Goal: Task Accomplishment & Management: Complete application form

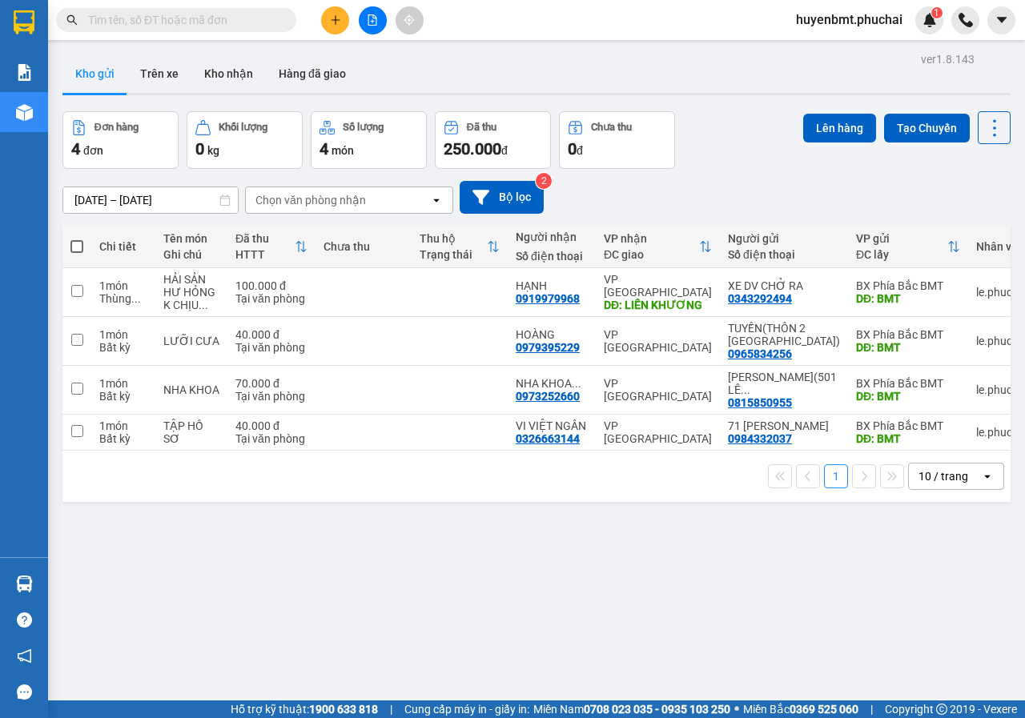
click at [505, 616] on div "ver 1.8.143 Kho gửi Trên xe Kho nhận Hàng đã giao Đơn hàng 4 đơn Khối lượng 0 k…" at bounding box center [536, 407] width 961 height 718
click at [324, 24] on button at bounding box center [335, 20] width 28 height 28
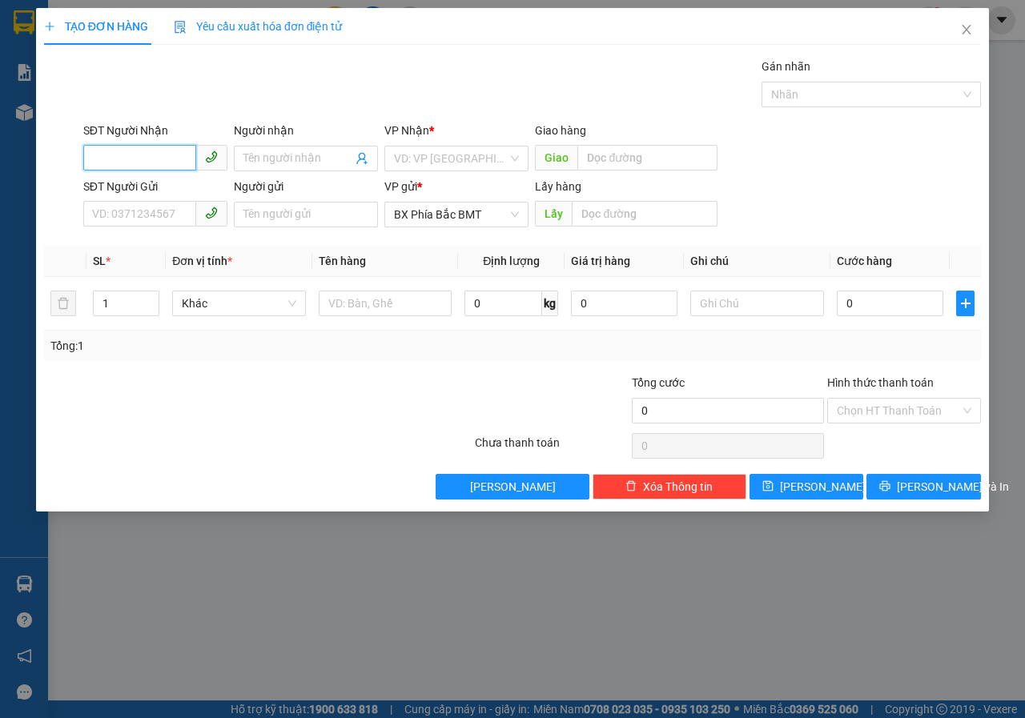
click at [171, 162] on input "SĐT Người Nhận" at bounding box center [139, 158] width 113 height 26
type input "0334565482"
click at [268, 159] on input "Người nhận" at bounding box center [297, 159] width 109 height 18
type input "QC [PERSON_NAME]"
click at [429, 155] on input "search" at bounding box center [451, 159] width 114 height 24
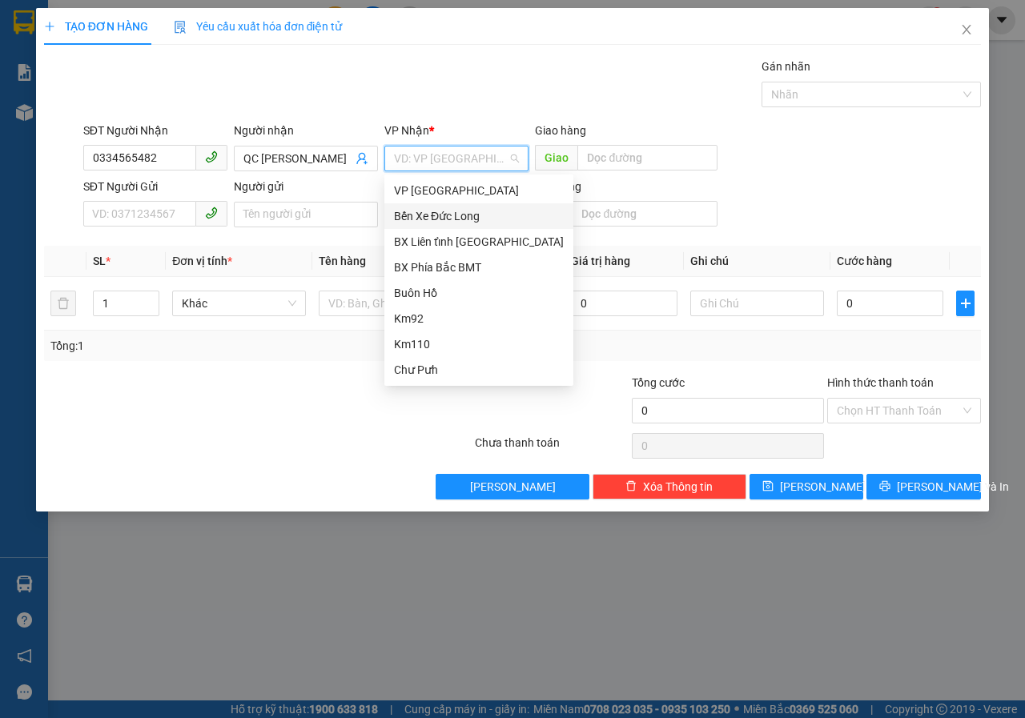
click at [425, 216] on div "Bến Xe Đức Long" at bounding box center [479, 216] width 170 height 18
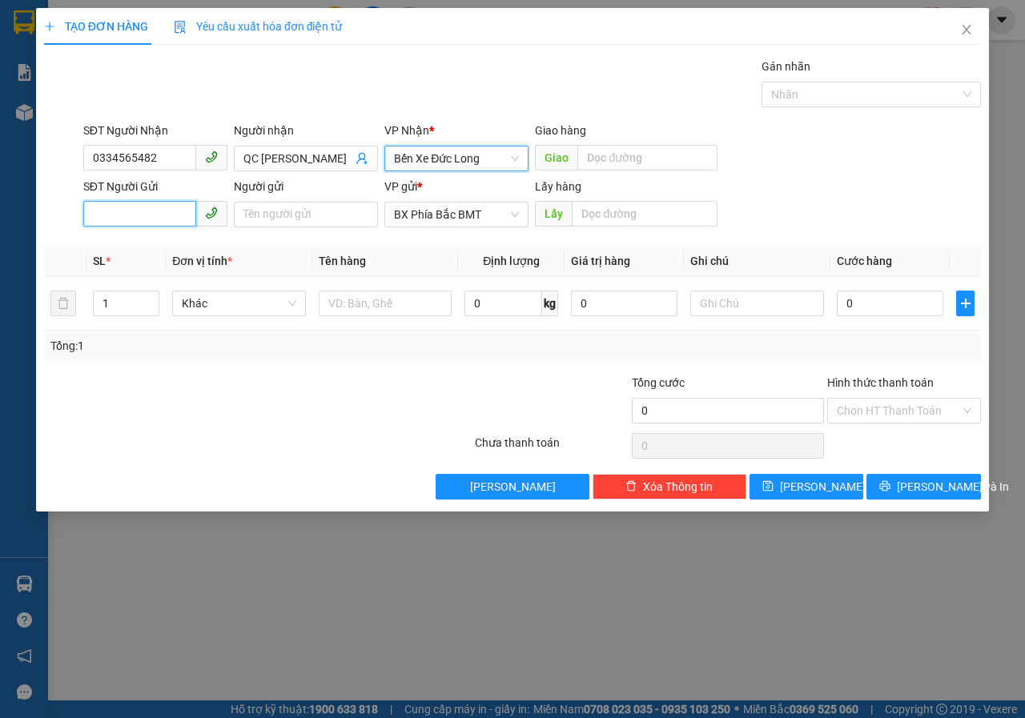
click at [139, 216] on input "SĐT Người Gửi" at bounding box center [139, 214] width 113 height 26
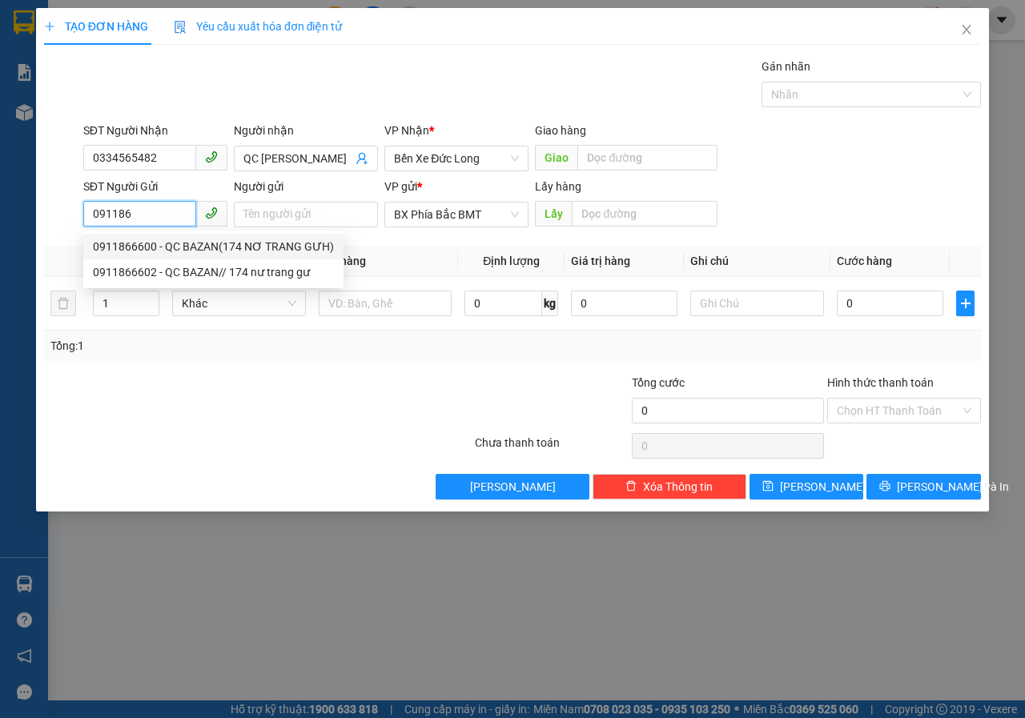
click at [204, 245] on div "0911866600 - QC BAZAN(174 NƠ TRANG GƯH)" at bounding box center [213, 247] width 241 height 18
type input "0911866600"
type input "QC BAZAN(174 NƠ TRANG GƯH)"
type input "BMT"
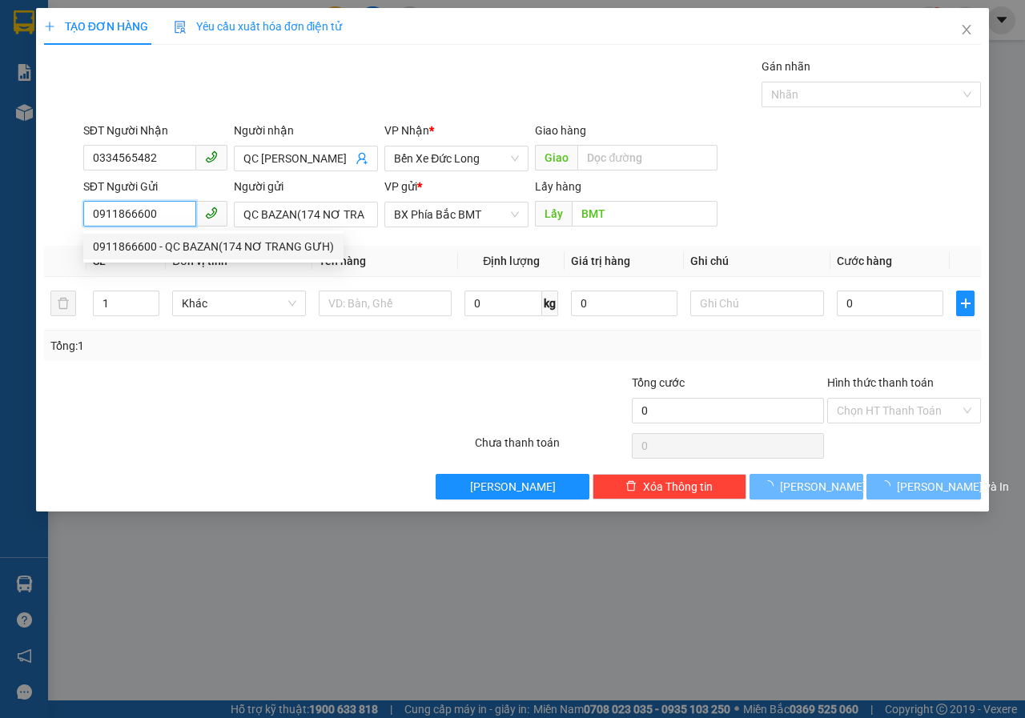
type input "50.000"
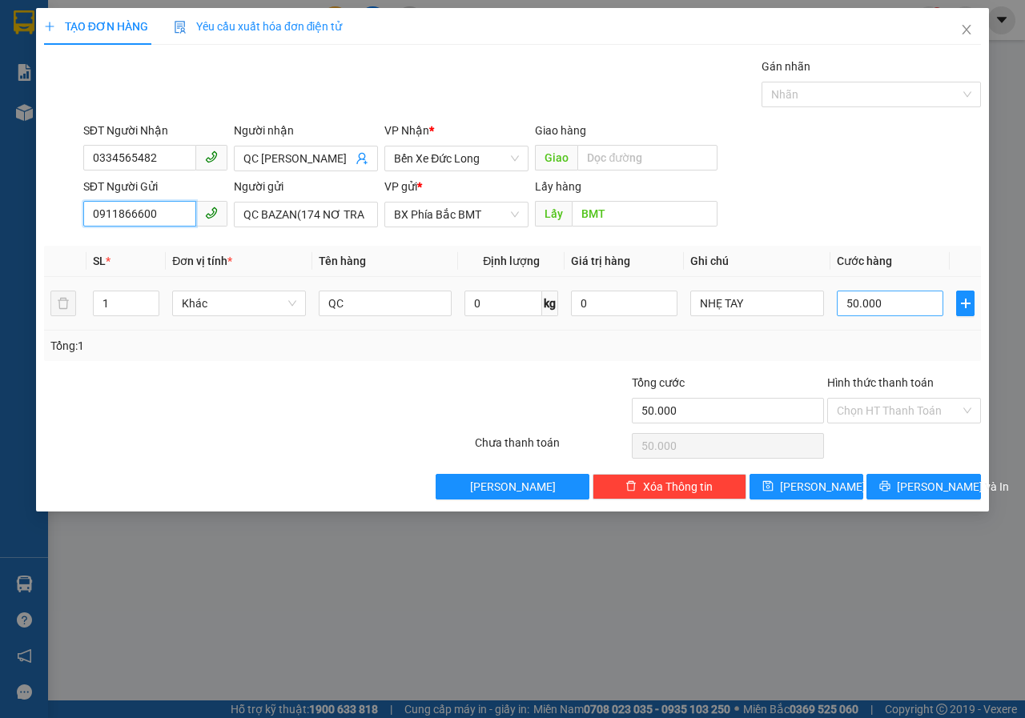
type input "0911866600"
click at [898, 306] on input "50.000" at bounding box center [890, 304] width 107 height 26
type input "6"
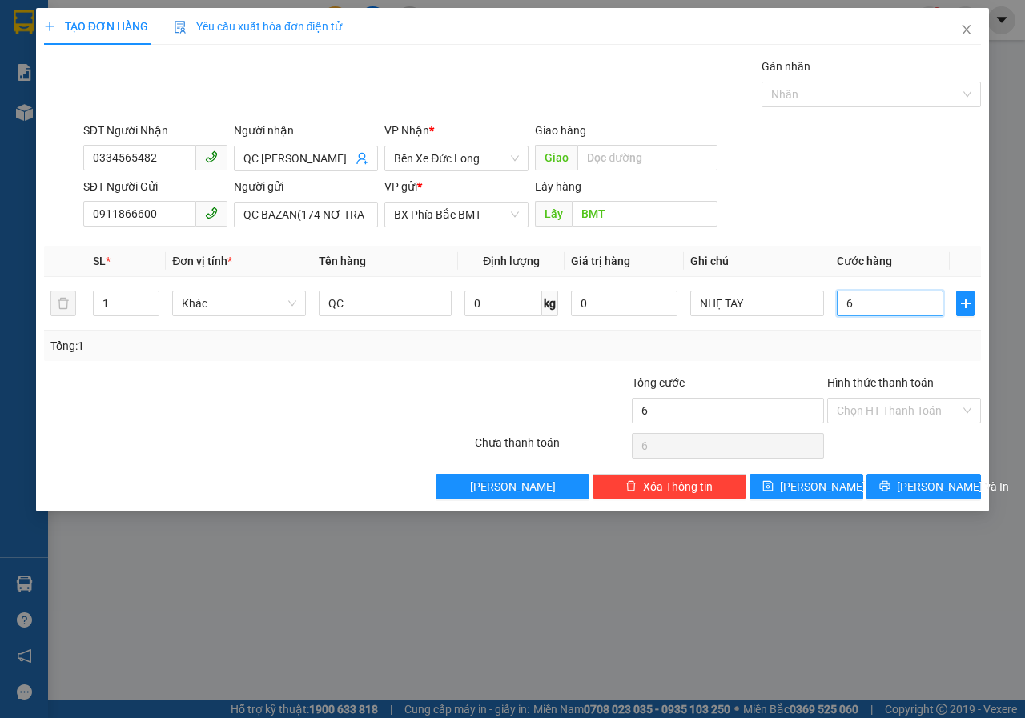
type input "60"
type input "600"
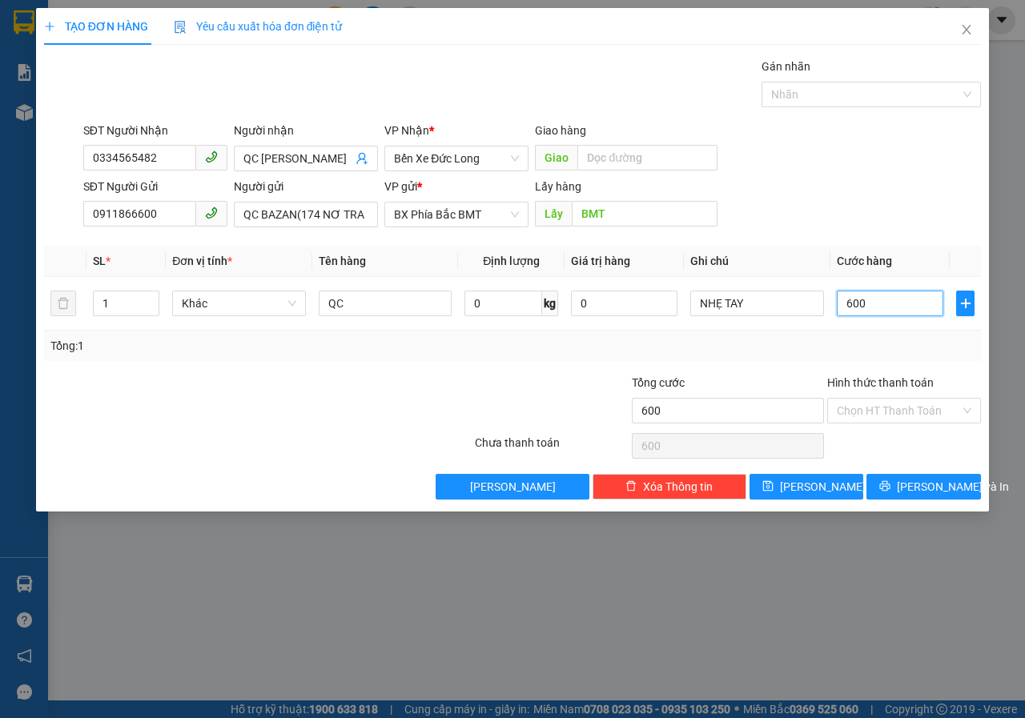
type input "6.000"
type input "60.000"
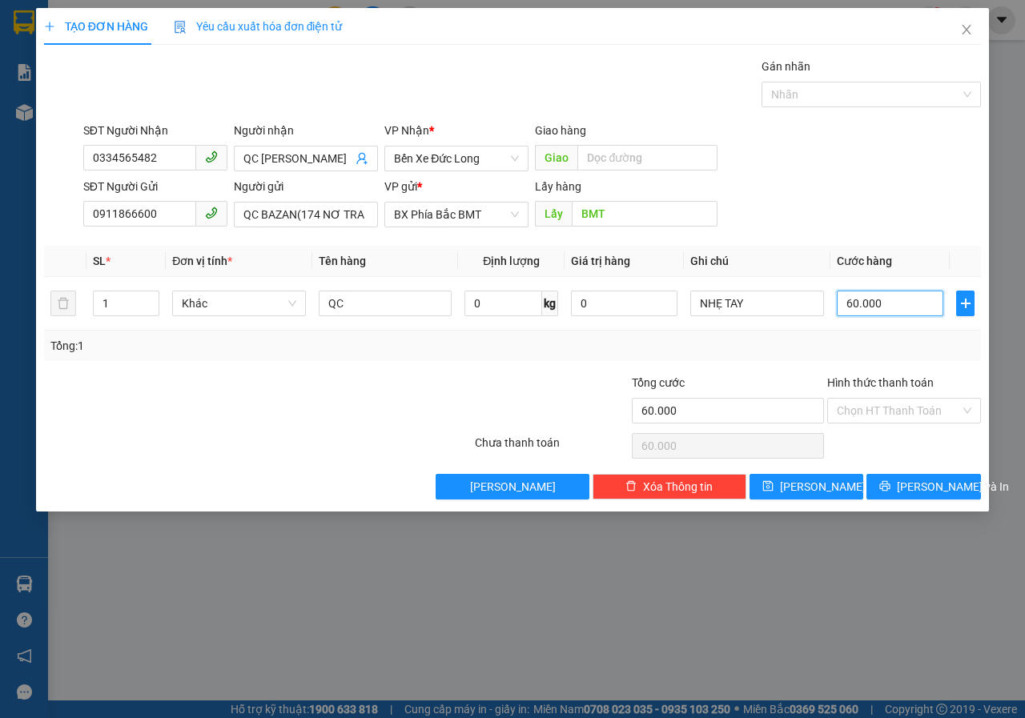
type input "60.000"
click at [904, 489] on button "[PERSON_NAME] và In" at bounding box center [923, 487] width 115 height 26
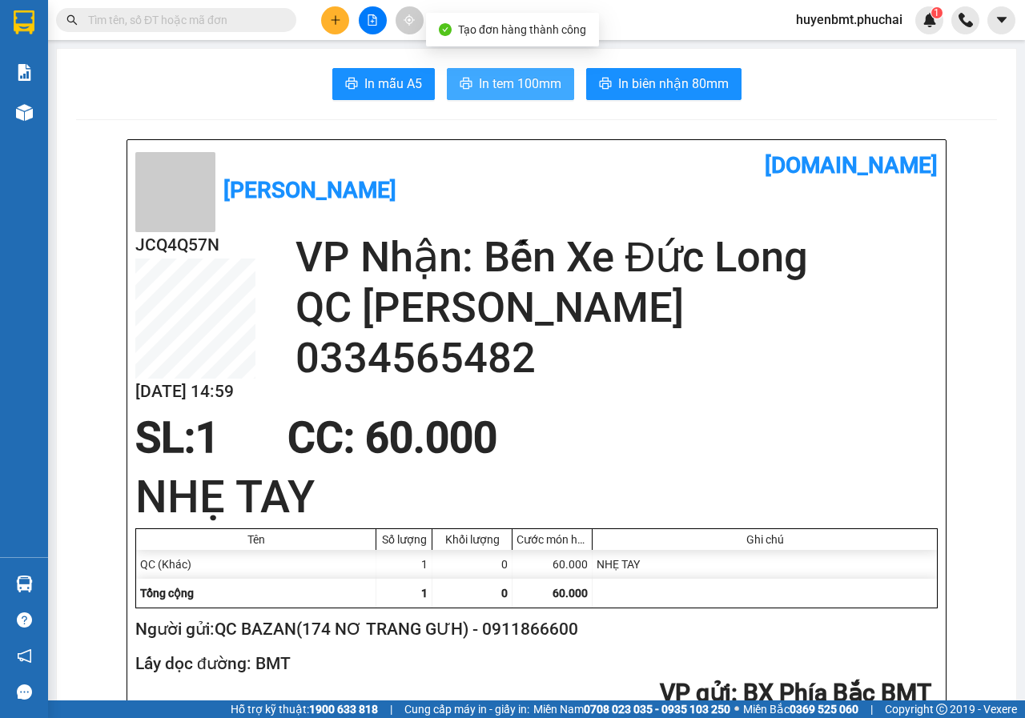
click at [538, 79] on span "In tem 100mm" at bounding box center [520, 84] width 82 height 20
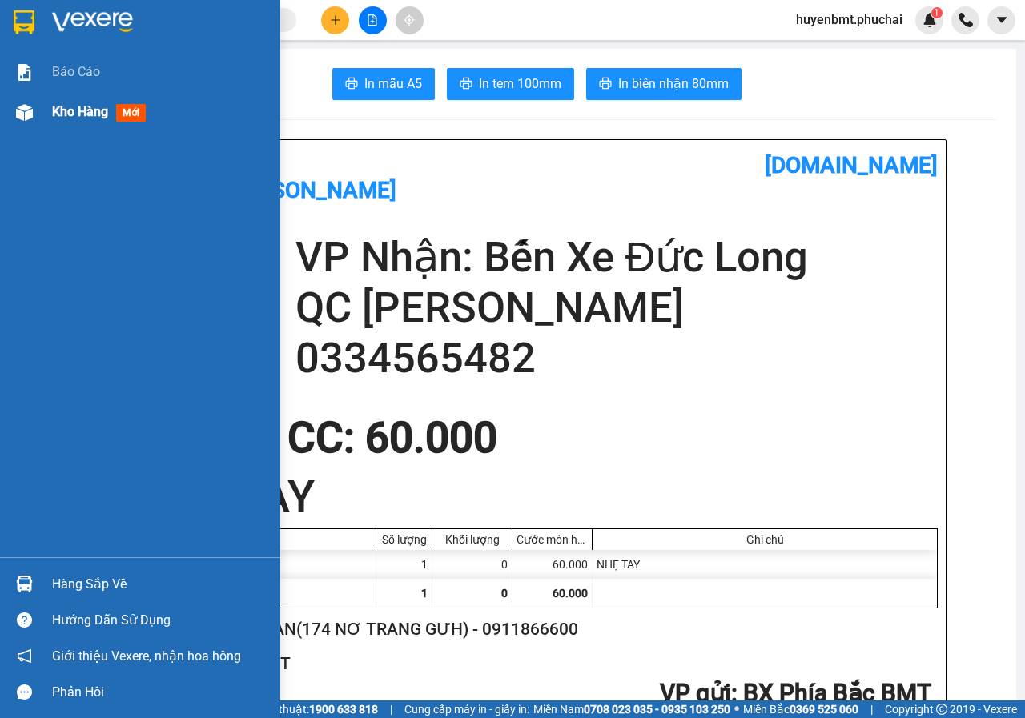
click at [25, 104] on img at bounding box center [24, 112] width 17 height 17
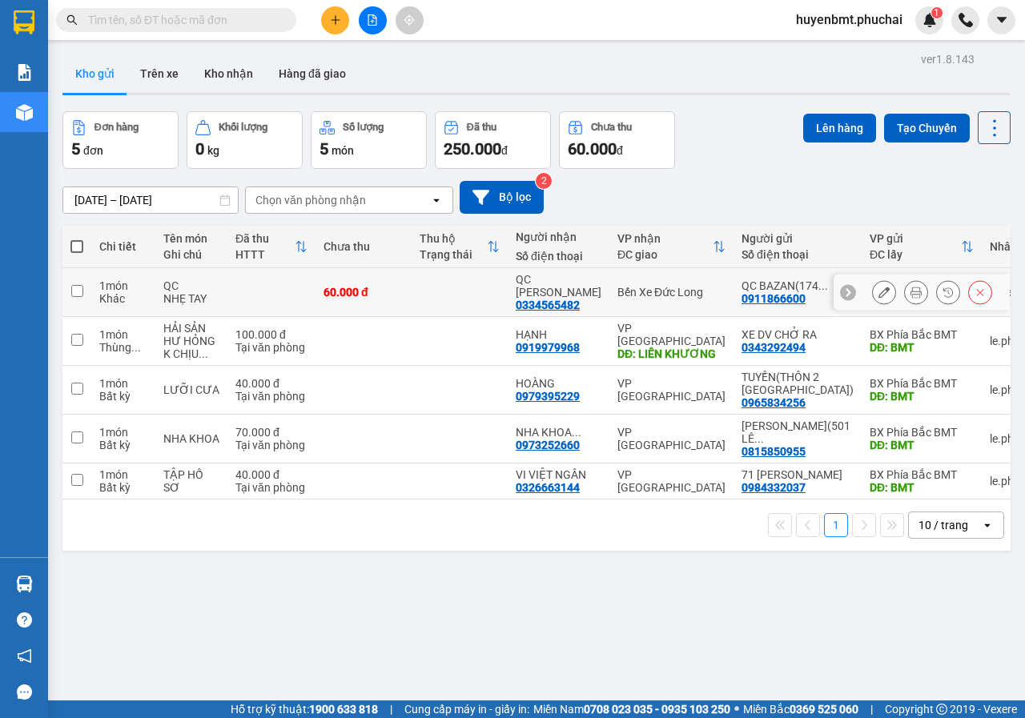
click at [76, 285] on input "checkbox" at bounding box center [77, 291] width 12 height 12
checkbox input "true"
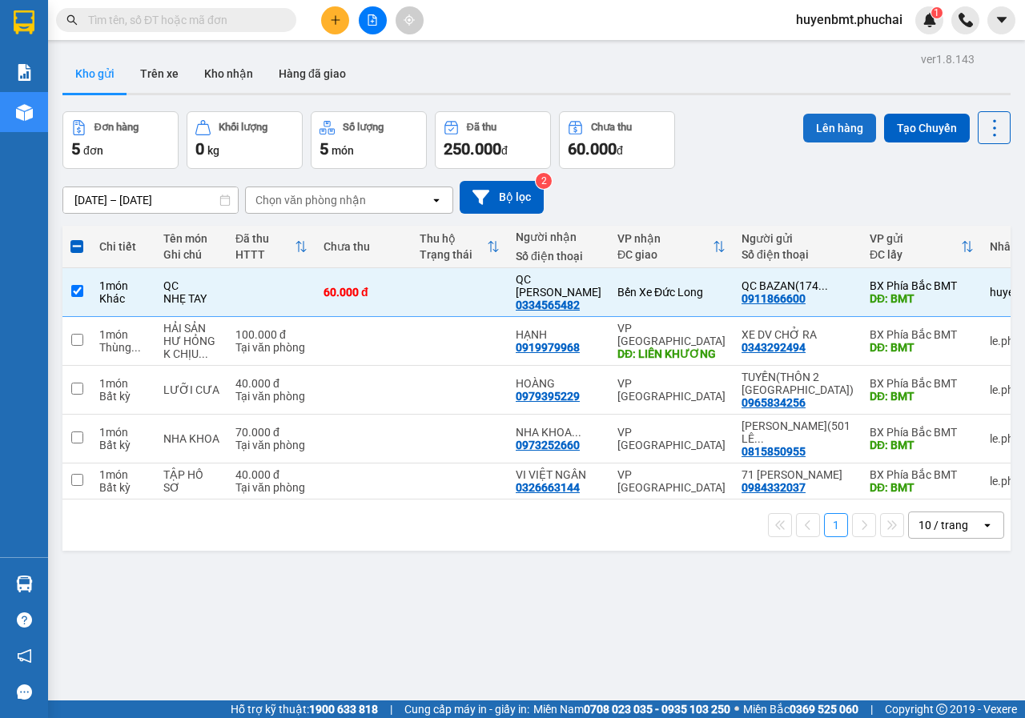
click at [803, 135] on button "Lên hàng" at bounding box center [839, 128] width 73 height 29
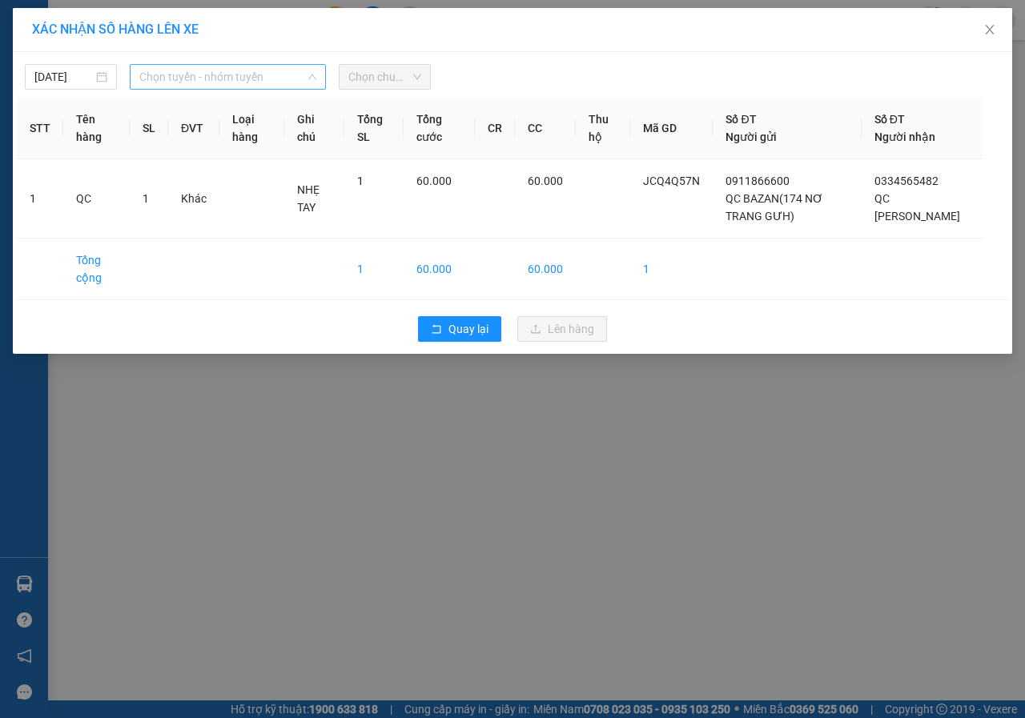
click at [188, 80] on span "Chọn tuyến - nhóm tuyến" at bounding box center [227, 77] width 177 height 24
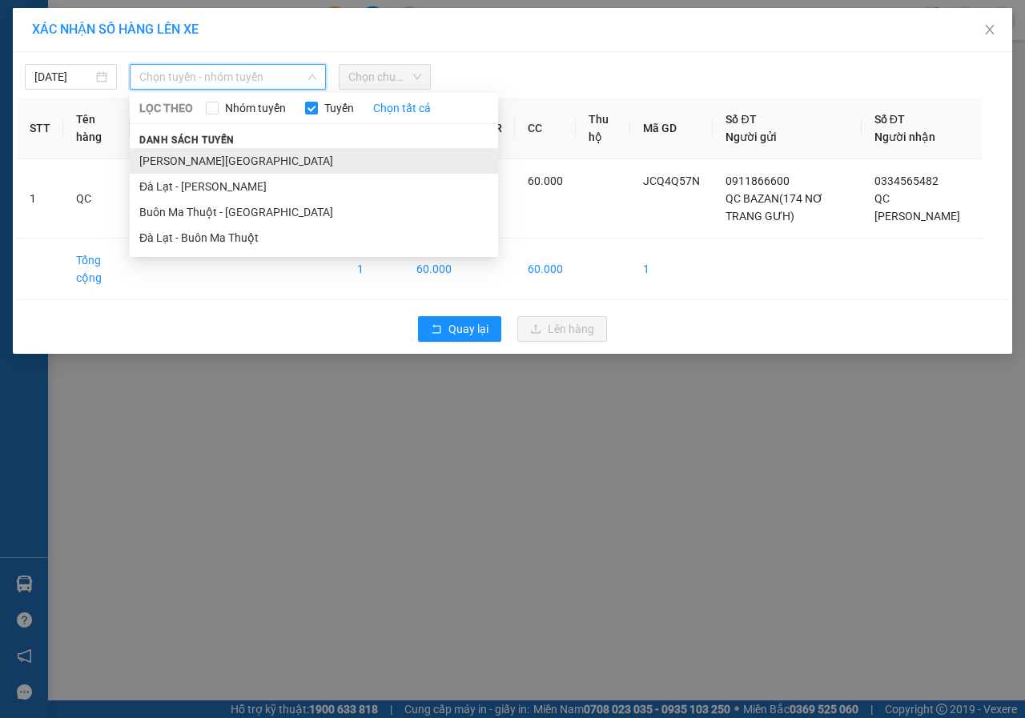
click at [180, 163] on li "[PERSON_NAME][GEOGRAPHIC_DATA]" at bounding box center [314, 161] width 368 height 26
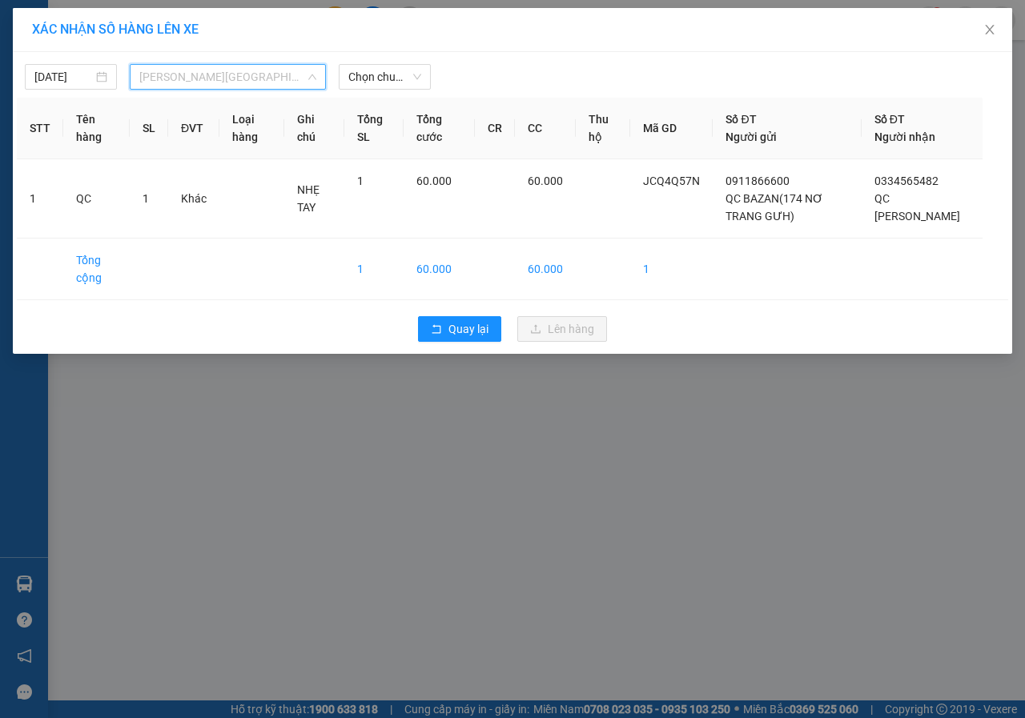
click at [178, 80] on span "[PERSON_NAME][GEOGRAPHIC_DATA]" at bounding box center [227, 77] width 177 height 24
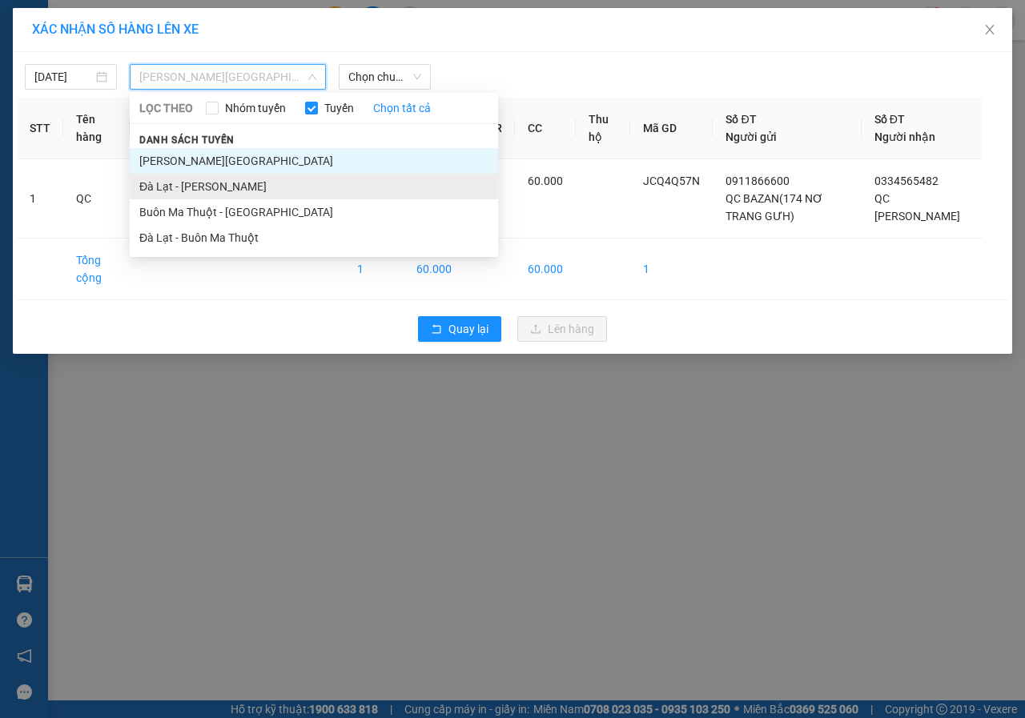
click at [174, 187] on li "Đà Lạt - [PERSON_NAME]" at bounding box center [314, 187] width 368 height 26
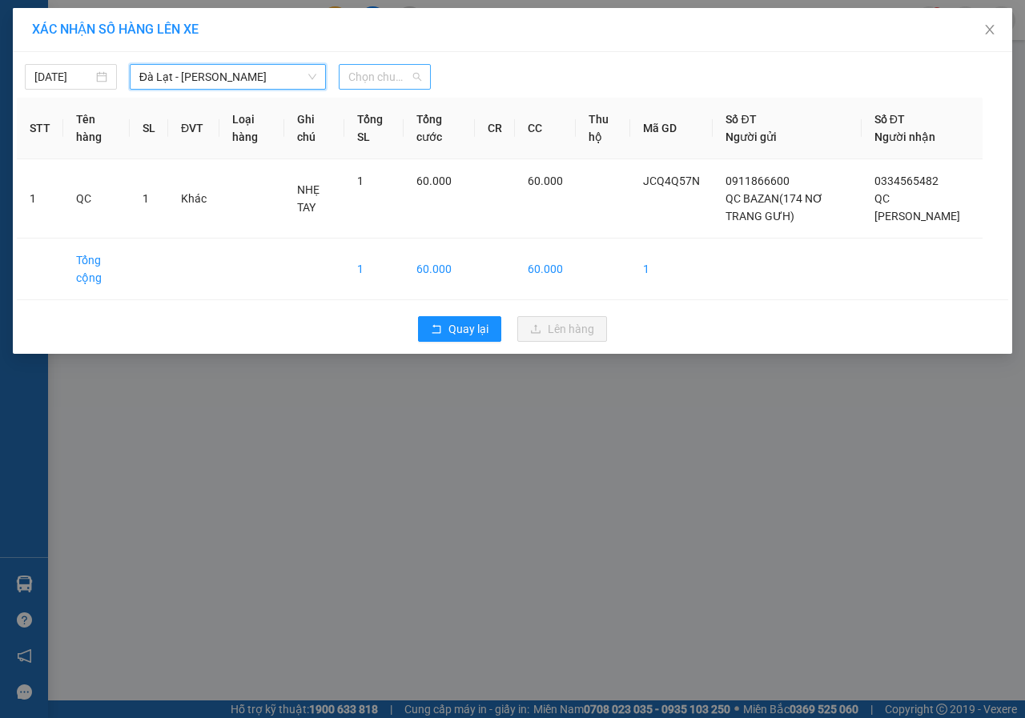
click at [371, 83] on span "Chọn chuyến" at bounding box center [384, 77] width 73 height 24
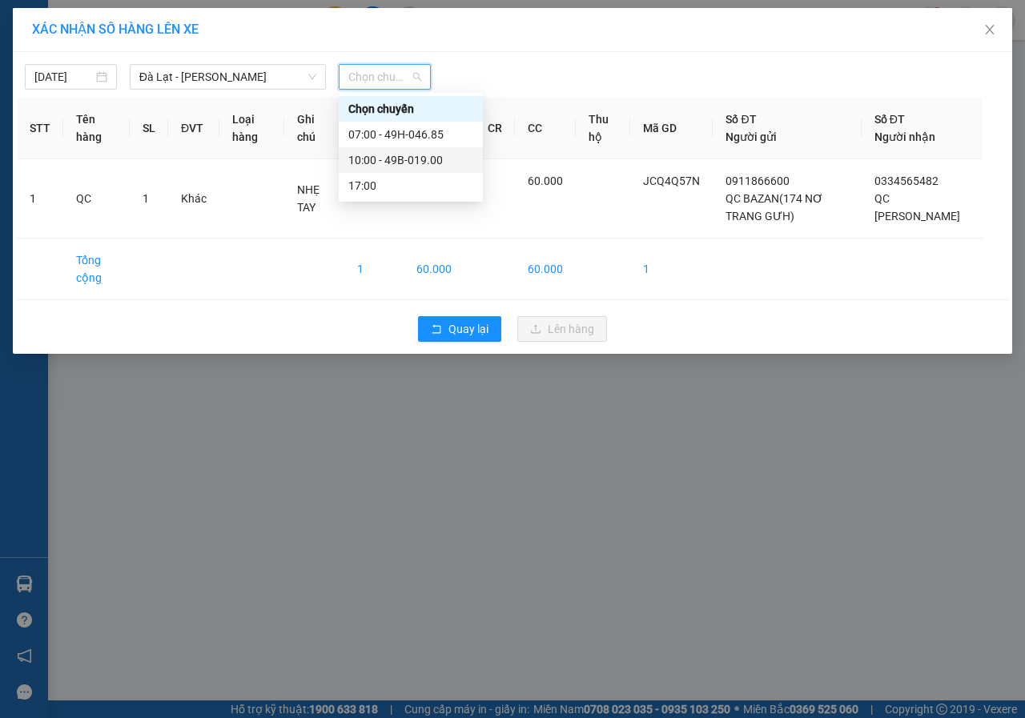
click at [380, 156] on div "10:00 - 49B-019.00" at bounding box center [410, 160] width 125 height 18
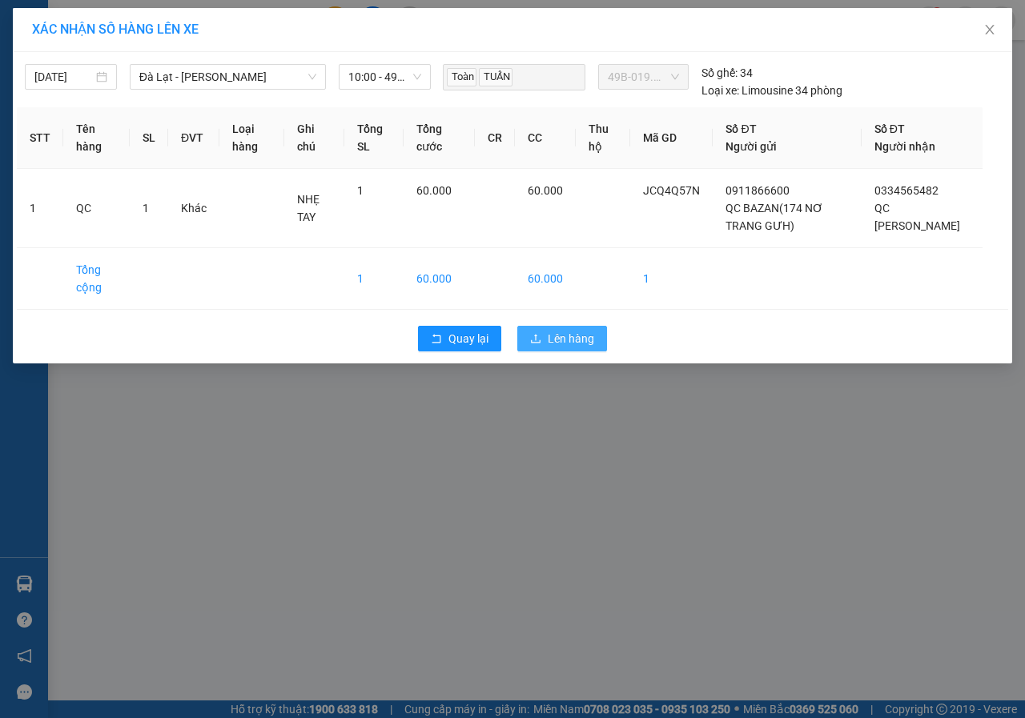
click at [573, 352] on button "Lên hàng" at bounding box center [562, 339] width 90 height 26
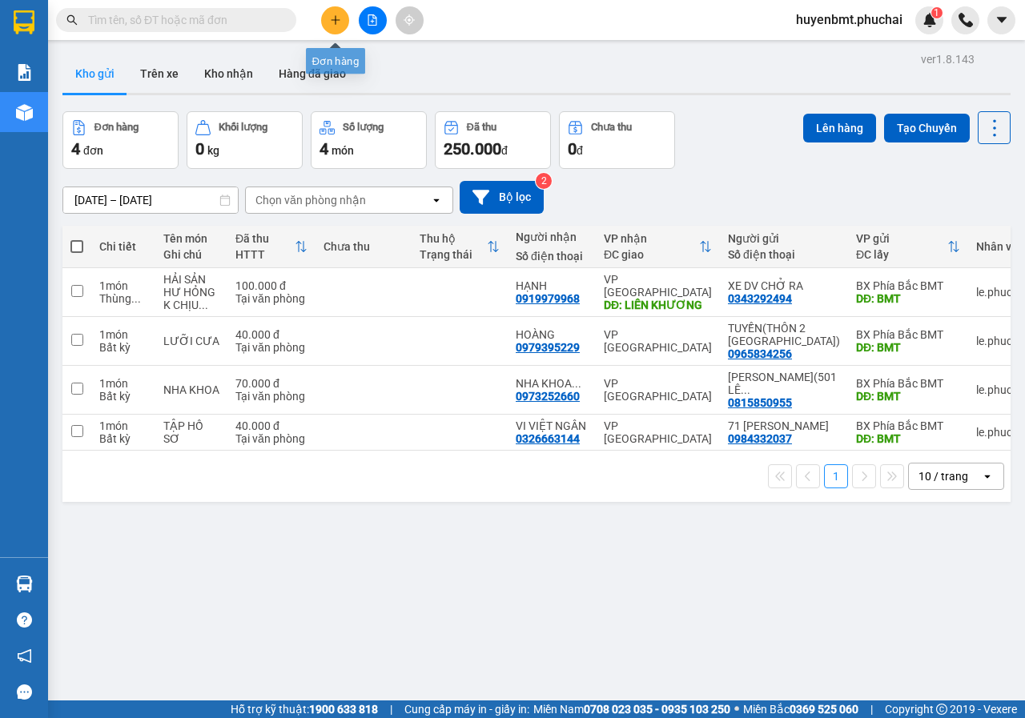
click at [330, 15] on icon "plus" at bounding box center [335, 19] width 11 height 11
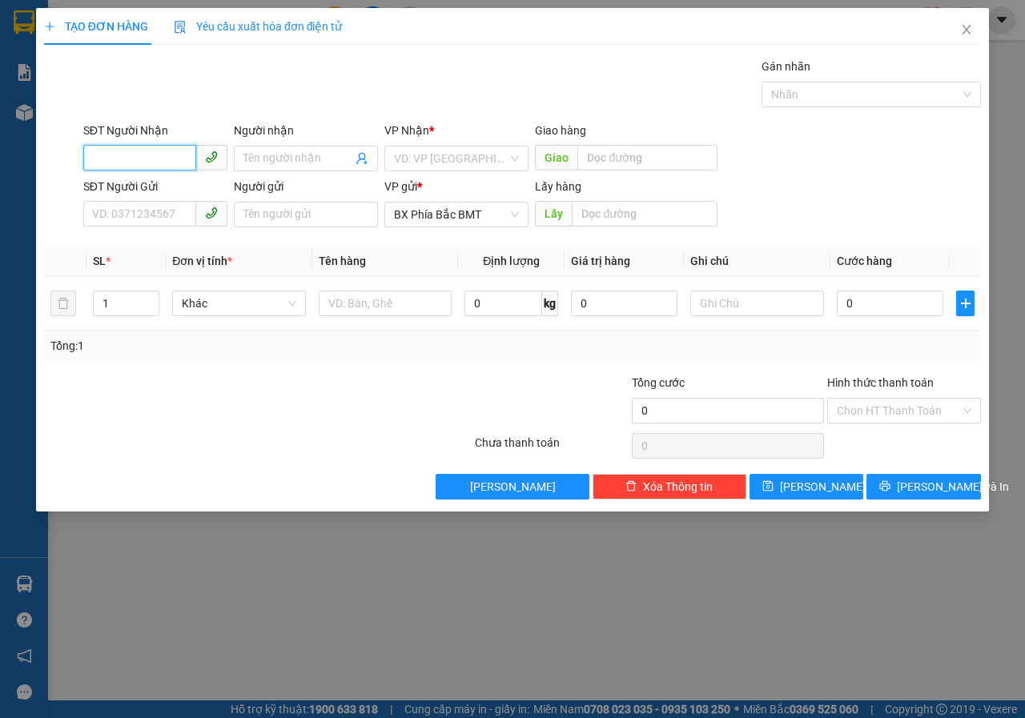
click at [146, 156] on input "SĐT Người Nhận" at bounding box center [139, 158] width 113 height 26
type input "0903944748"
click at [162, 200] on div "0903944748 - [PERSON_NAME]" at bounding box center [171, 191] width 177 height 26
type input "[PERSON_NAME]"
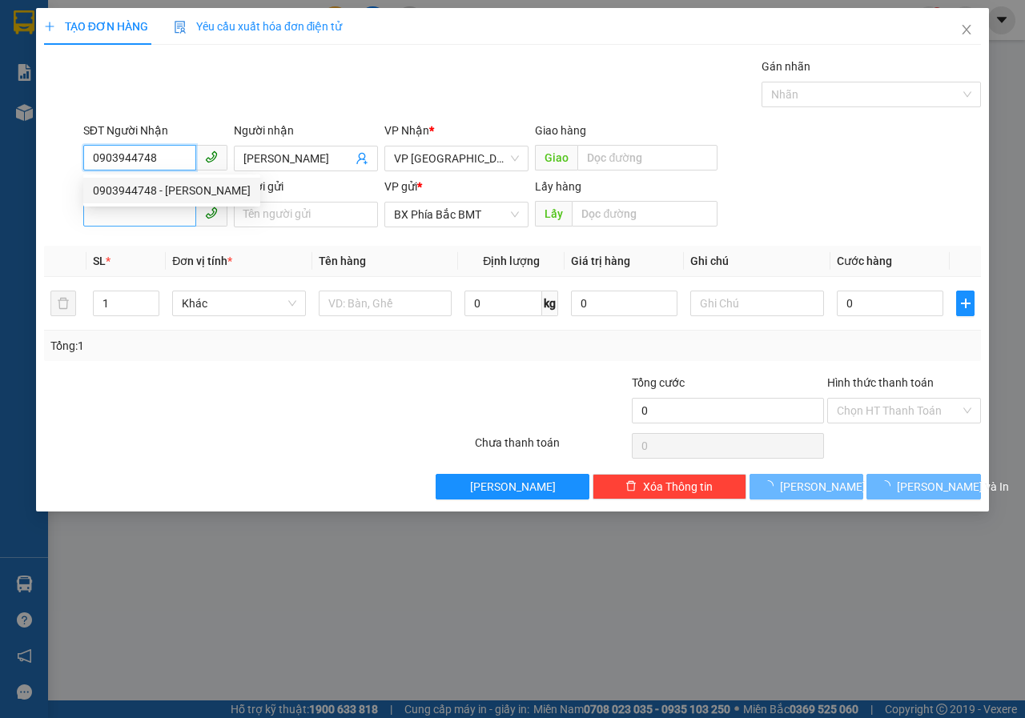
type input "60.000"
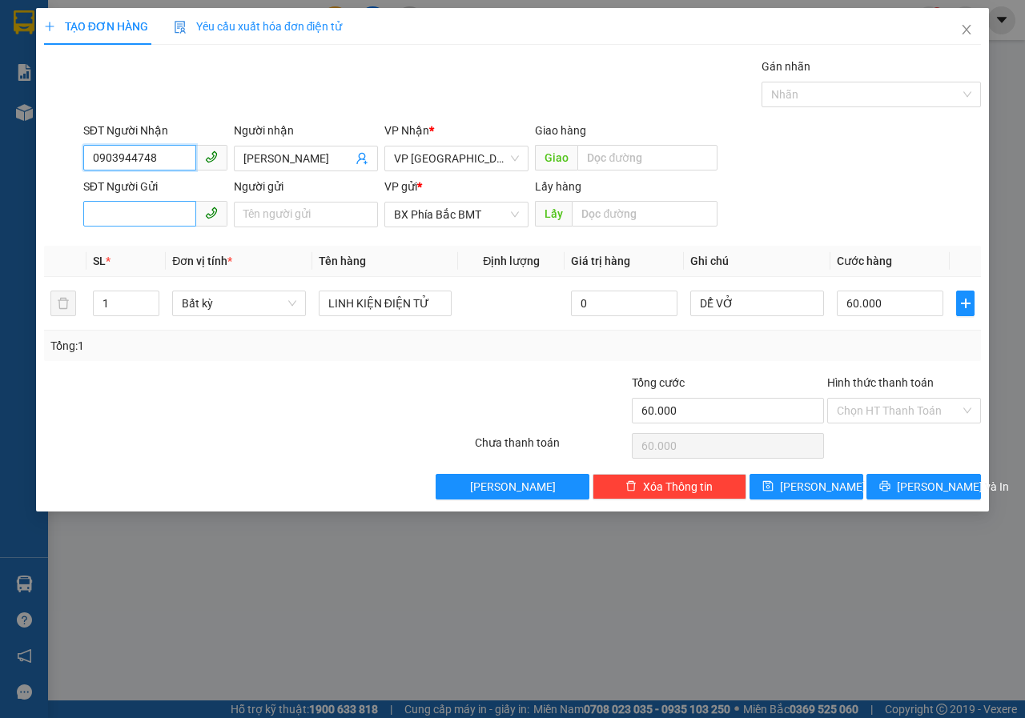
type input "0903944748"
click at [160, 211] on input "SĐT Người Gửi" at bounding box center [139, 214] width 113 height 26
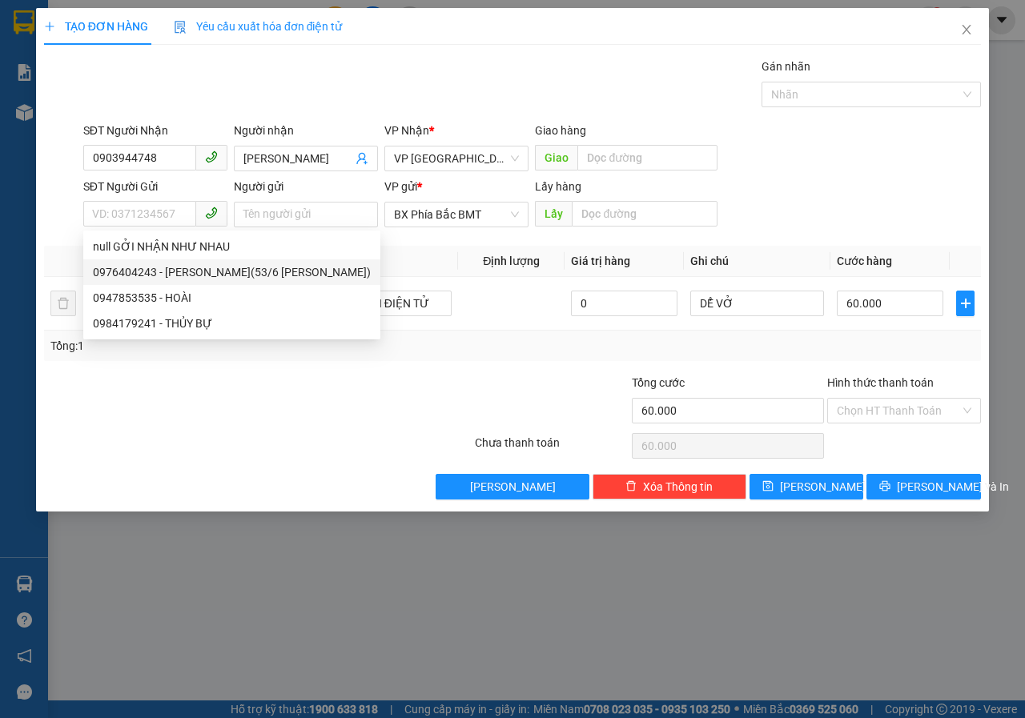
click at [780, 171] on div "SĐT Người Nhận 0903944748 Người nhận [PERSON_NAME] VP Nhận * VP [PERSON_NAME] h…" at bounding box center [532, 150] width 904 height 56
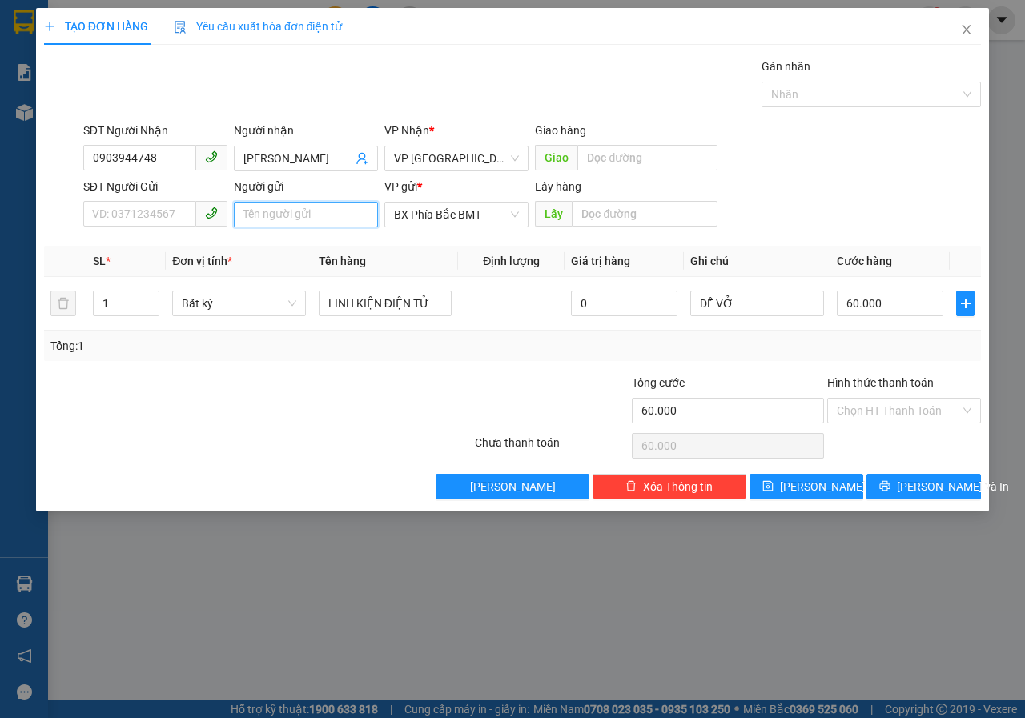
click at [262, 219] on input "Người gửi" at bounding box center [306, 215] width 144 height 26
click at [528, 678] on div "TẠO ĐƠN HÀNG Yêu cầu xuất hóa đơn điện tử Transit Pickup Surcharge Ids Transit …" at bounding box center [512, 359] width 1025 height 718
click at [260, 205] on input "Người gửi" at bounding box center [306, 215] width 144 height 26
type input "GRAP GỬI GIÚP"
click at [659, 222] on input "text" at bounding box center [644, 214] width 145 height 26
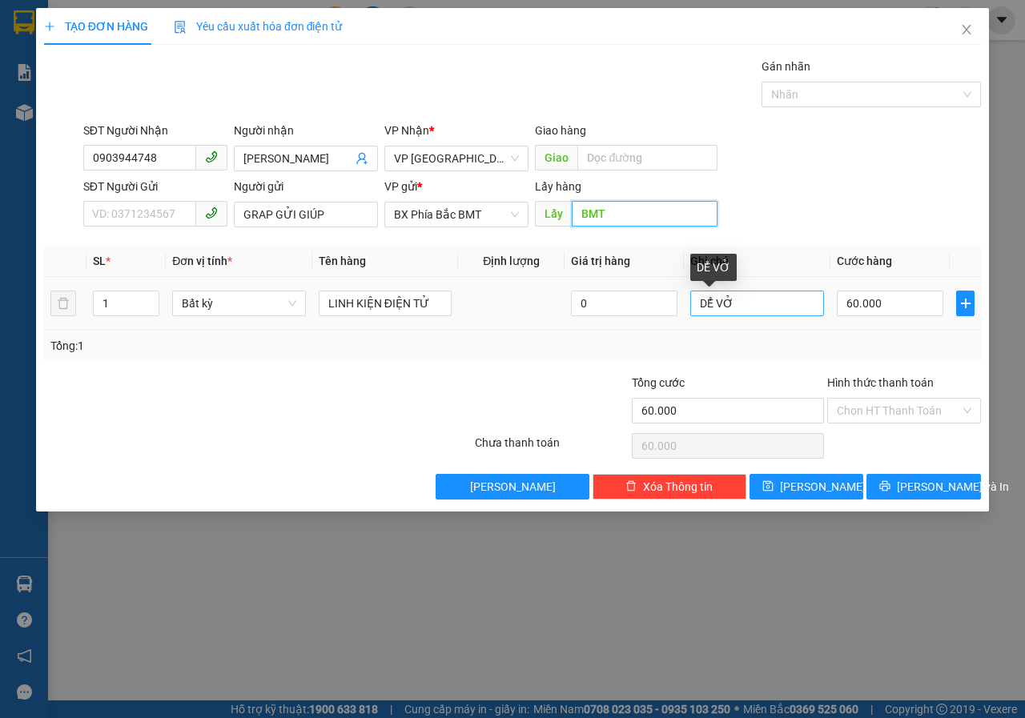
type input "BMT"
click at [766, 307] on input "DỂ VỞ" at bounding box center [757, 304] width 134 height 26
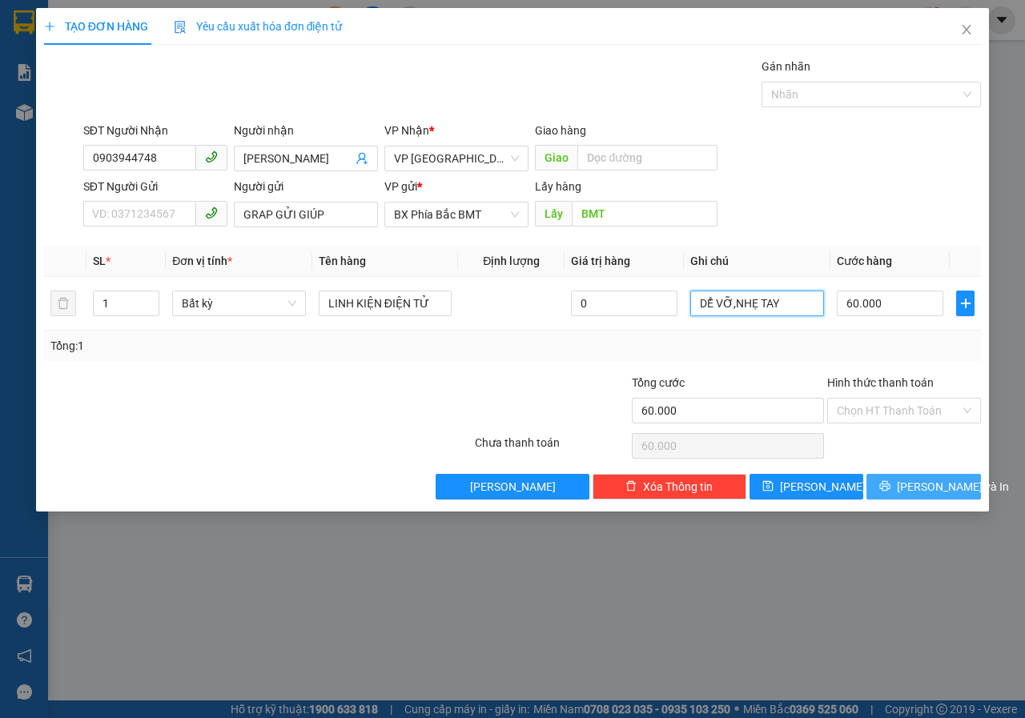
type input "DỂ VỠ,NHẸ TAY"
click at [926, 483] on span "[PERSON_NAME] và In" at bounding box center [953, 487] width 112 height 18
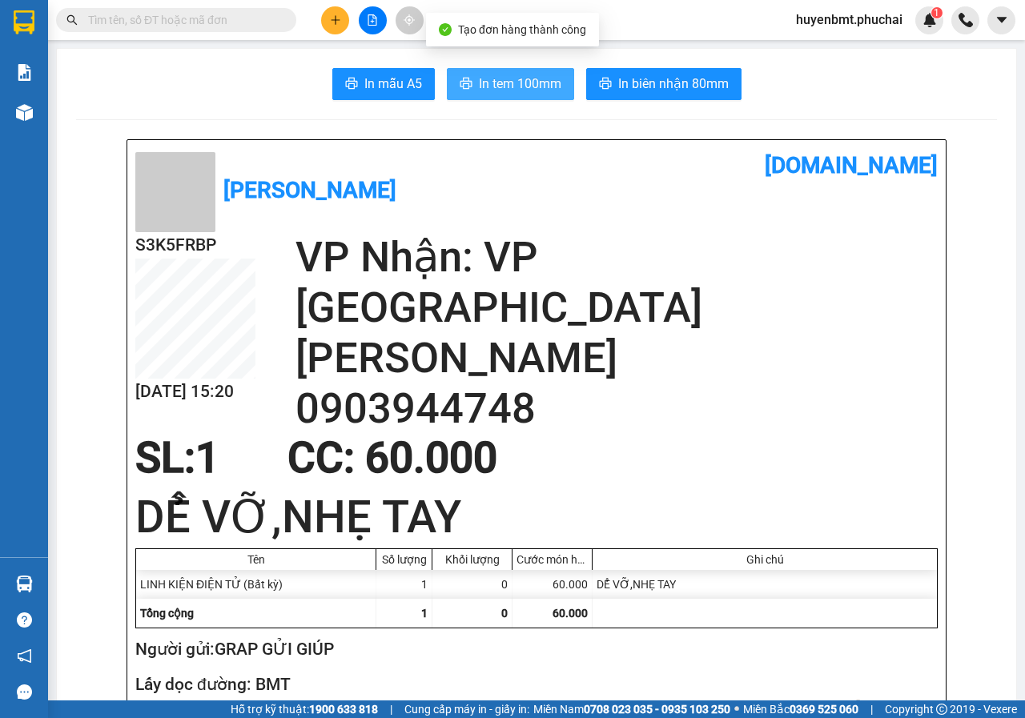
drag, startPoint x: 475, startPoint y: 77, endPoint x: 569, endPoint y: 216, distance: 167.9
click at [479, 78] on span "In tem 100mm" at bounding box center [520, 84] width 82 height 20
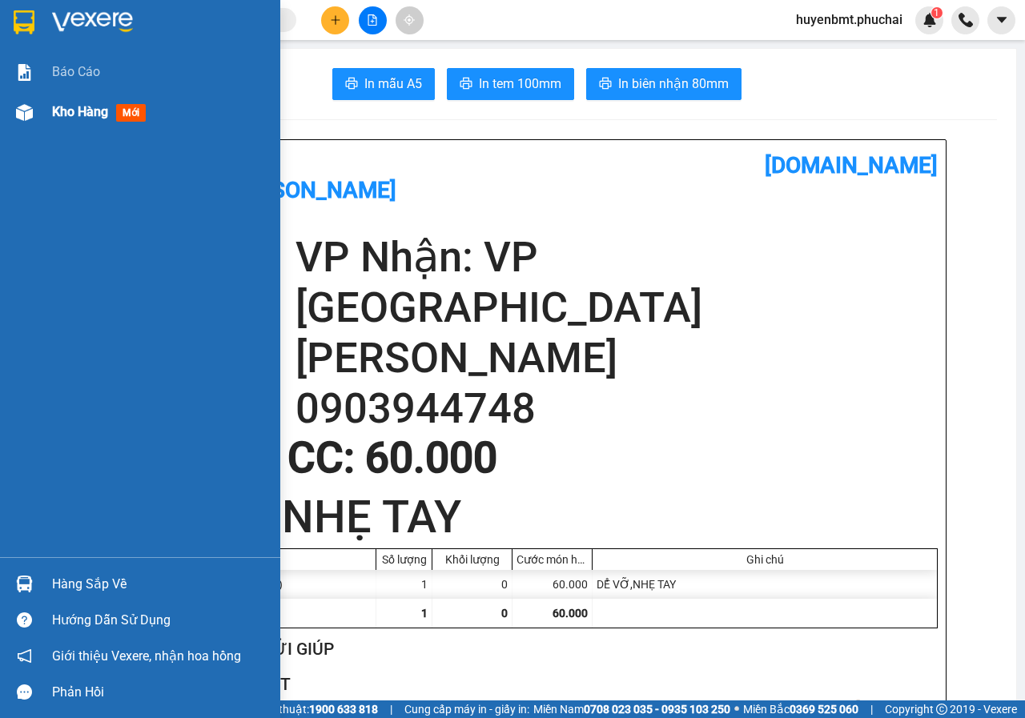
click at [36, 102] on div at bounding box center [24, 112] width 28 height 28
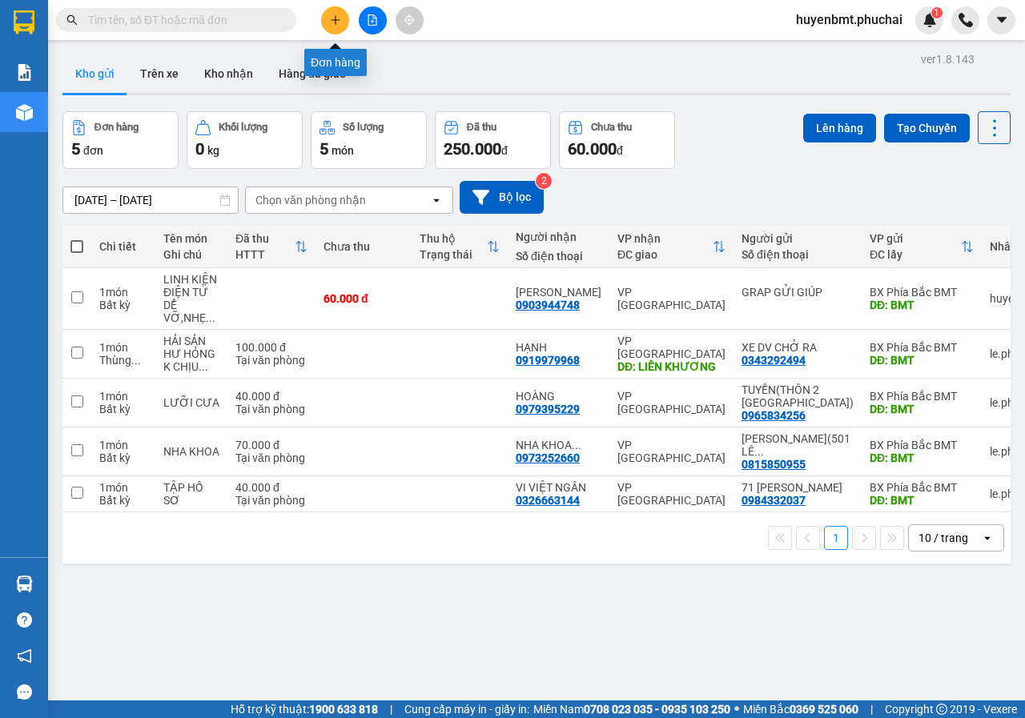
click at [328, 14] on button at bounding box center [335, 20] width 28 height 28
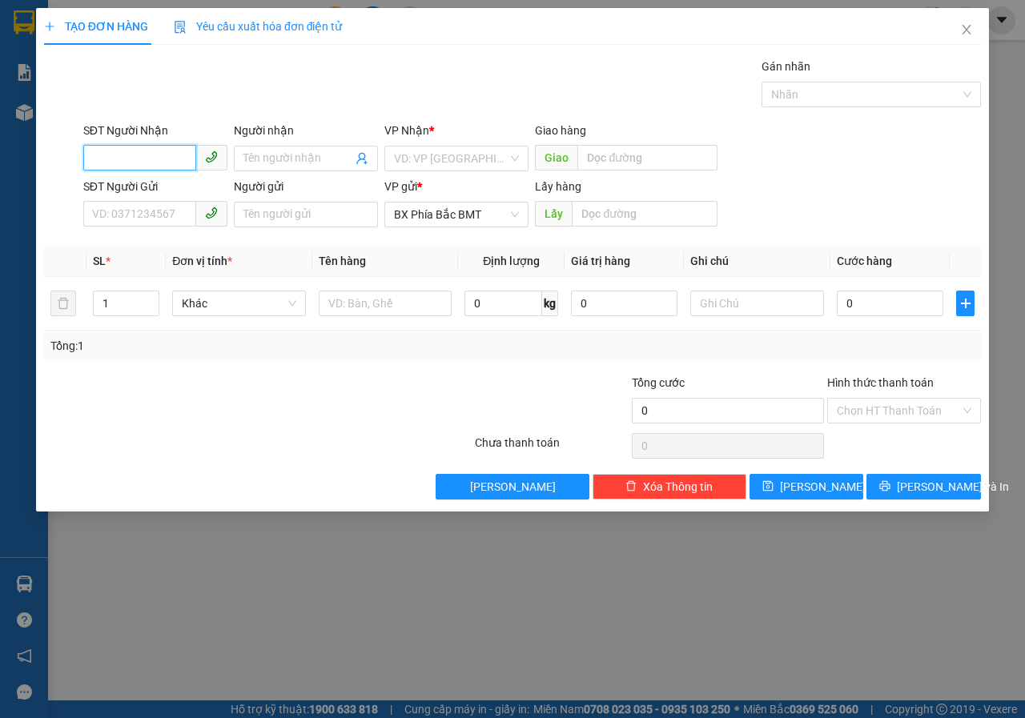
click at [153, 155] on input "SĐT Người Nhận" at bounding box center [139, 158] width 113 height 26
type input "0374437108"
click at [296, 159] on input "Người nhận" at bounding box center [297, 159] width 109 height 18
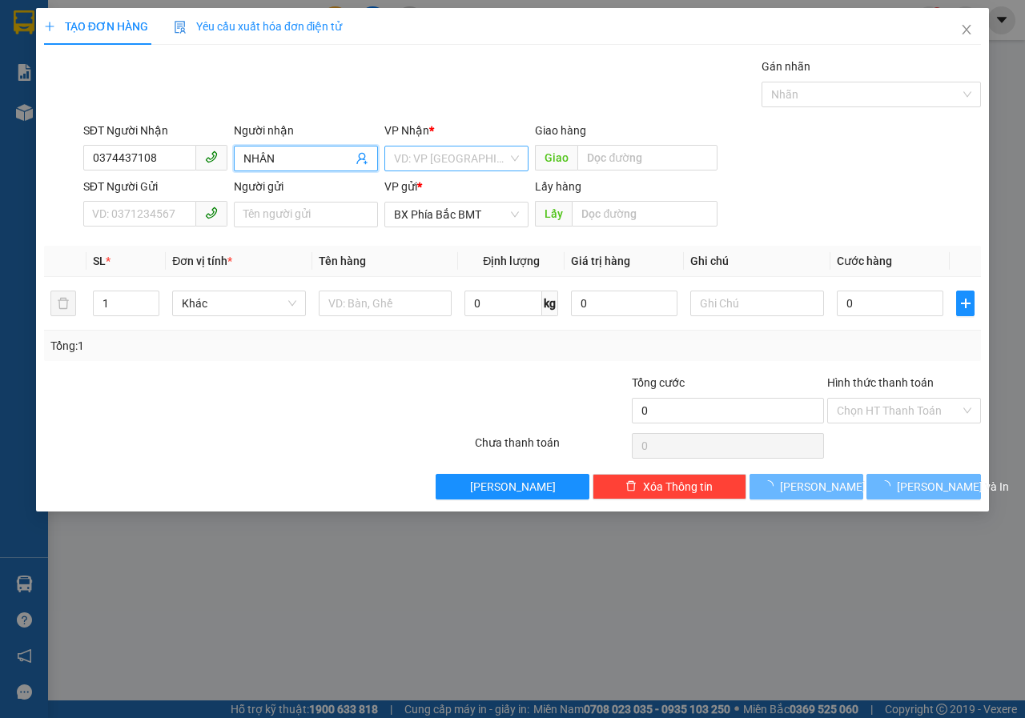
type input "NHÂN"
click at [462, 163] on input "search" at bounding box center [451, 159] width 114 height 24
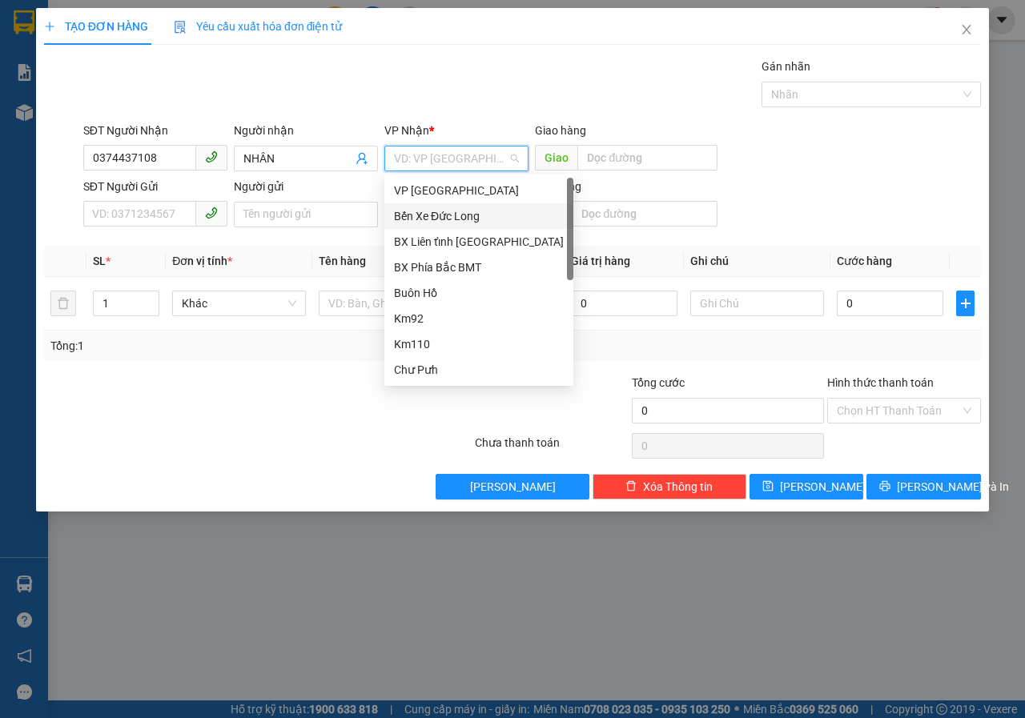
click at [438, 218] on div "Bến Xe Đức Long" at bounding box center [479, 216] width 170 height 18
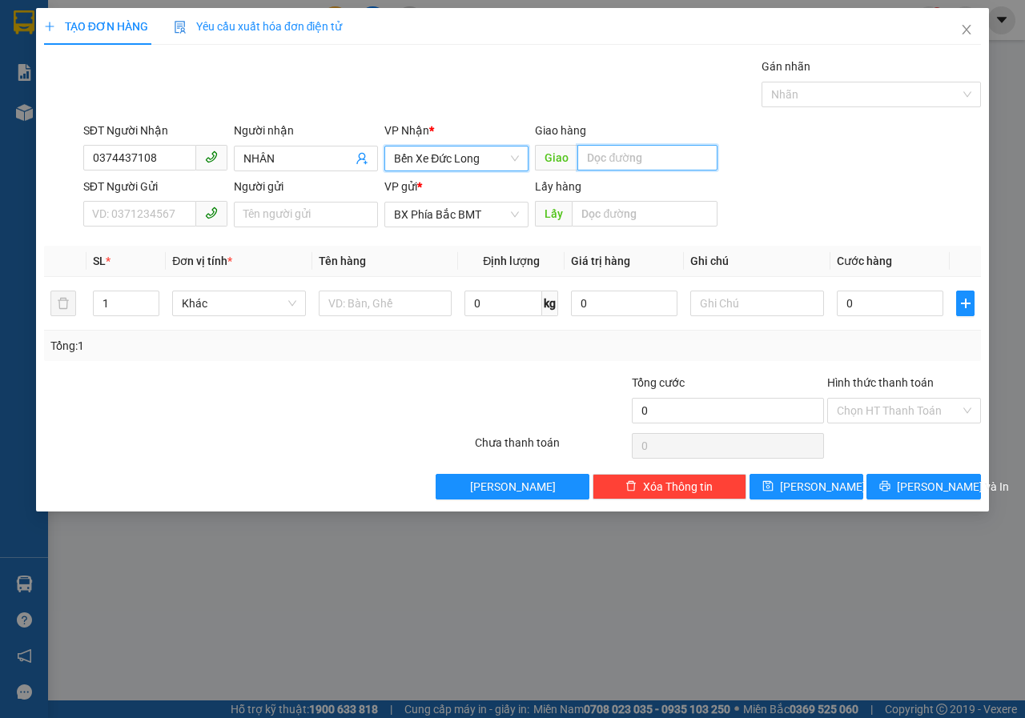
click at [599, 167] on input "text" at bounding box center [646, 158] width 139 height 26
type input "CHƯ SÊ"
click at [143, 220] on input "SĐT Người Gửi" at bounding box center [139, 214] width 113 height 26
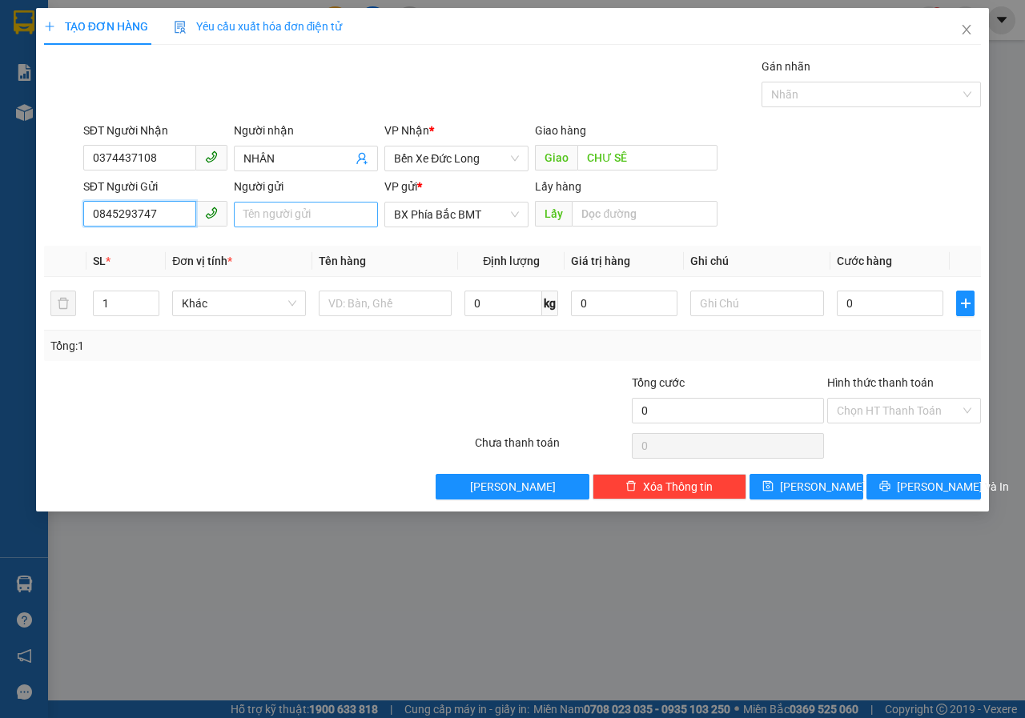
type input "0845293747"
click at [343, 220] on input "Người gửi" at bounding box center [306, 215] width 144 height 26
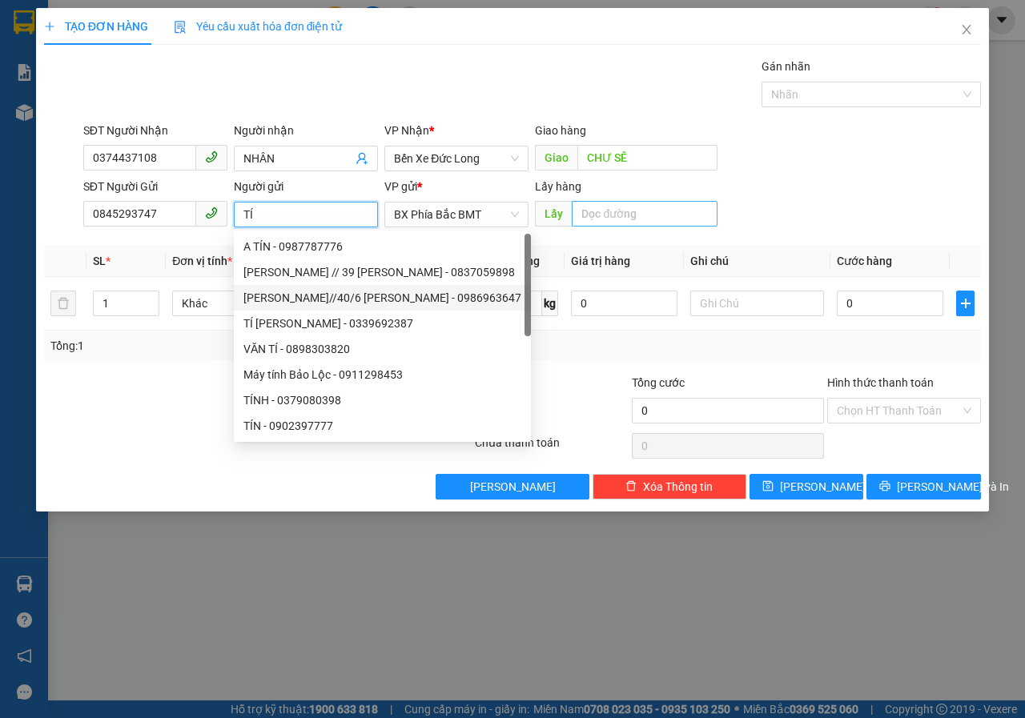
type input "TÍ"
click at [613, 226] on input "text" at bounding box center [644, 214] width 145 height 26
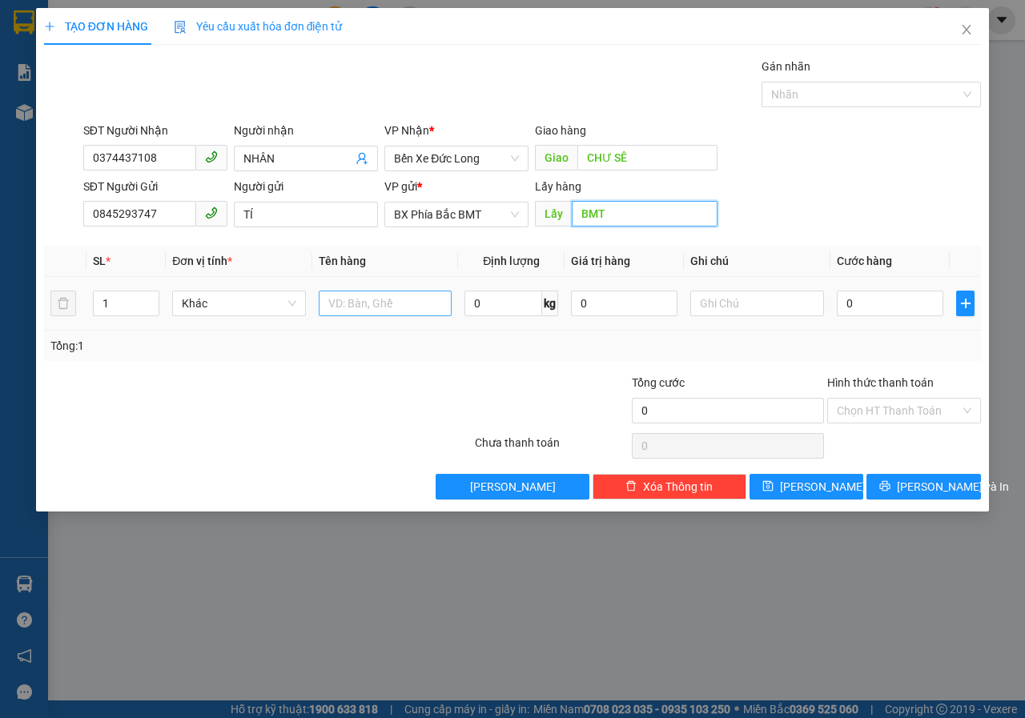
type input "BMT"
click at [419, 303] on input "text" at bounding box center [386, 304] width 134 height 26
type input "PT XE MÁY"
click at [868, 309] on input "0" at bounding box center [890, 304] width 107 height 26
type input "5"
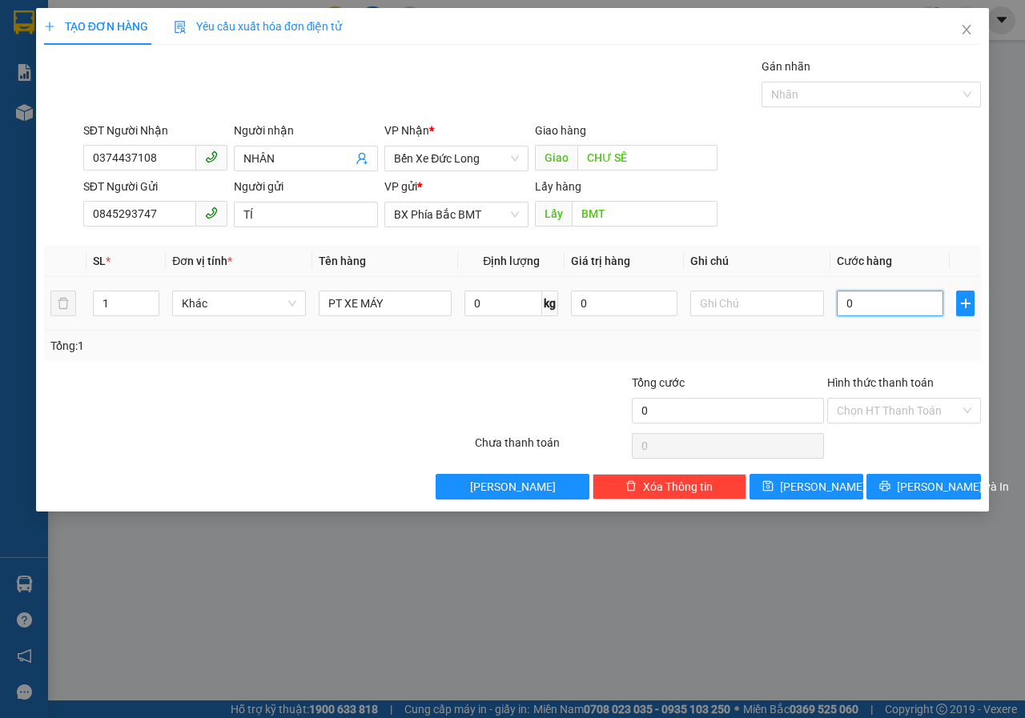
type input "5"
type input "50"
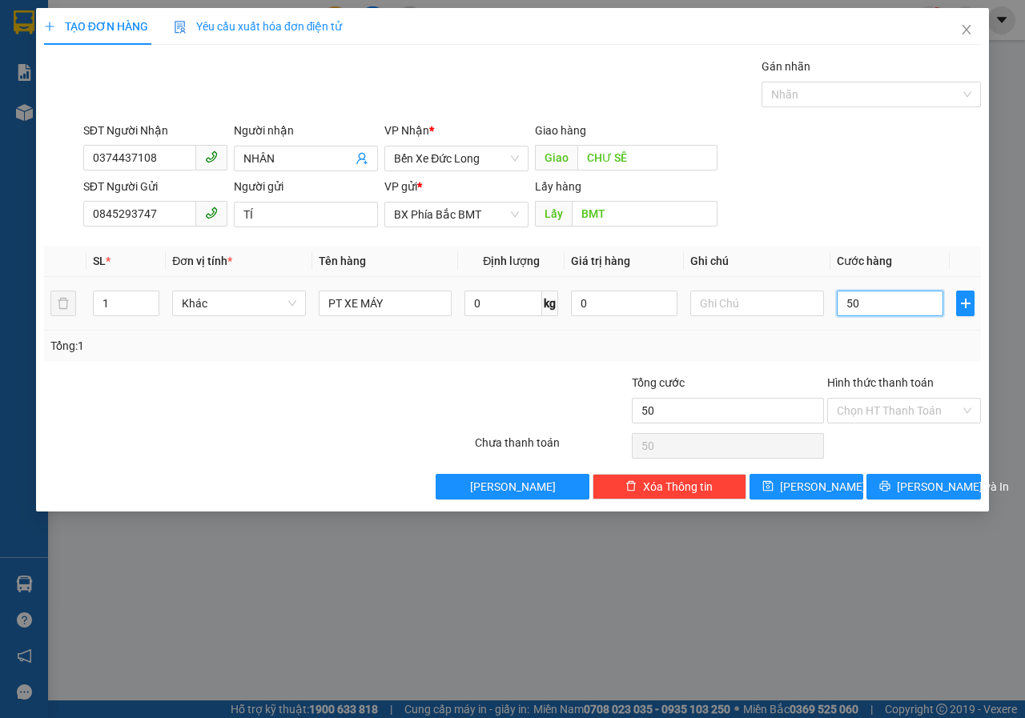
type input "500"
type input "5.000"
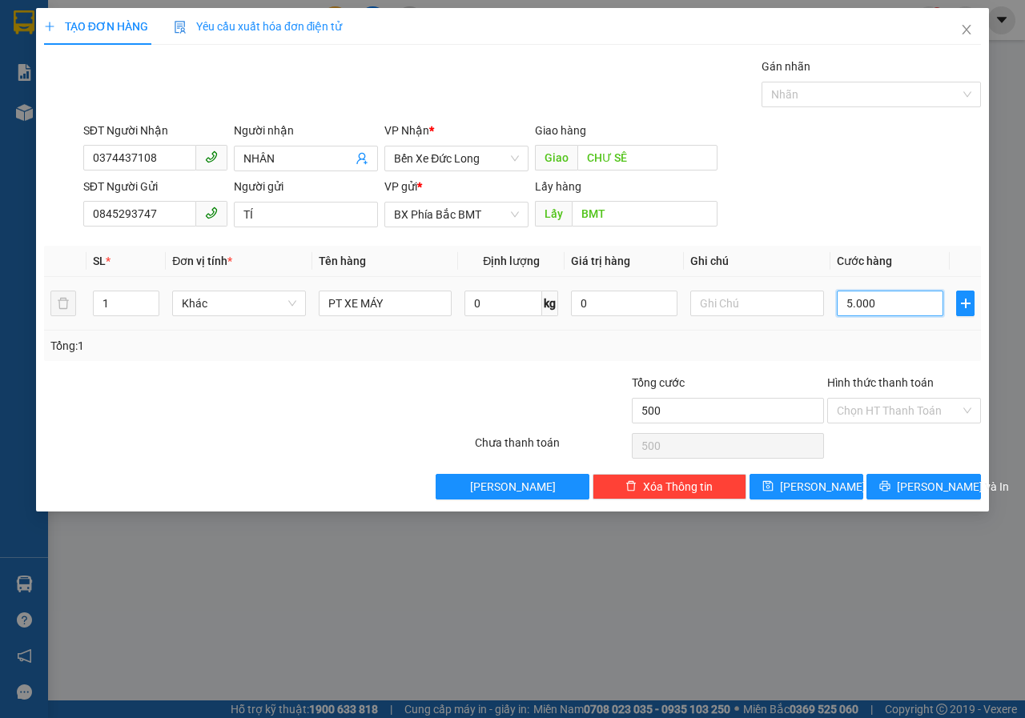
type input "5.000"
type input "50.000"
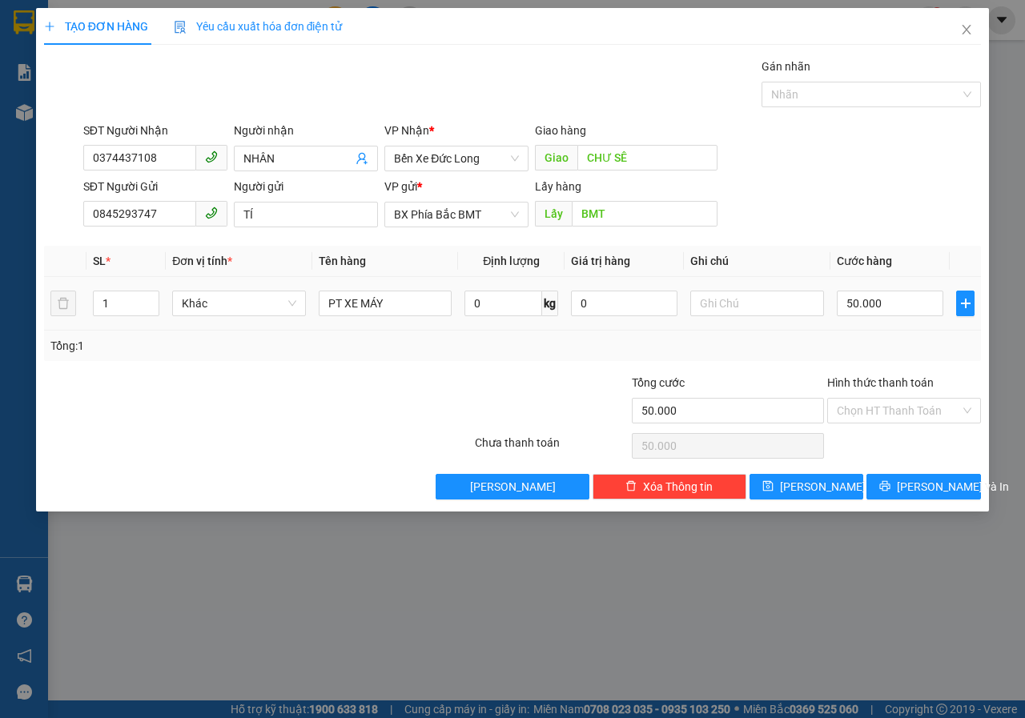
click at [718, 285] on td at bounding box center [757, 304] width 147 height 54
click at [719, 299] on input "text" at bounding box center [757, 304] width 134 height 26
type input "D"
type input "ĐÃ BÁO NX K THU HỘ"
click at [940, 480] on span "[PERSON_NAME] và In" at bounding box center [953, 487] width 112 height 18
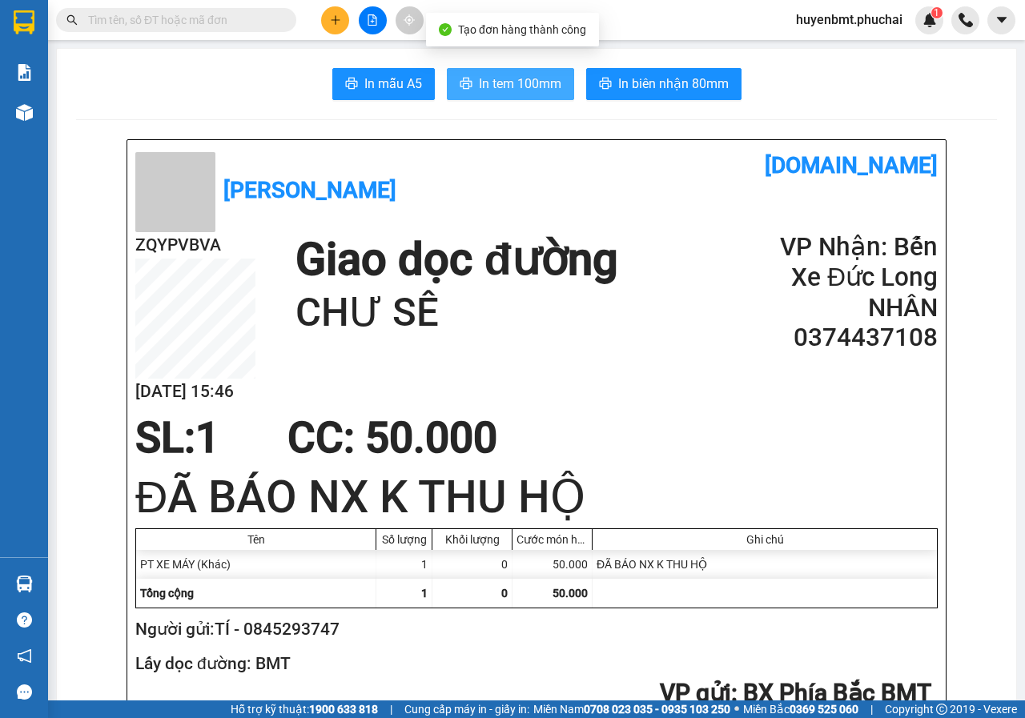
click at [495, 78] on span "In tem 100mm" at bounding box center [520, 84] width 82 height 20
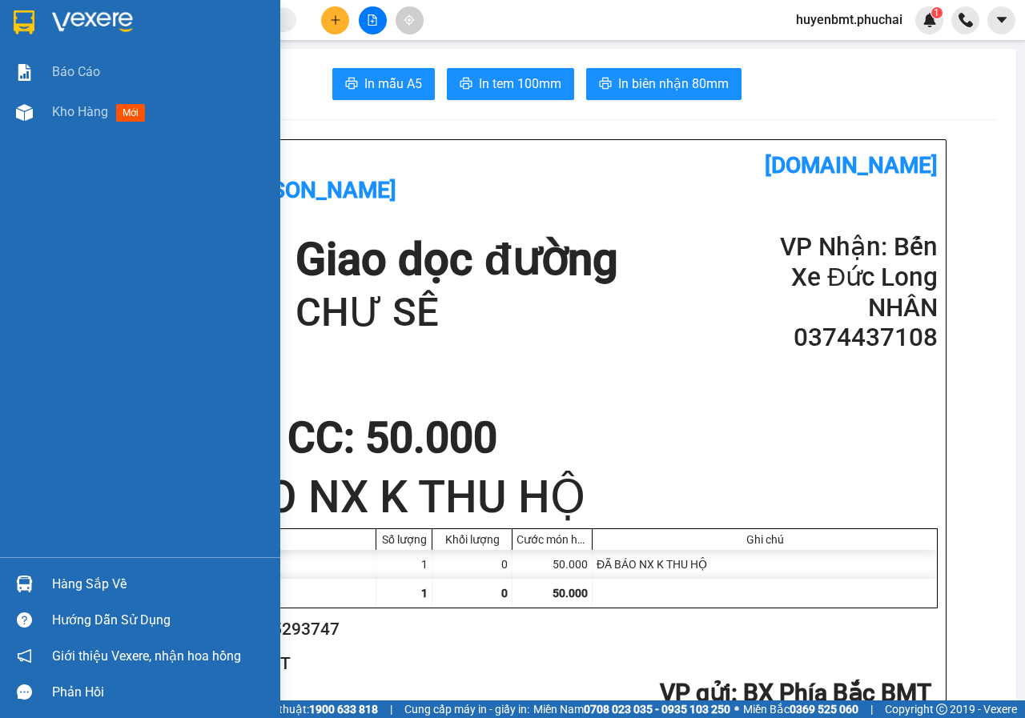
drag, startPoint x: 58, startPoint y: 118, endPoint x: 156, endPoint y: 279, distance: 189.4
click at [58, 117] on span "Kho hàng" at bounding box center [80, 111] width 56 height 15
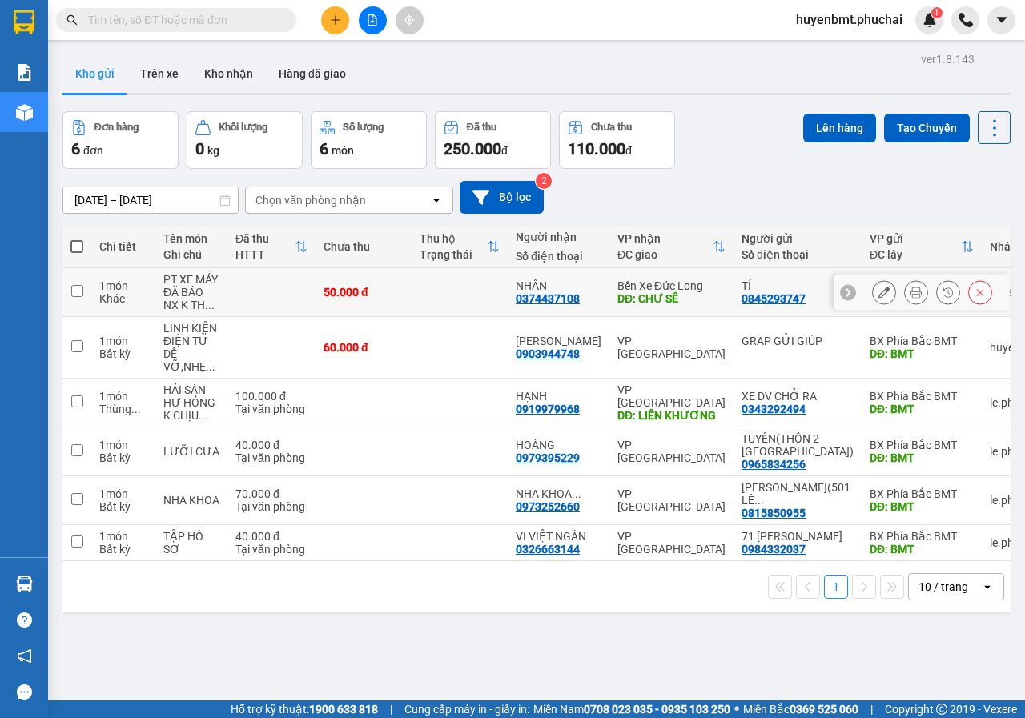
click at [76, 290] on input "checkbox" at bounding box center [77, 291] width 12 height 12
checkbox input "true"
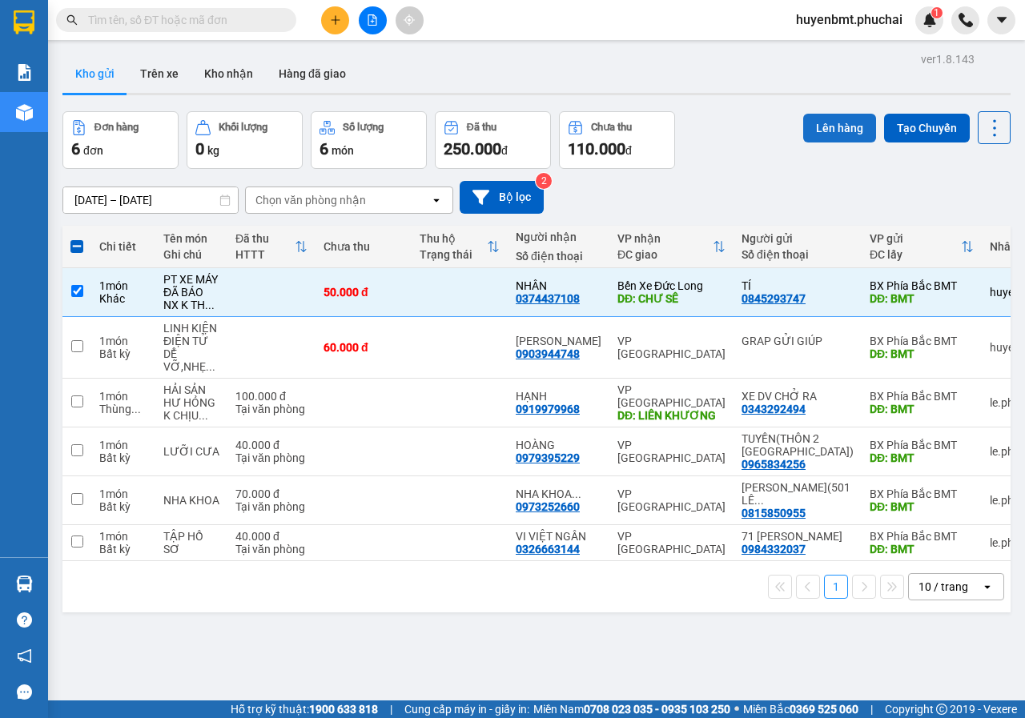
click at [822, 122] on button "Lên hàng" at bounding box center [839, 128] width 73 height 29
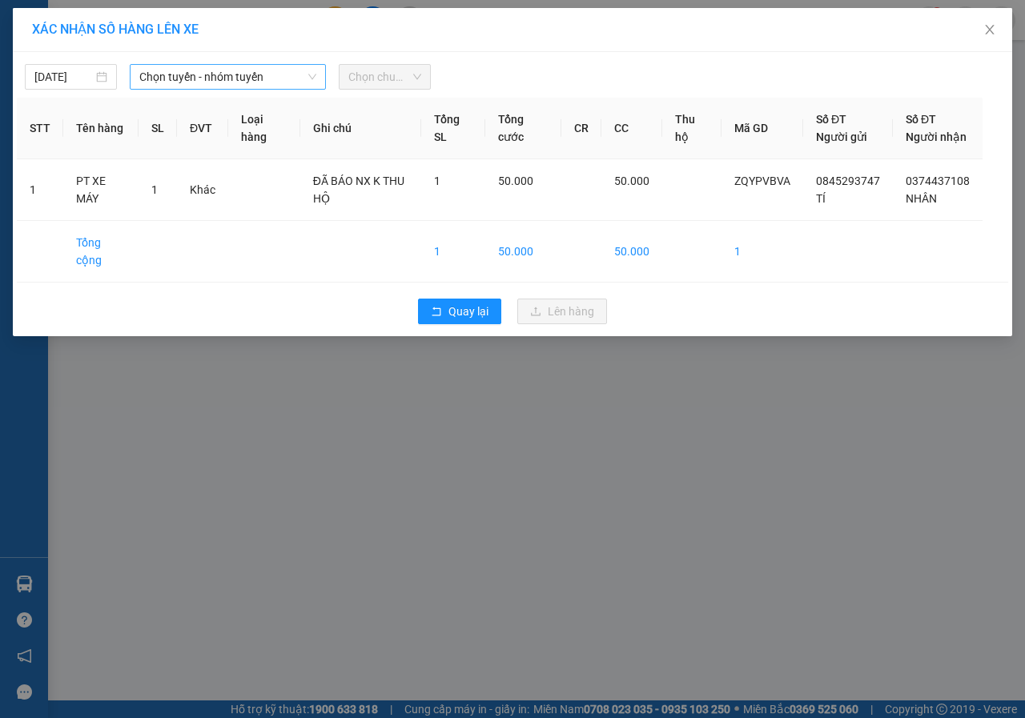
click at [262, 66] on span "Chọn tuyến - nhóm tuyến" at bounding box center [227, 77] width 177 height 24
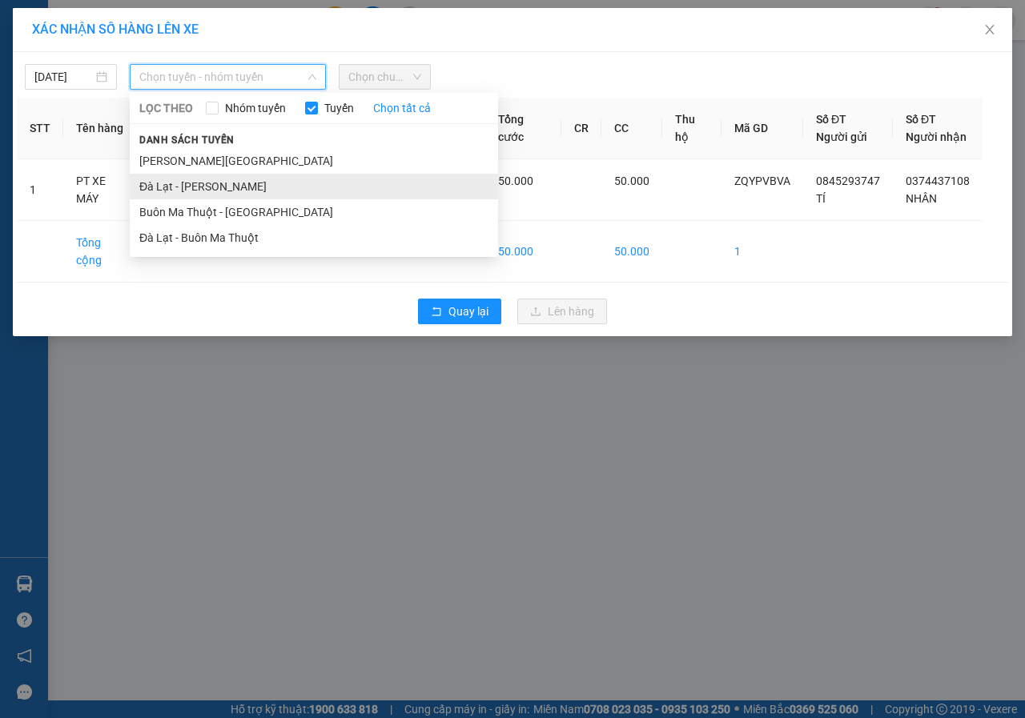
click at [166, 183] on li "Đà Lạt - [PERSON_NAME]" at bounding box center [314, 187] width 368 height 26
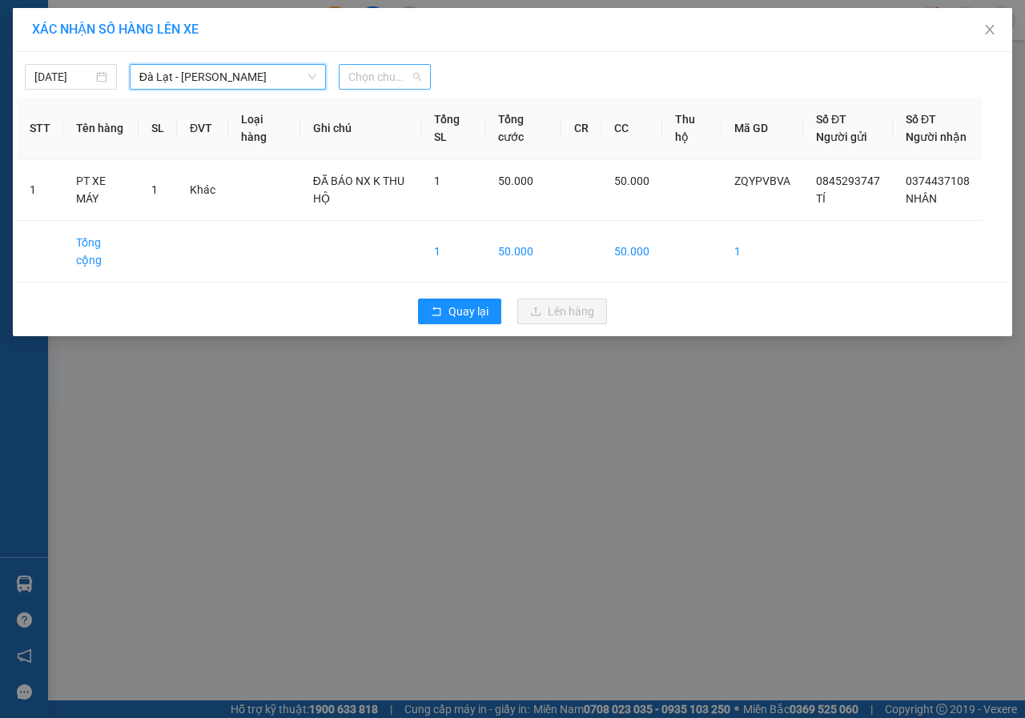
click at [395, 71] on span "Chọn chuyến" at bounding box center [384, 77] width 73 height 24
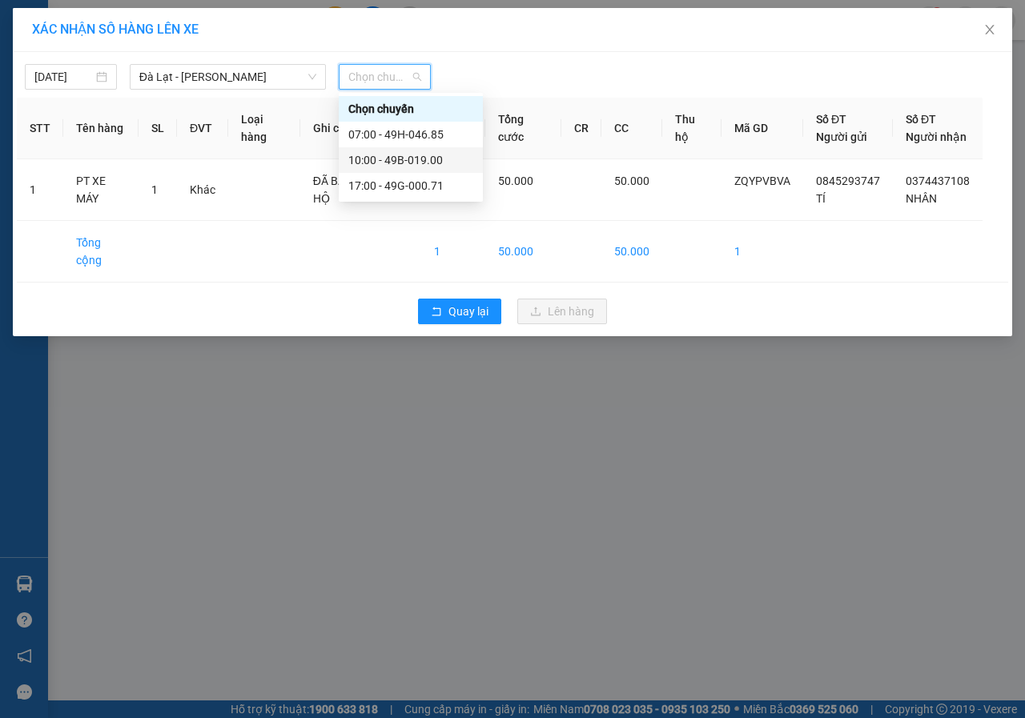
click at [408, 160] on div "10:00 - 49B-019.00" at bounding box center [410, 160] width 125 height 18
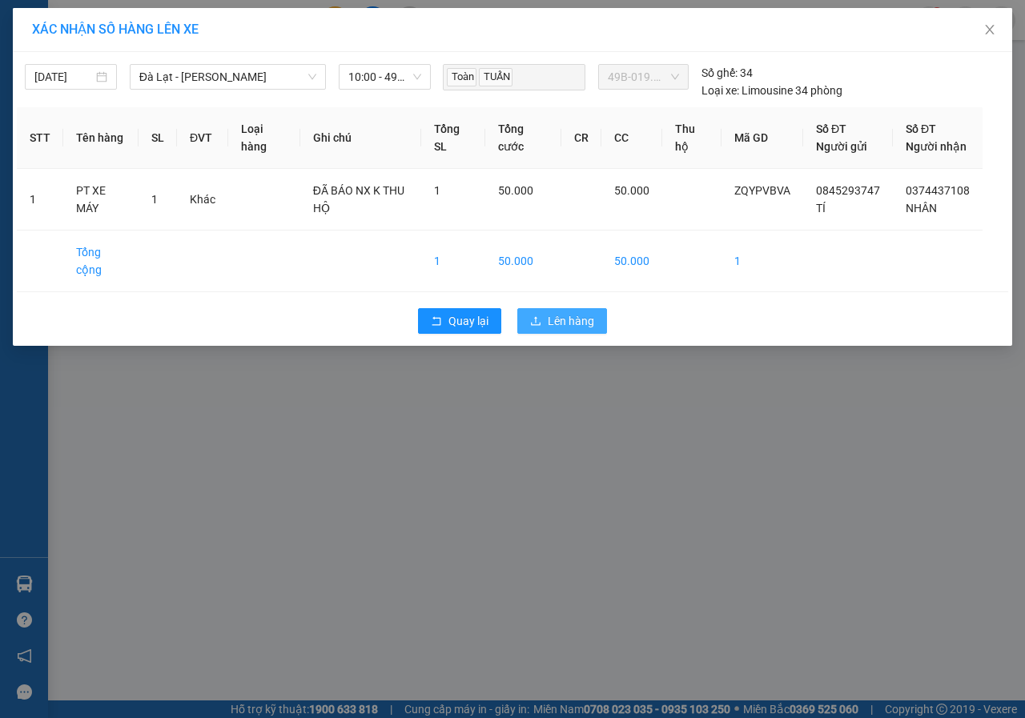
click at [560, 330] on span "Lên hàng" at bounding box center [571, 321] width 46 height 18
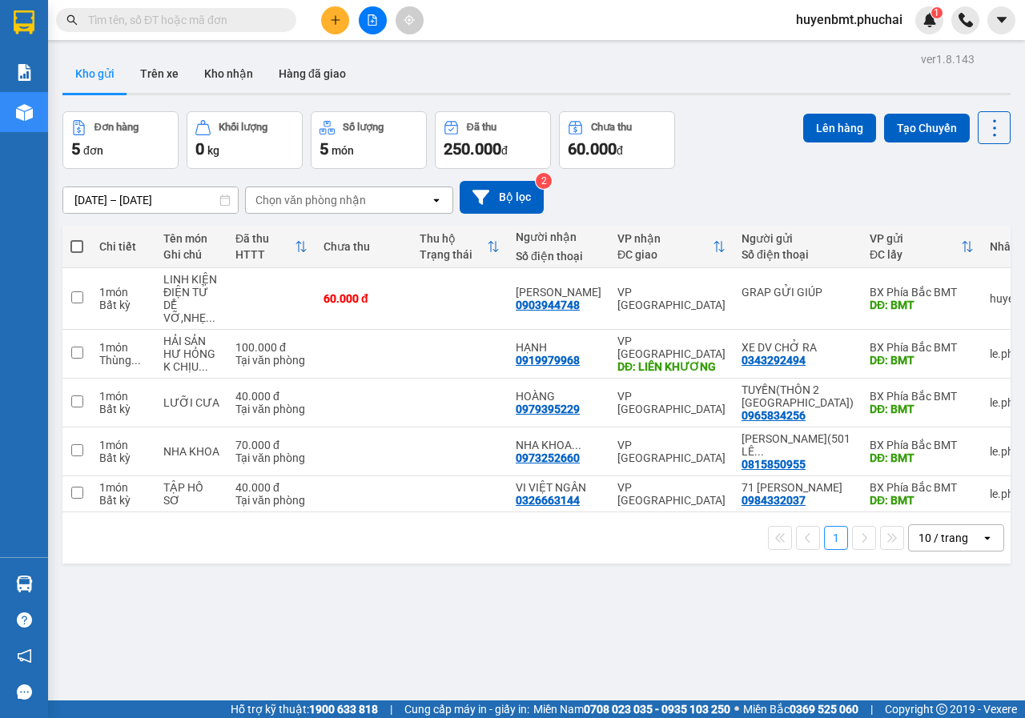
click at [330, 16] on icon "plus" at bounding box center [335, 19] width 11 height 11
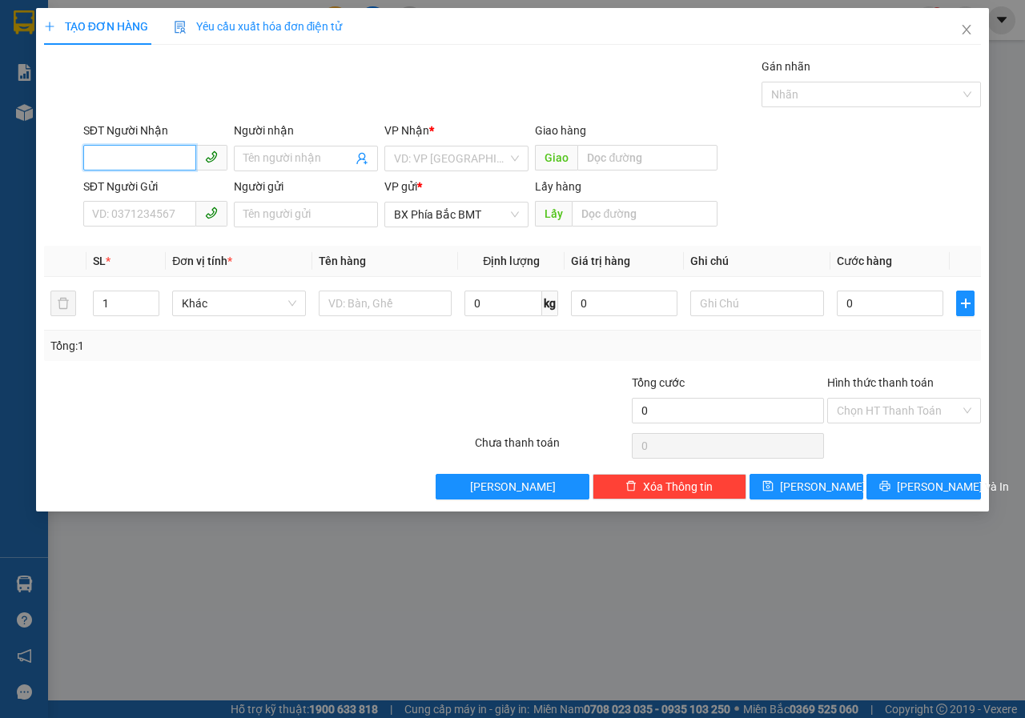
click at [128, 150] on input "SĐT Người Nhận" at bounding box center [139, 158] width 113 height 26
type input "0917190409"
click at [263, 163] on input "Người nhận" at bounding box center [297, 159] width 109 height 18
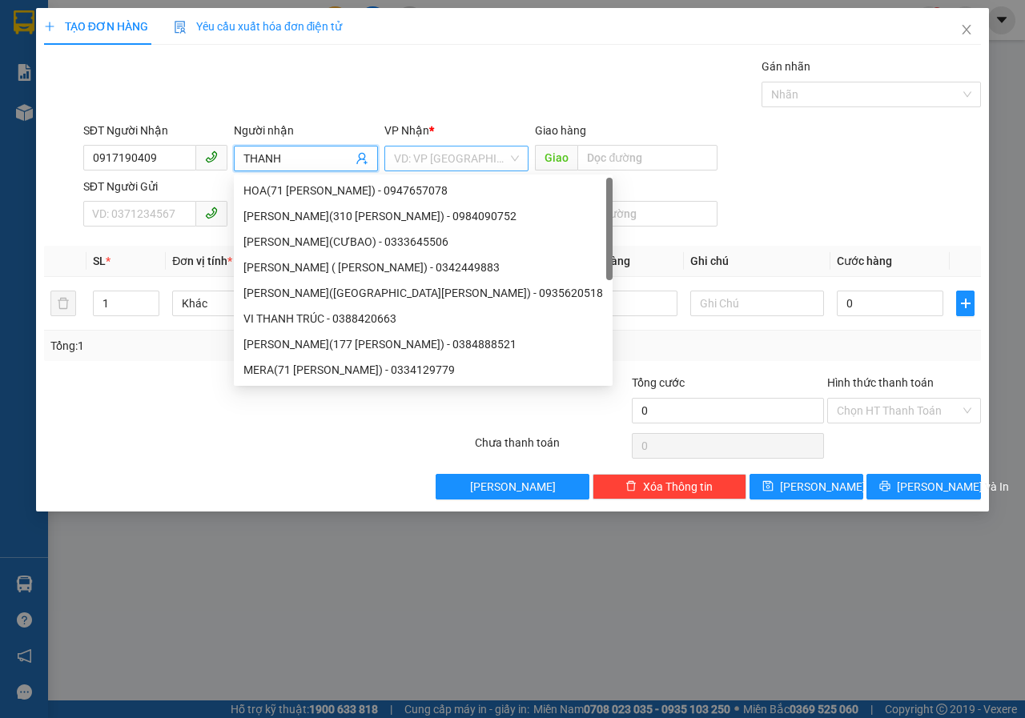
type input "THANH"
click at [428, 152] on input "search" at bounding box center [451, 159] width 114 height 24
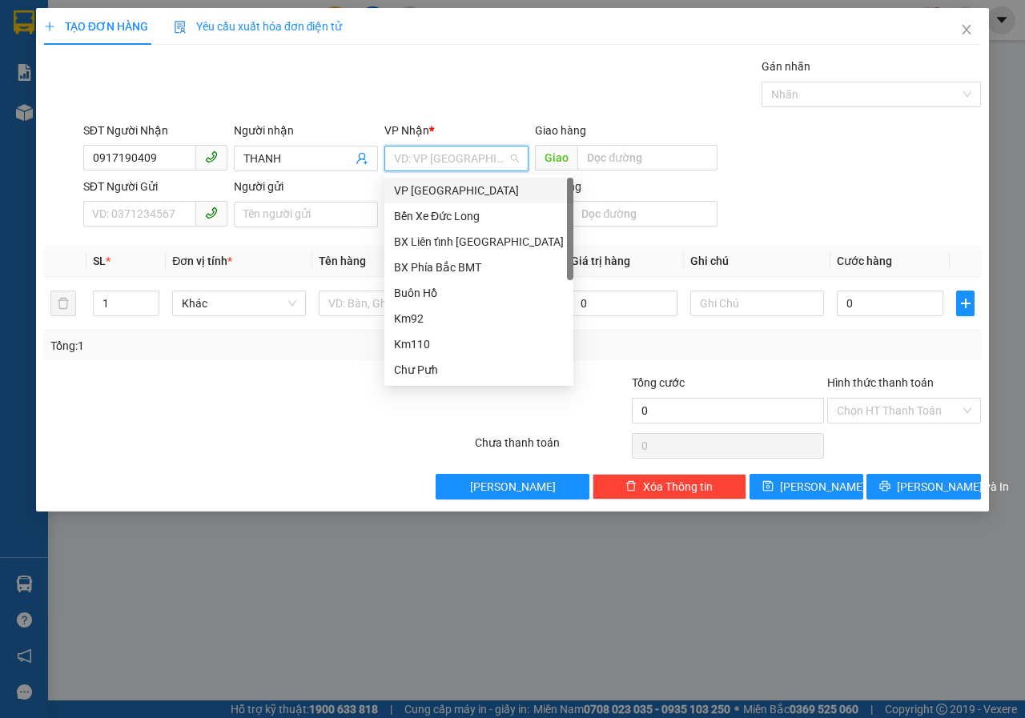
click at [429, 190] on div "VP [GEOGRAPHIC_DATA]" at bounding box center [479, 191] width 170 height 18
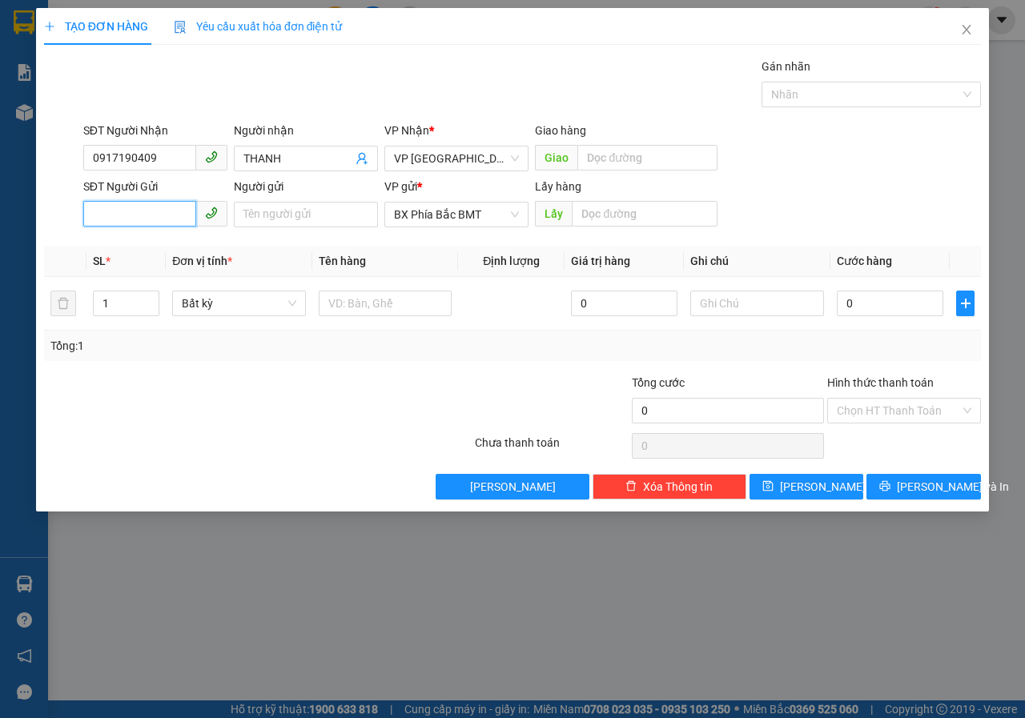
click at [133, 223] on input "SĐT Người Gửi" at bounding box center [139, 214] width 113 height 26
type input "0374449049"
click at [291, 208] on input "Người gửi" at bounding box center [306, 215] width 144 height 26
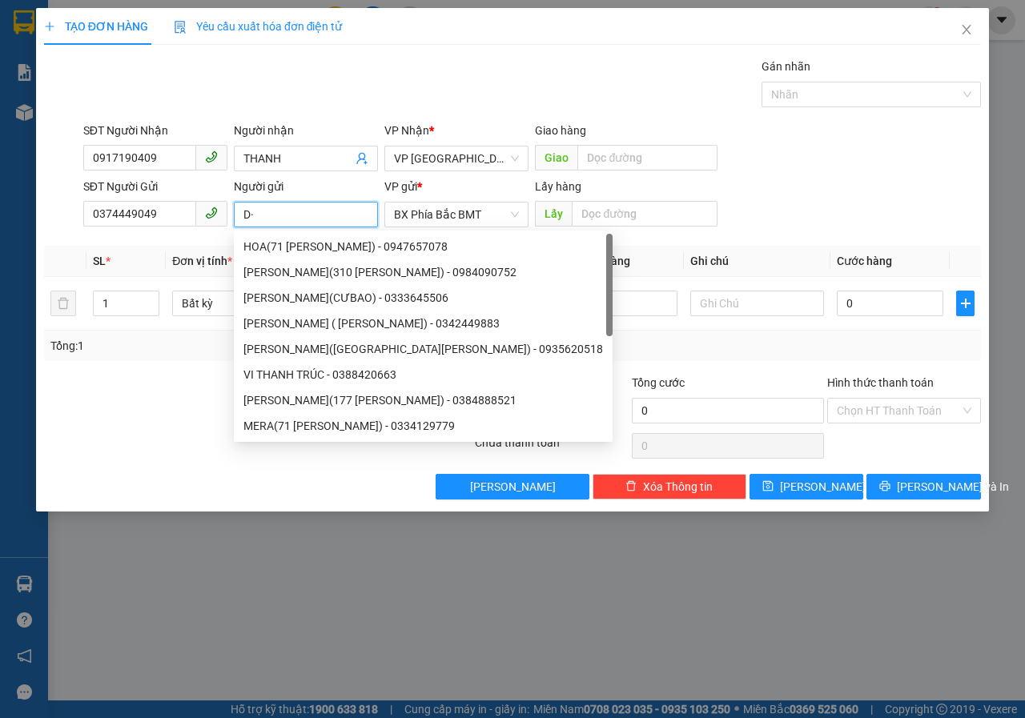
type input "D"
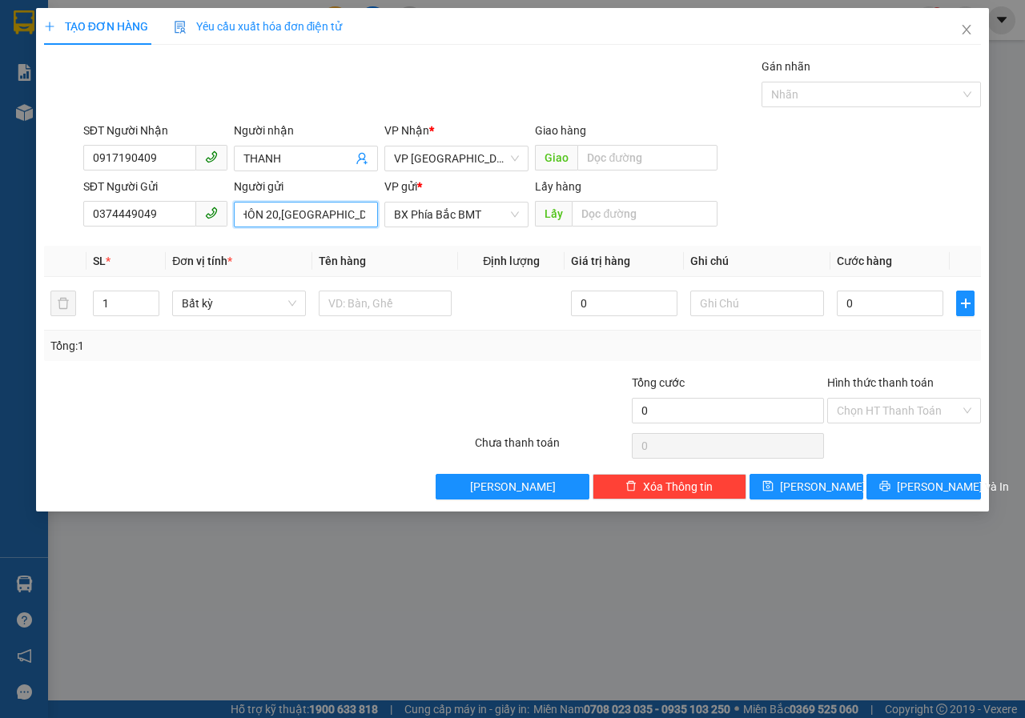
scroll to position [0, 104]
type input "[PERSON_NAME](THÔN 20,[GEOGRAPHIC_DATA])"
click at [592, 213] on input "text" at bounding box center [644, 214] width 145 height 26
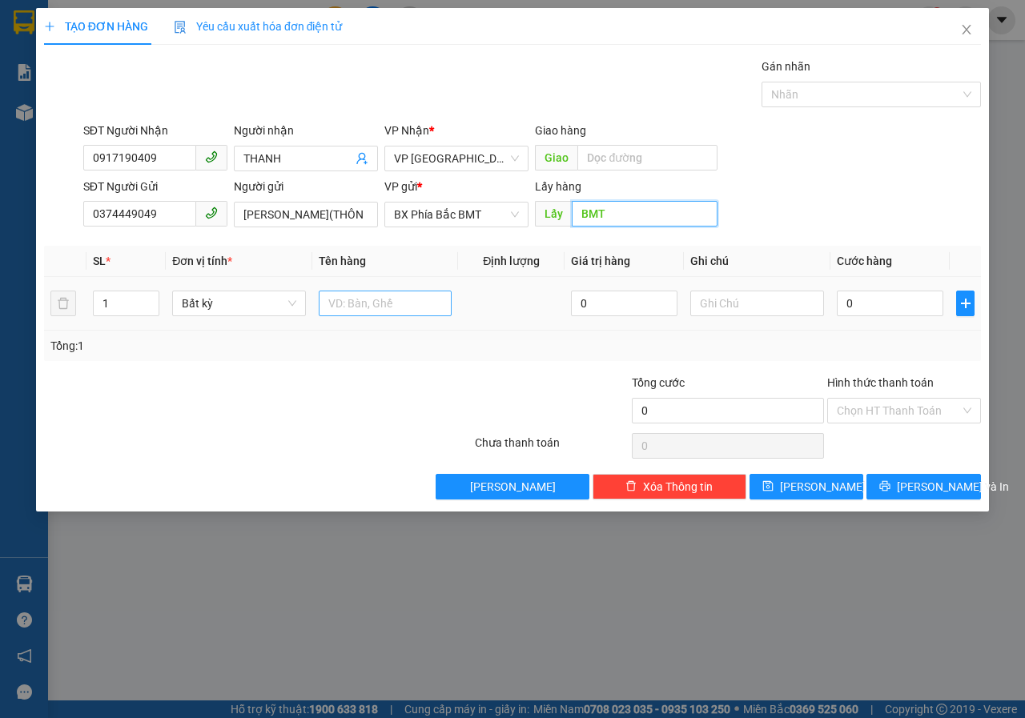
type input "BMT"
click at [334, 308] on input "text" at bounding box center [386, 304] width 134 height 26
type input "SẦU RIÊNG"
click at [900, 302] on input "0" at bounding box center [890, 304] width 107 height 26
type input "6"
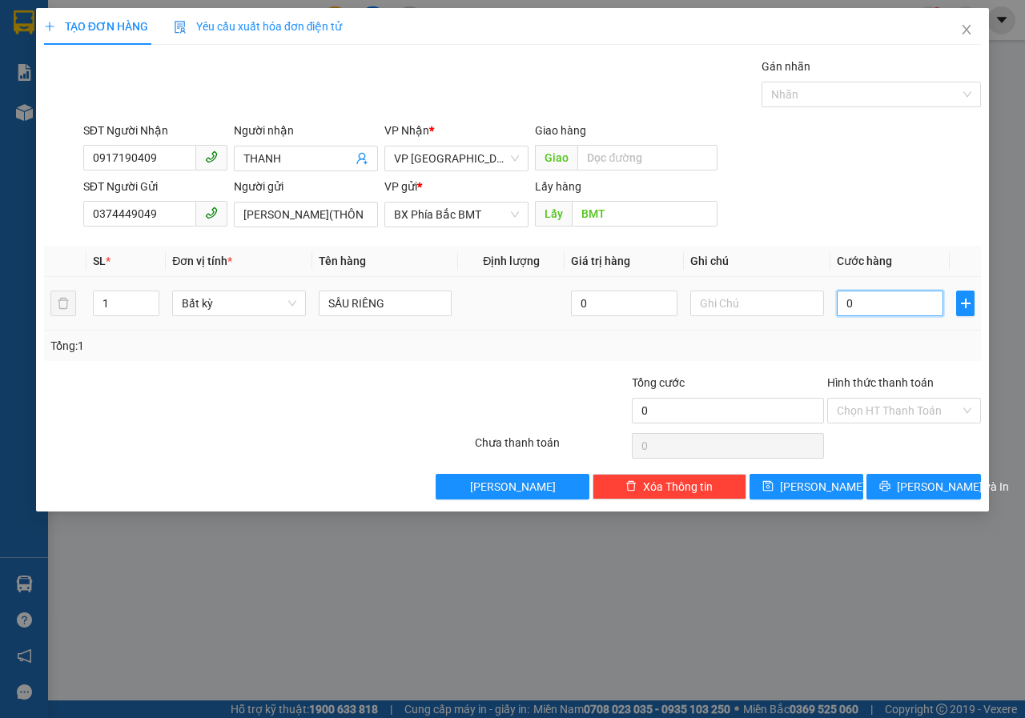
type input "6"
type input "60"
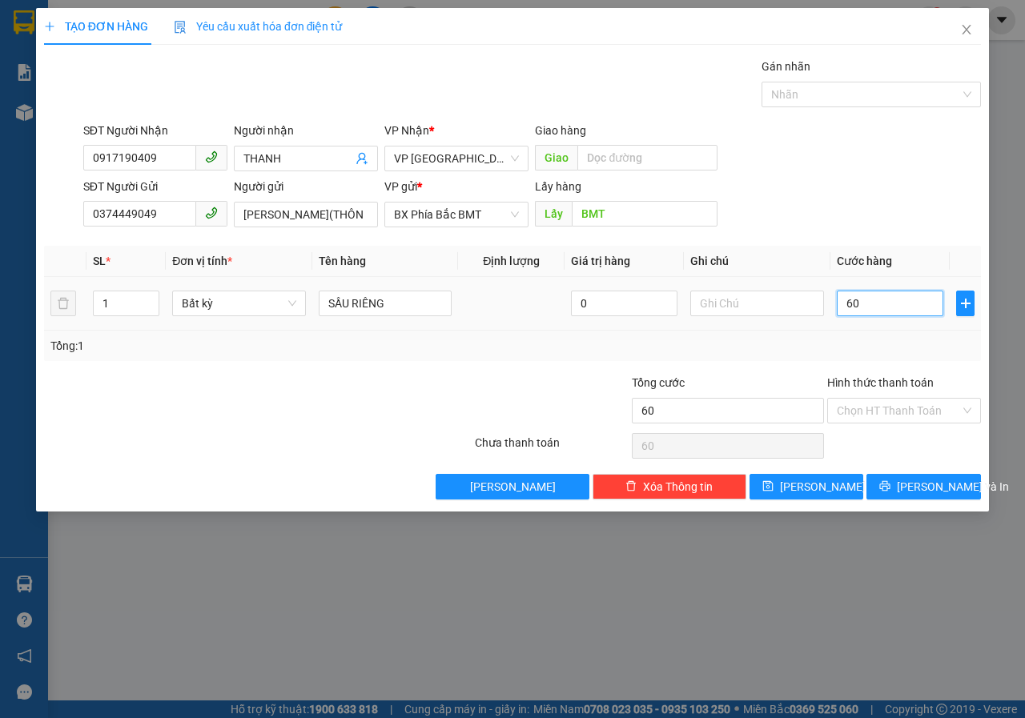
type input "600"
type input "6.000"
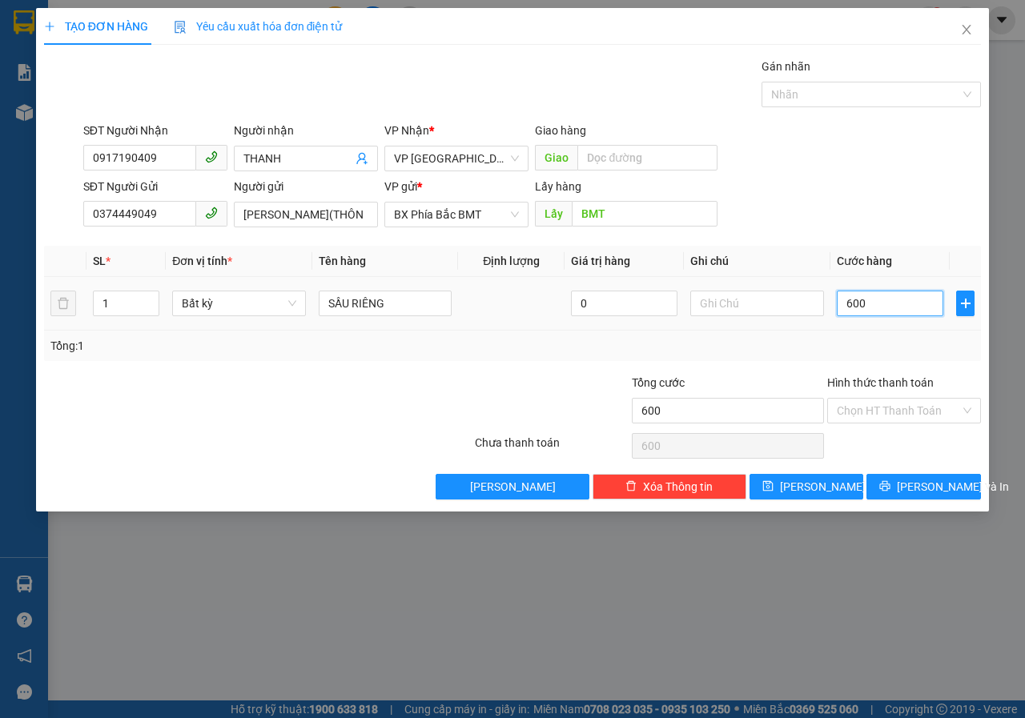
type input "6.000"
type input "60.000"
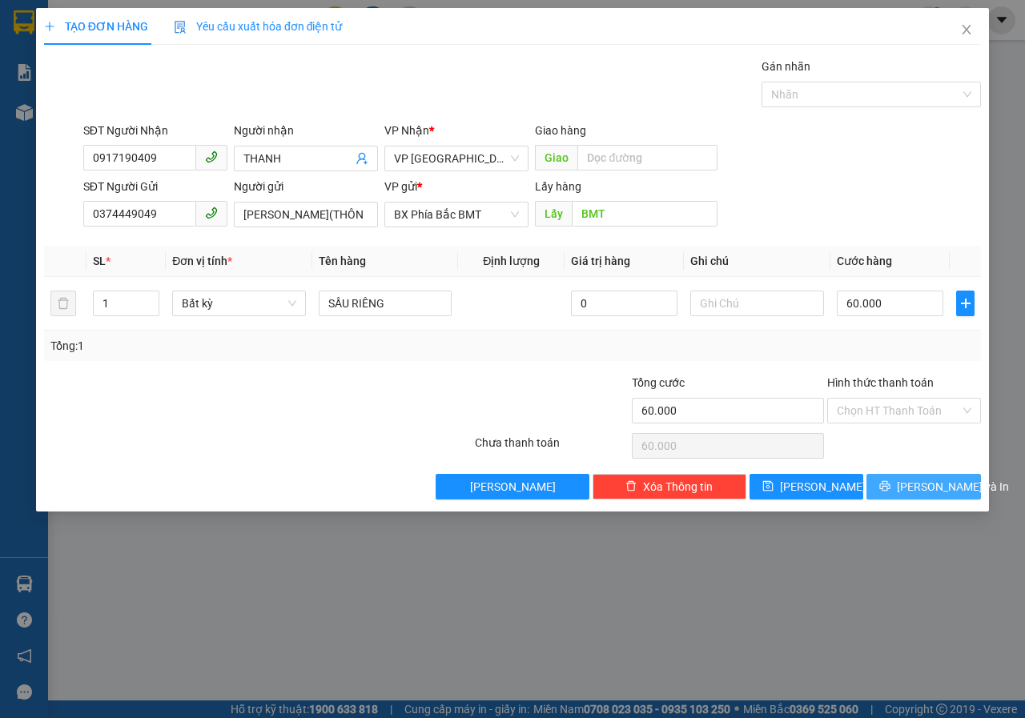
click at [924, 479] on span "[PERSON_NAME] và In" at bounding box center [953, 487] width 112 height 18
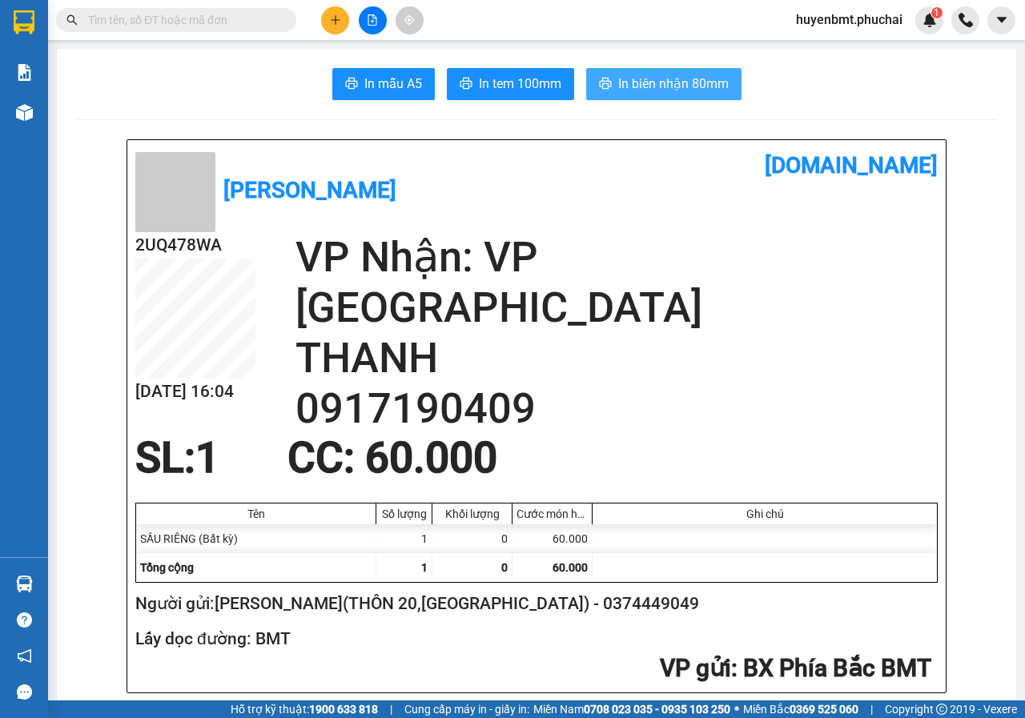
click at [618, 82] on span "In biên nhận 80mm" at bounding box center [673, 84] width 111 height 20
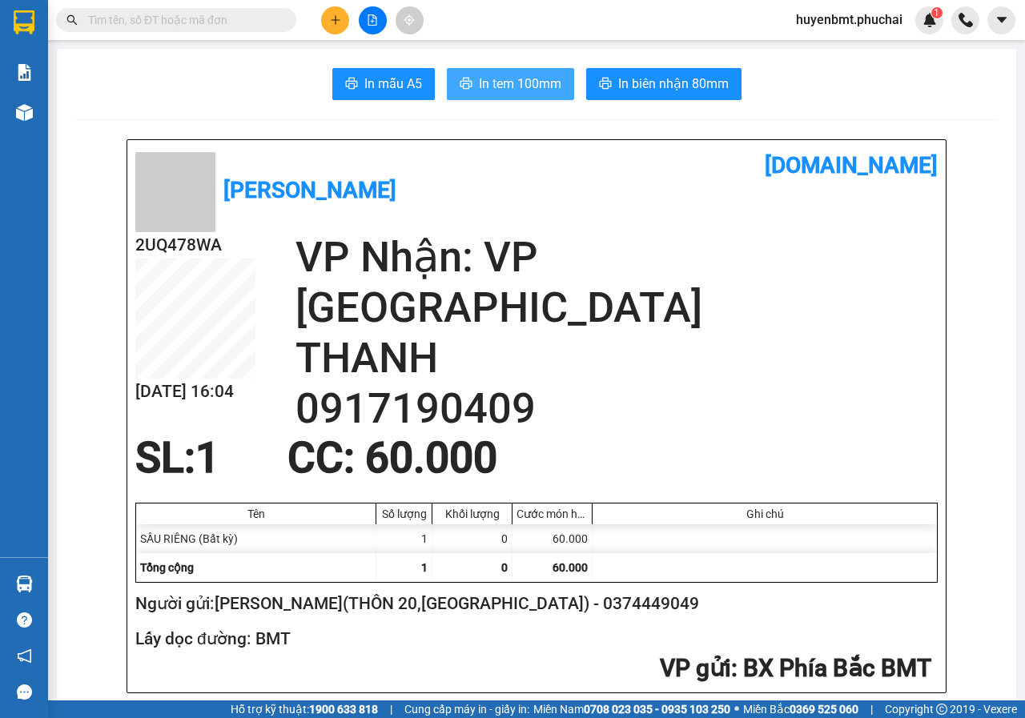
click at [494, 80] on span "In tem 100mm" at bounding box center [520, 84] width 82 height 20
click at [343, 15] on button at bounding box center [335, 20] width 28 height 28
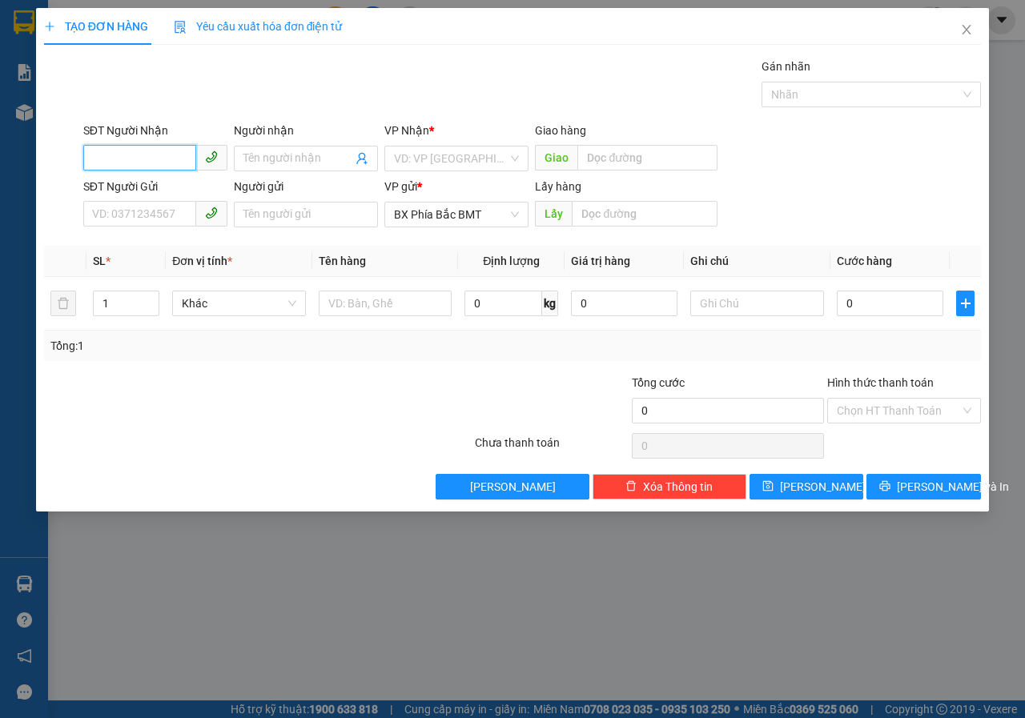
click at [123, 162] on input "SĐT Người Nhận" at bounding box center [139, 158] width 113 height 26
click at [142, 155] on input "SĐT Người Nhận" at bounding box center [139, 158] width 113 height 26
click at [164, 192] on div "0978049684 - [GEOGRAPHIC_DATA]" at bounding box center [183, 191] width 180 height 18
type input "0978049684"
type input "[PERSON_NAME]"
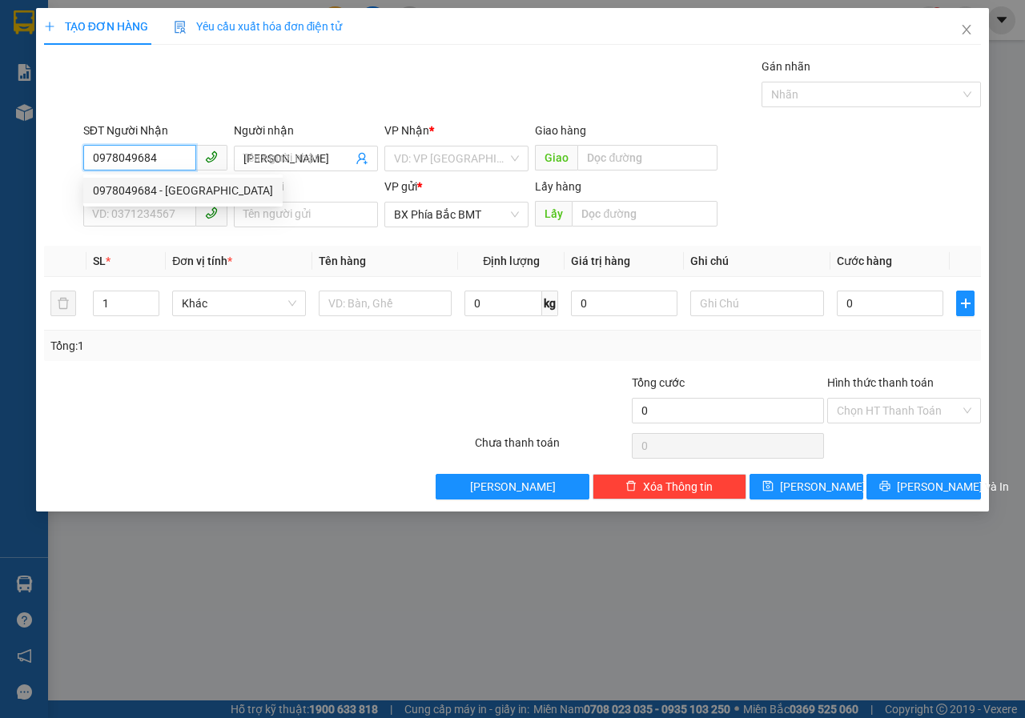
type input "70.000"
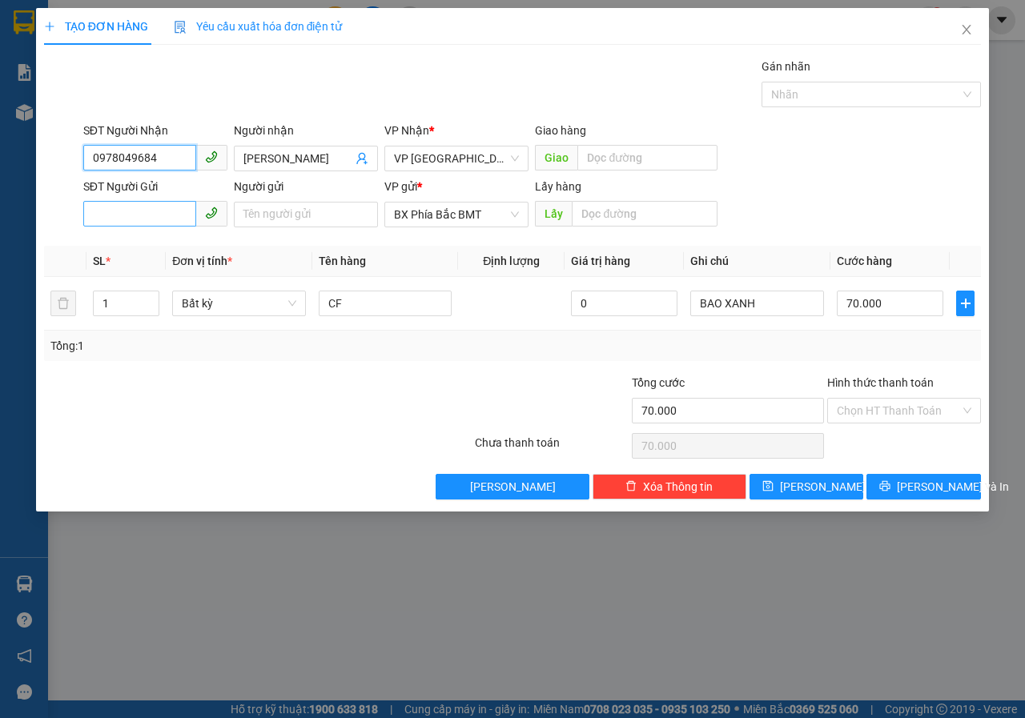
type input "0978049684"
click at [161, 207] on input "SĐT Người Gửi" at bounding box center [139, 214] width 113 height 26
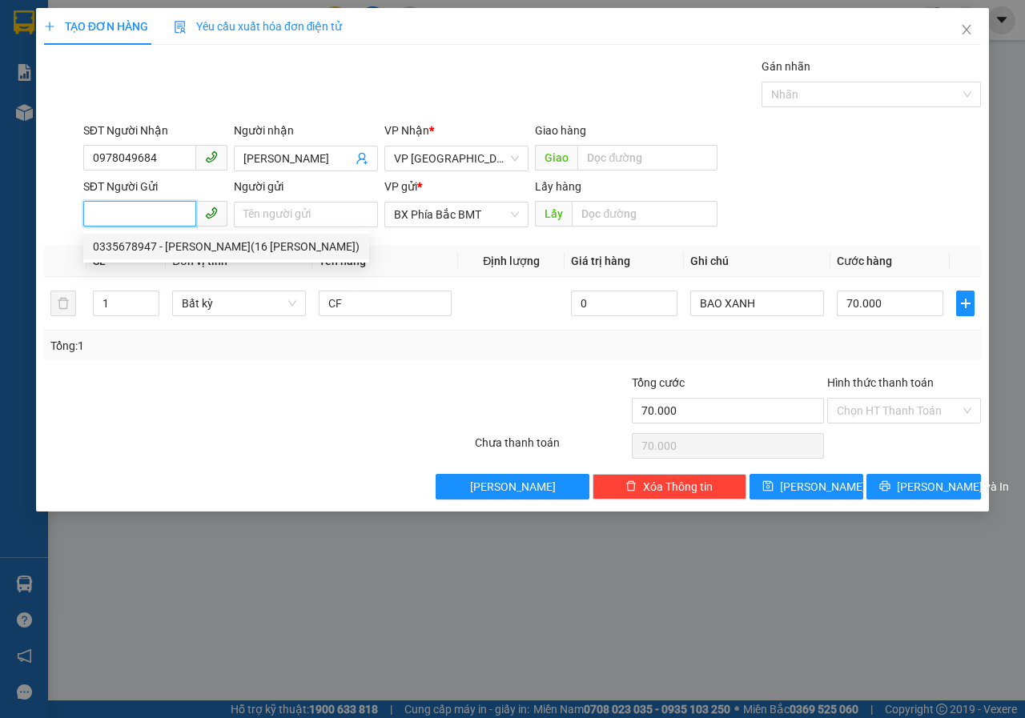
click at [187, 247] on div "0335678947 - [PERSON_NAME](16 [PERSON_NAME])" at bounding box center [226, 247] width 267 height 18
type input "0335678947"
type input "[PERSON_NAME](16 [PERSON_NAME])"
type input "BMT"
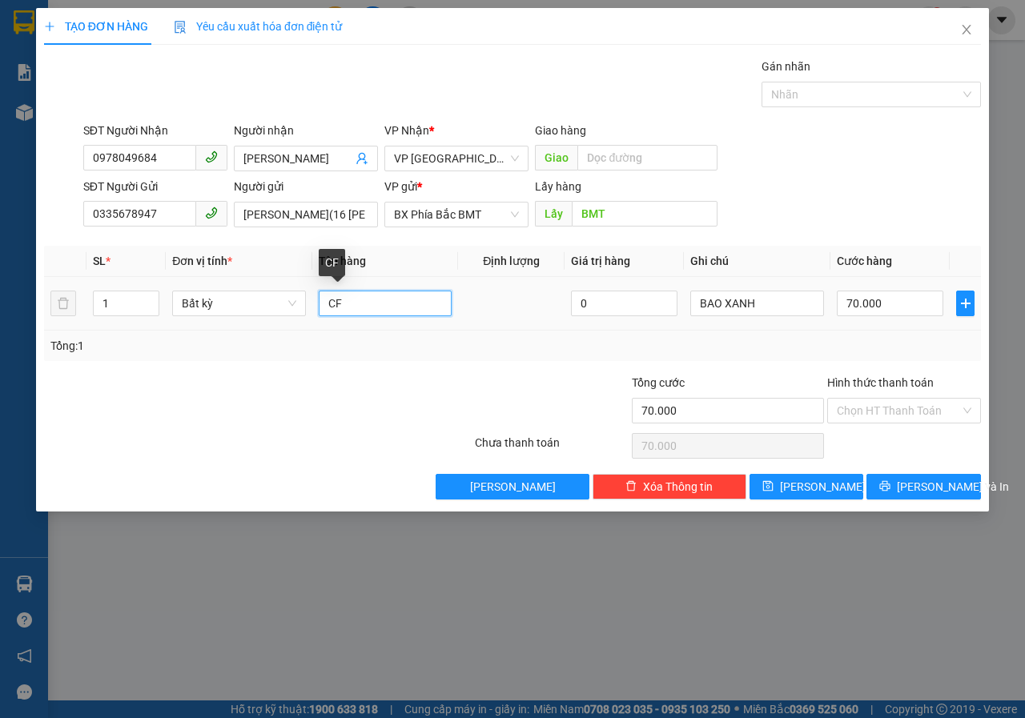
click at [327, 304] on input "CF" at bounding box center [386, 304] width 134 height 26
type input "15KG CF"
click at [915, 305] on input "70.000" at bounding box center [890, 304] width 107 height 26
type input "5"
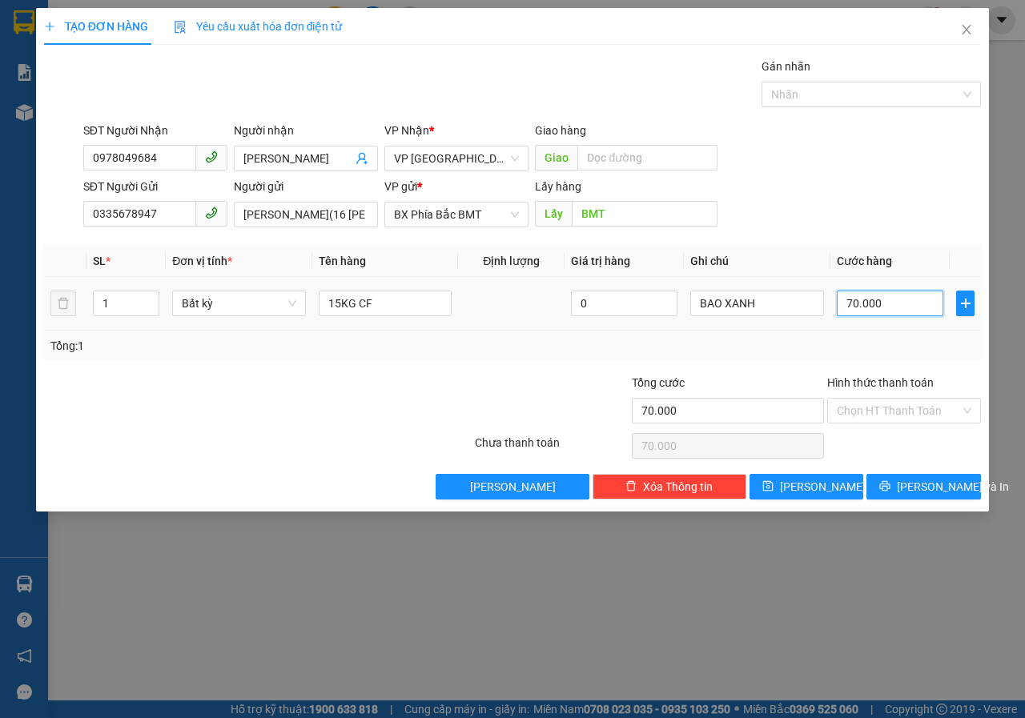
type input "5"
type input "50"
type input "500"
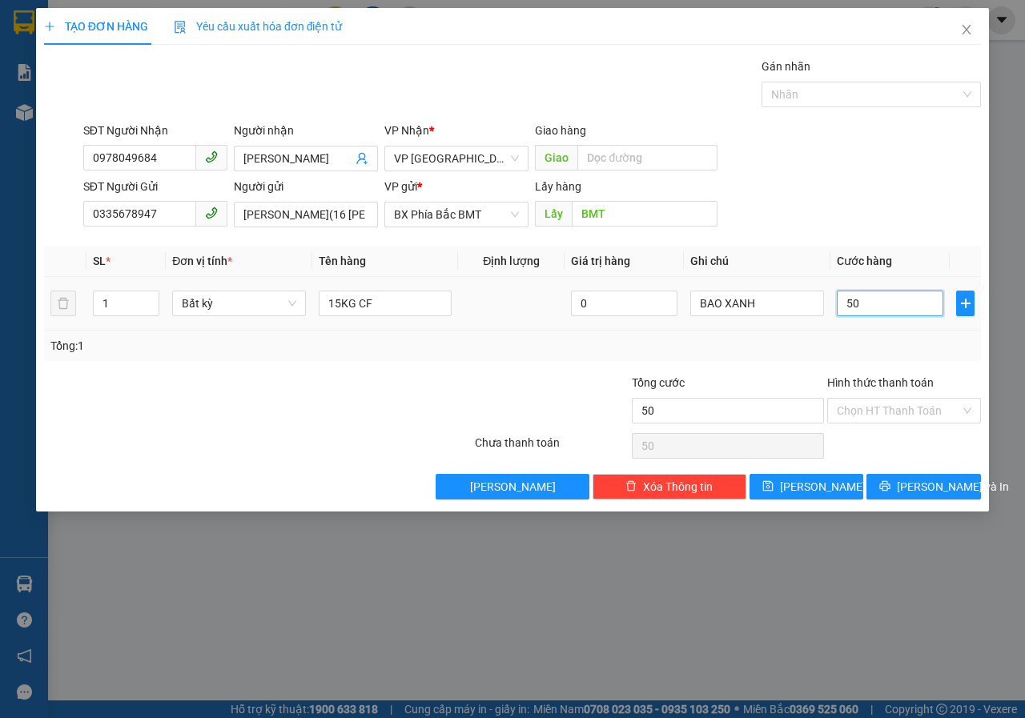
type input "500"
type input "5.000"
type input "50.000"
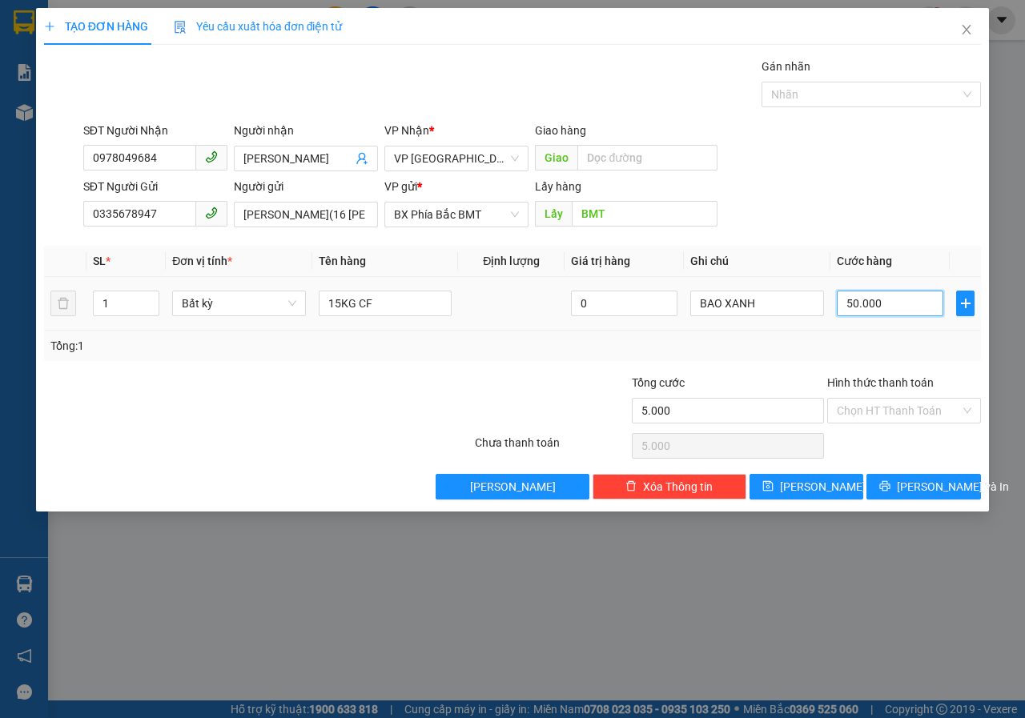
type input "50.000"
click at [938, 494] on span "[PERSON_NAME] và In" at bounding box center [953, 487] width 112 height 18
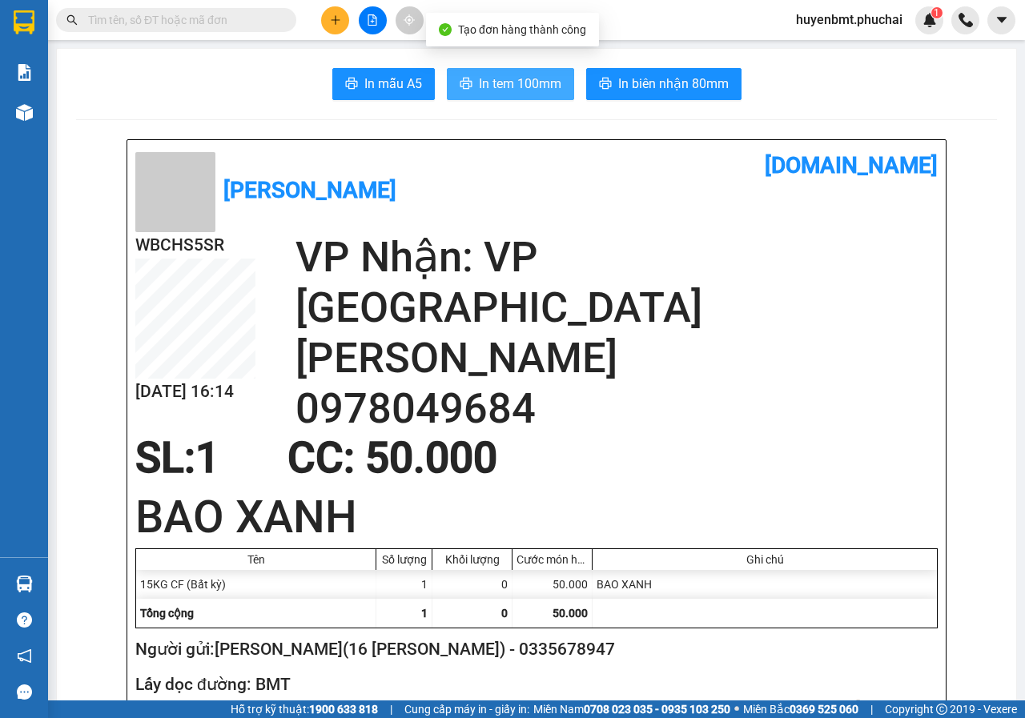
click at [469, 93] on button "In tem 100mm" at bounding box center [510, 84] width 127 height 32
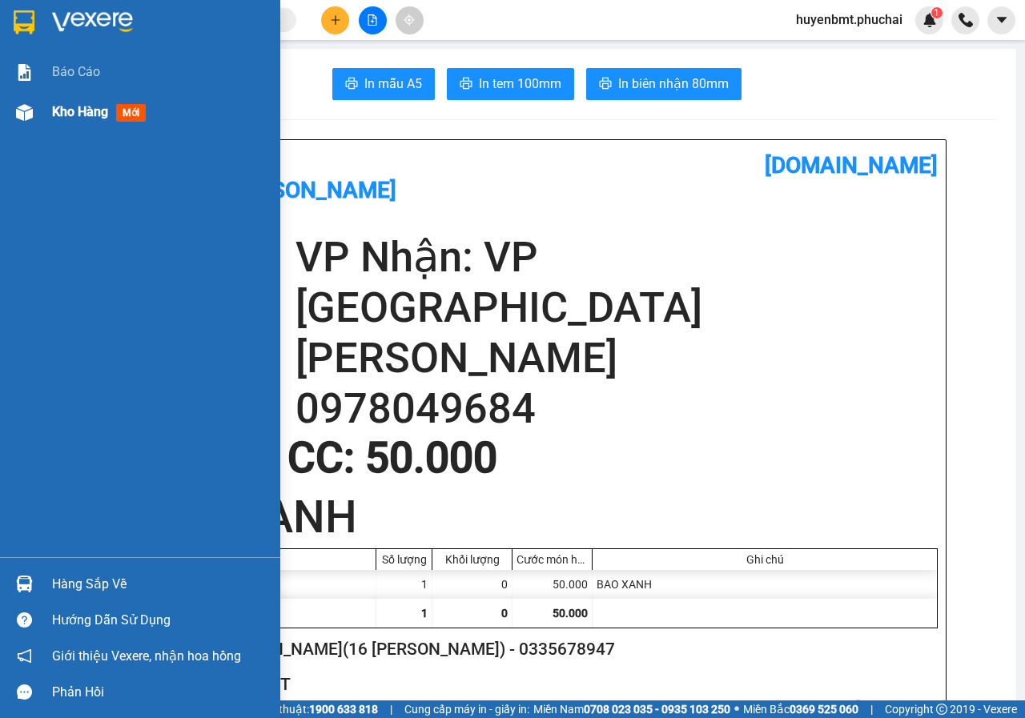
click at [41, 117] on div "Kho hàng mới" at bounding box center [140, 112] width 280 height 40
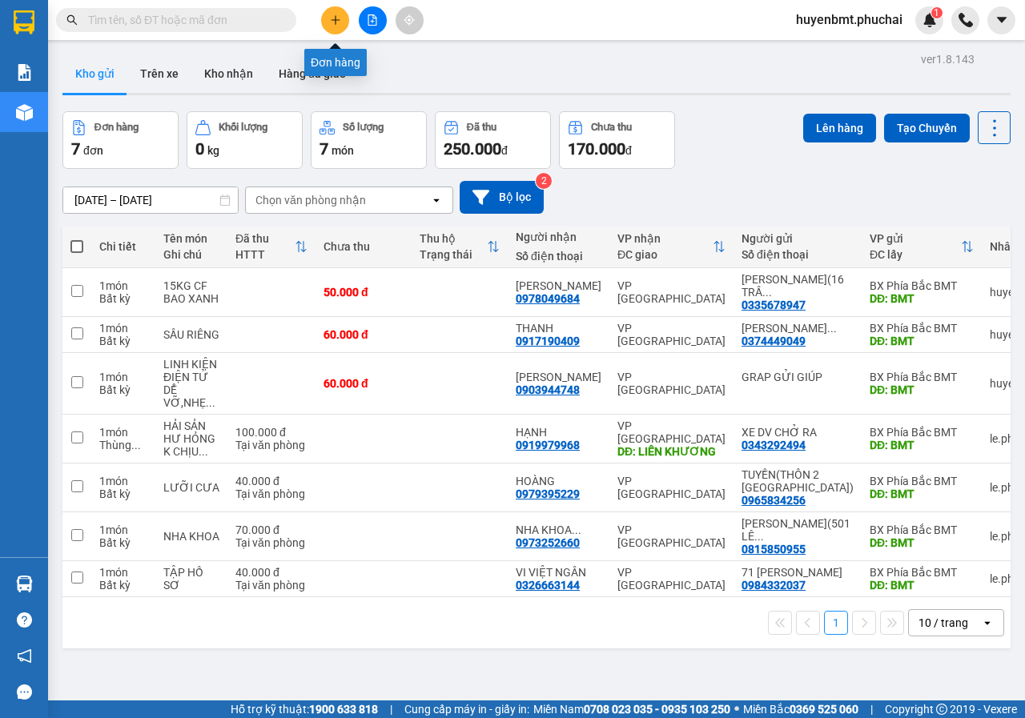
click at [323, 25] on button at bounding box center [335, 20] width 28 height 28
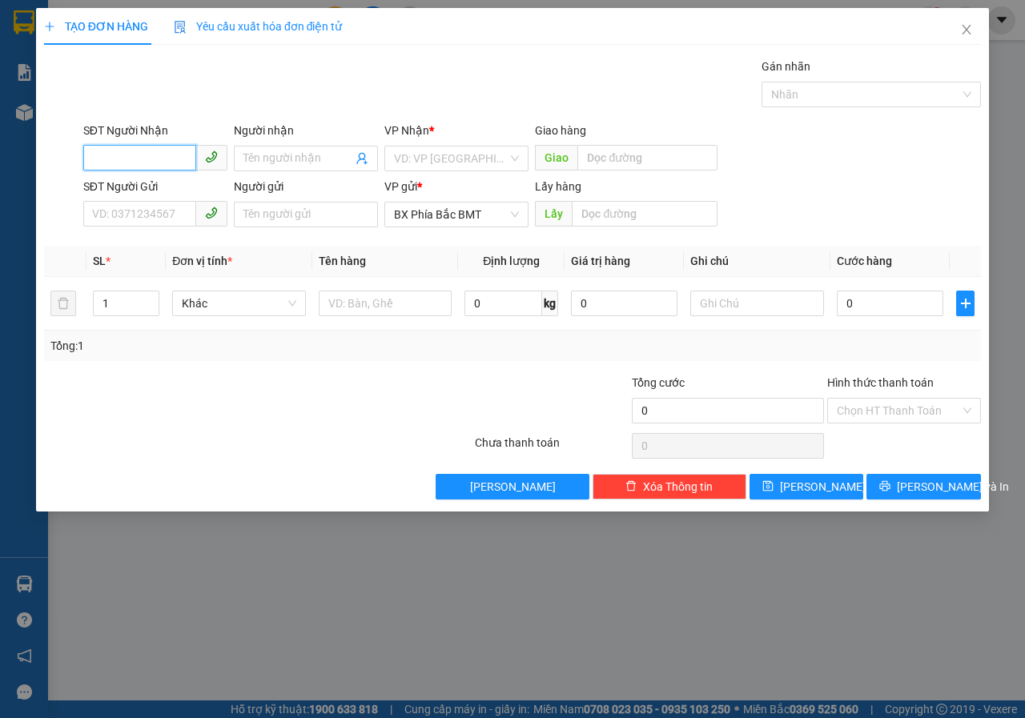
click at [132, 159] on input "SĐT Người Nhận" at bounding box center [139, 158] width 113 height 26
click at [136, 161] on input "SĐT Người Nhận" at bounding box center [139, 158] width 113 height 26
type input "0983050543"
click at [330, 154] on input "Người nhận" at bounding box center [297, 159] width 109 height 18
click at [451, 167] on input "search" at bounding box center [451, 159] width 114 height 24
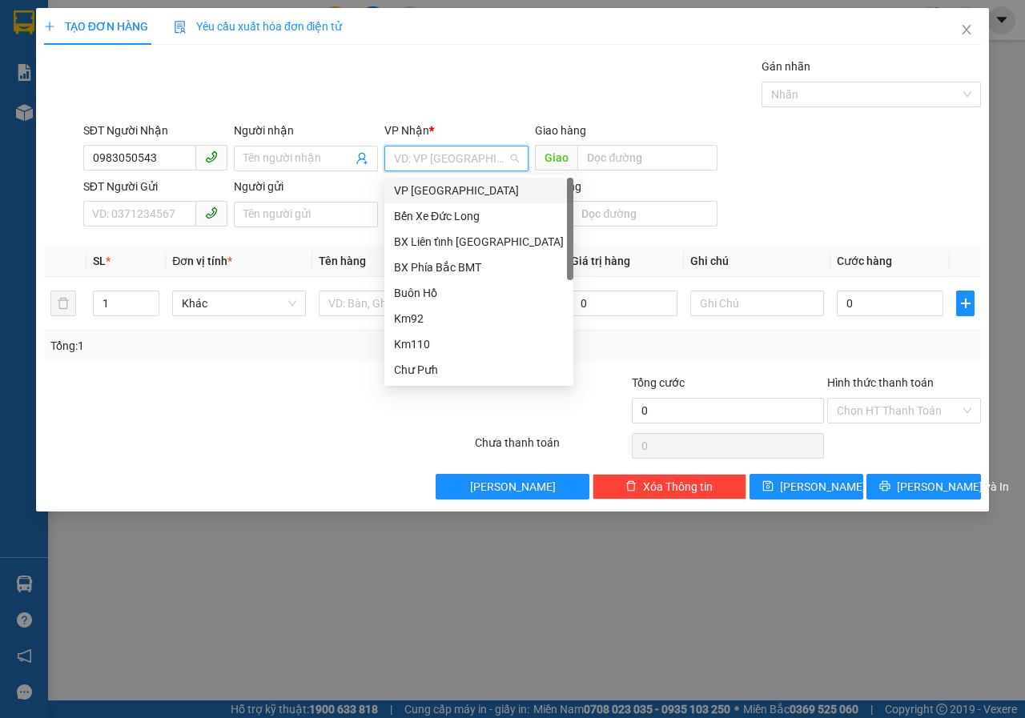
click at [441, 195] on div "VP [GEOGRAPHIC_DATA]" at bounding box center [479, 191] width 170 height 18
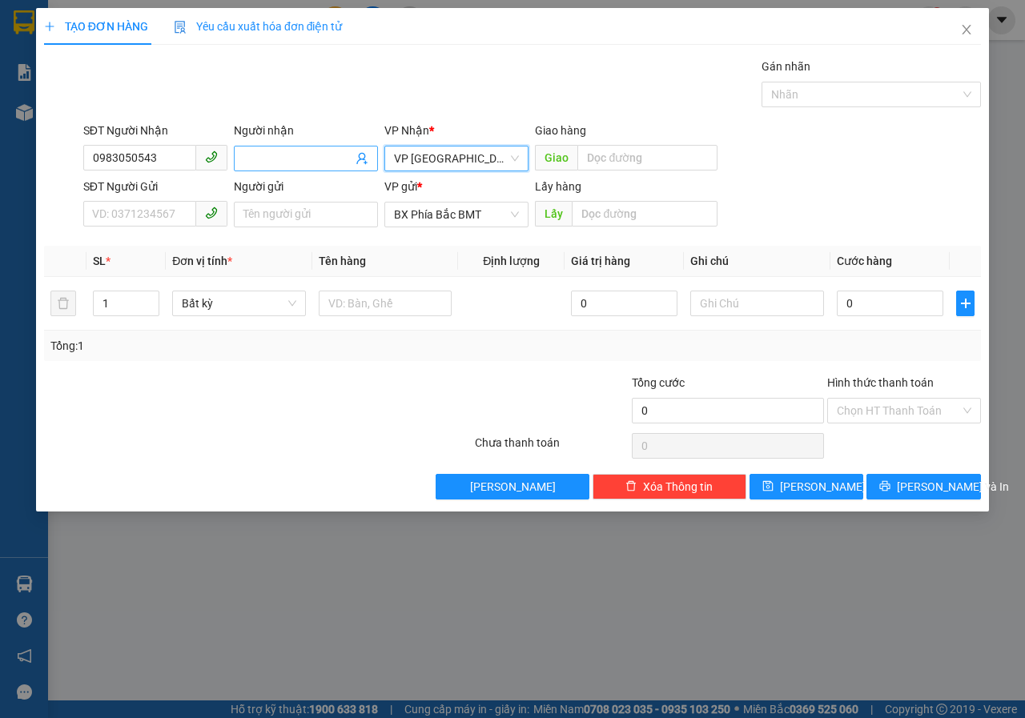
click at [262, 159] on input "Người nhận" at bounding box center [297, 159] width 109 height 18
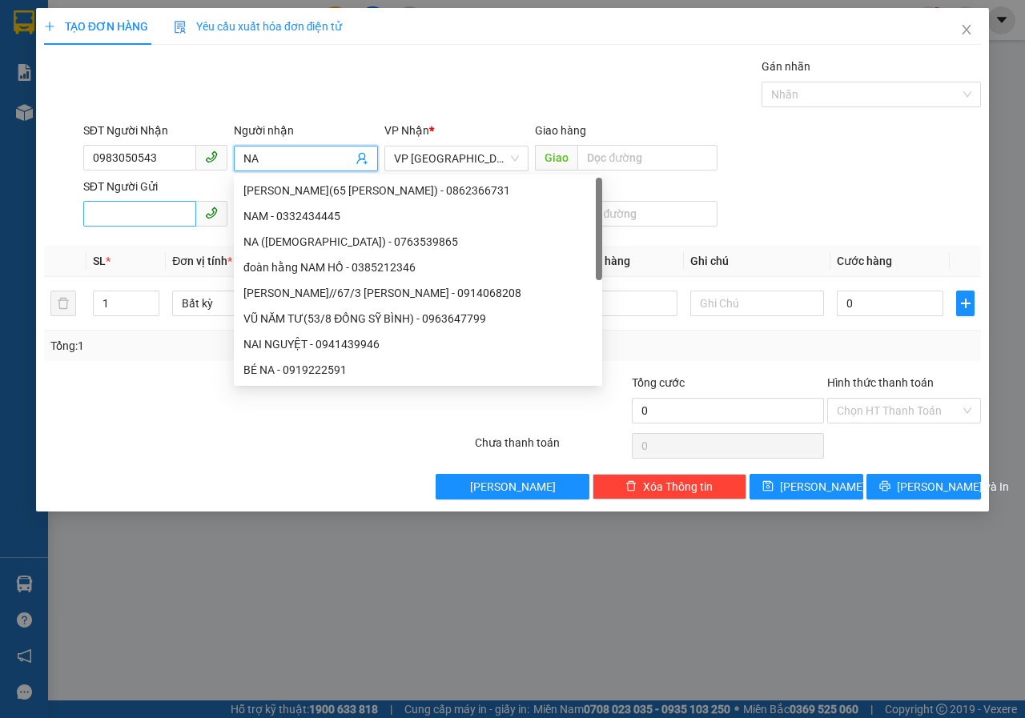
type input "NA"
click at [121, 219] on input "SĐT Người Gửi" at bounding box center [139, 214] width 113 height 26
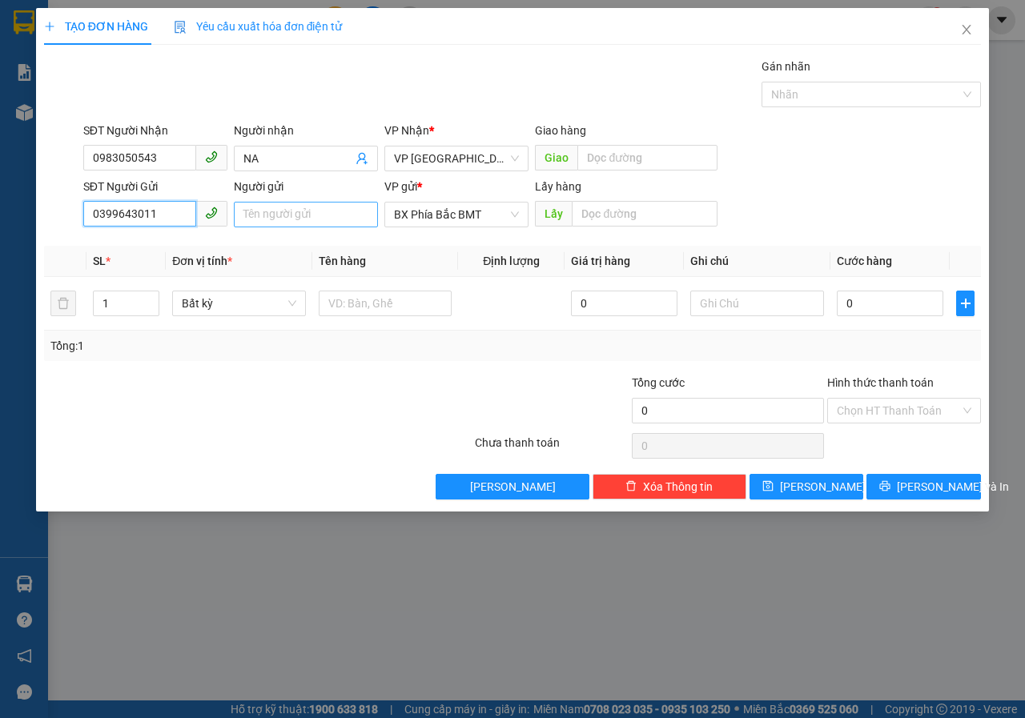
type input "0399643011"
click at [313, 223] on input "Người gửi" at bounding box center [306, 215] width 144 height 26
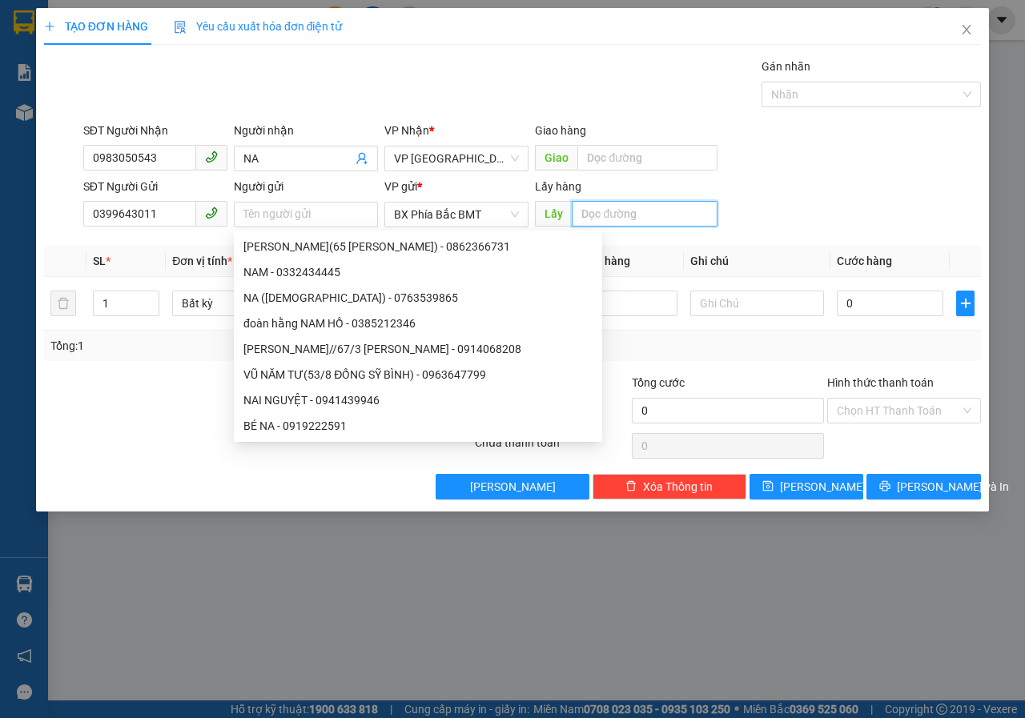
click at [584, 210] on input "text" at bounding box center [644, 214] width 145 height 26
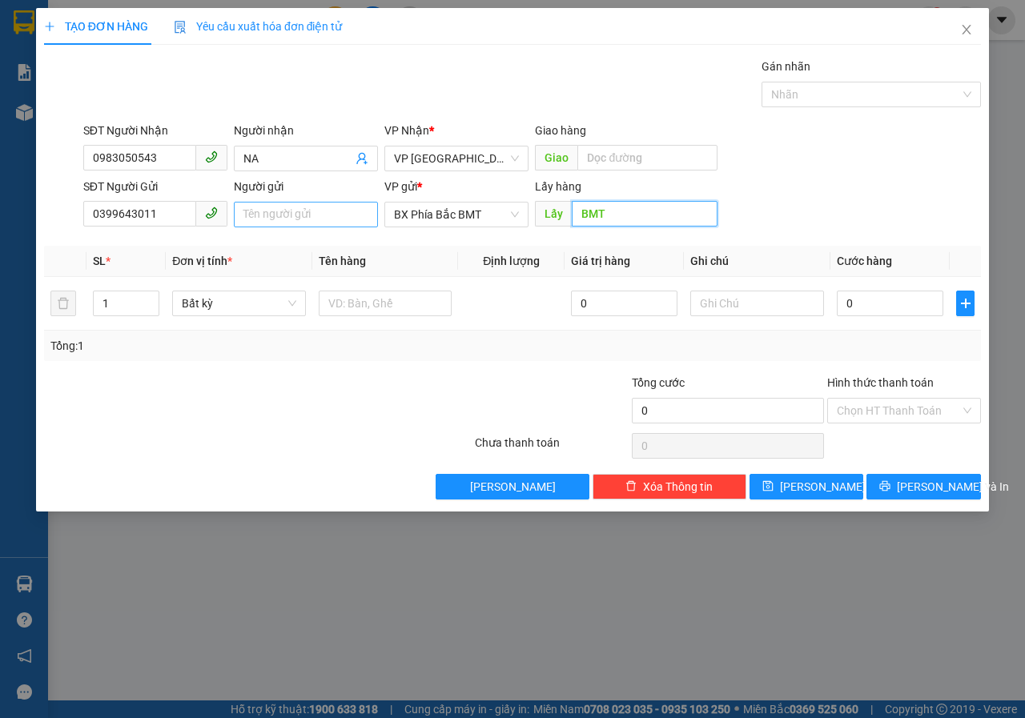
type input "BMT"
click at [295, 216] on input "Người gửi" at bounding box center [306, 215] width 144 height 26
type input "THÔNG(02 MAI XUÂN THƯỞNG)"
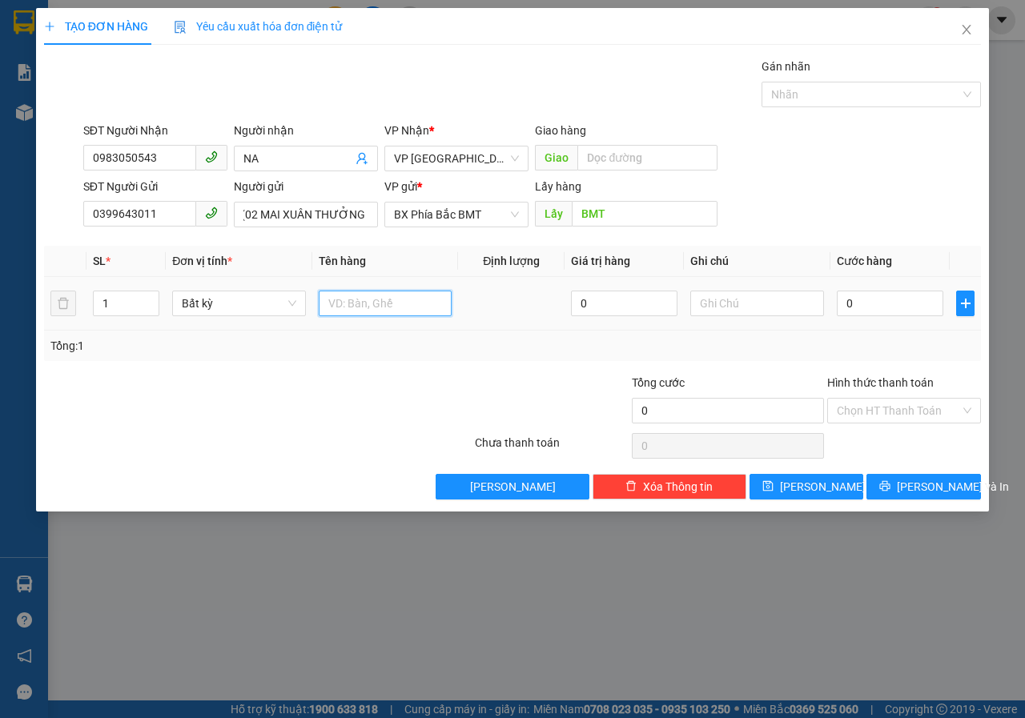
click at [365, 305] on input "text" at bounding box center [386, 304] width 134 height 26
type input "D"
type input "ĐỒ ĂN"
click at [756, 307] on input "text" at bounding box center [757, 304] width 134 height 26
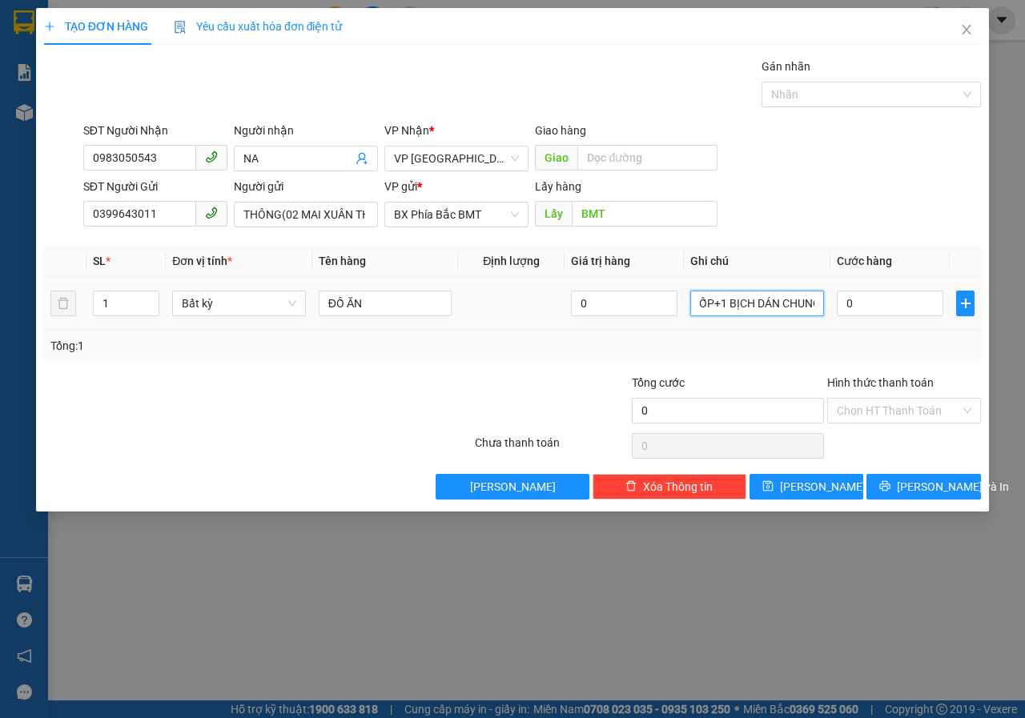
scroll to position [0, 31]
type input "1T XỐP+1 BỊCH DÁN CHUNG"
click at [926, 309] on input "0" at bounding box center [890, 304] width 107 height 26
type input "6"
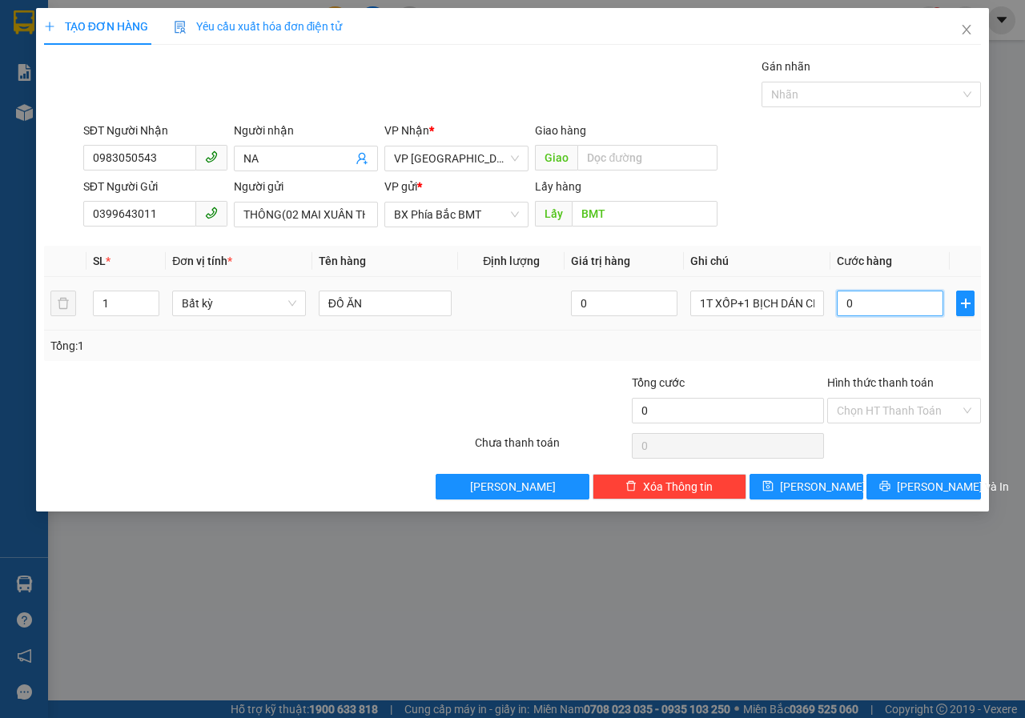
type input "6"
type input "60"
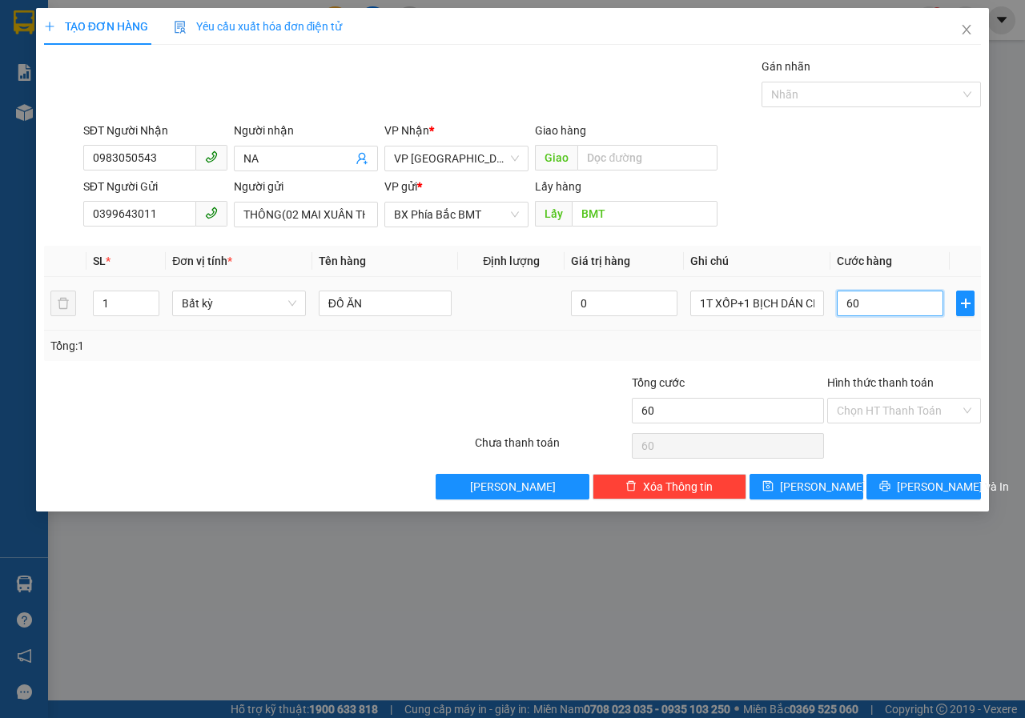
type input "600"
type input "6.000"
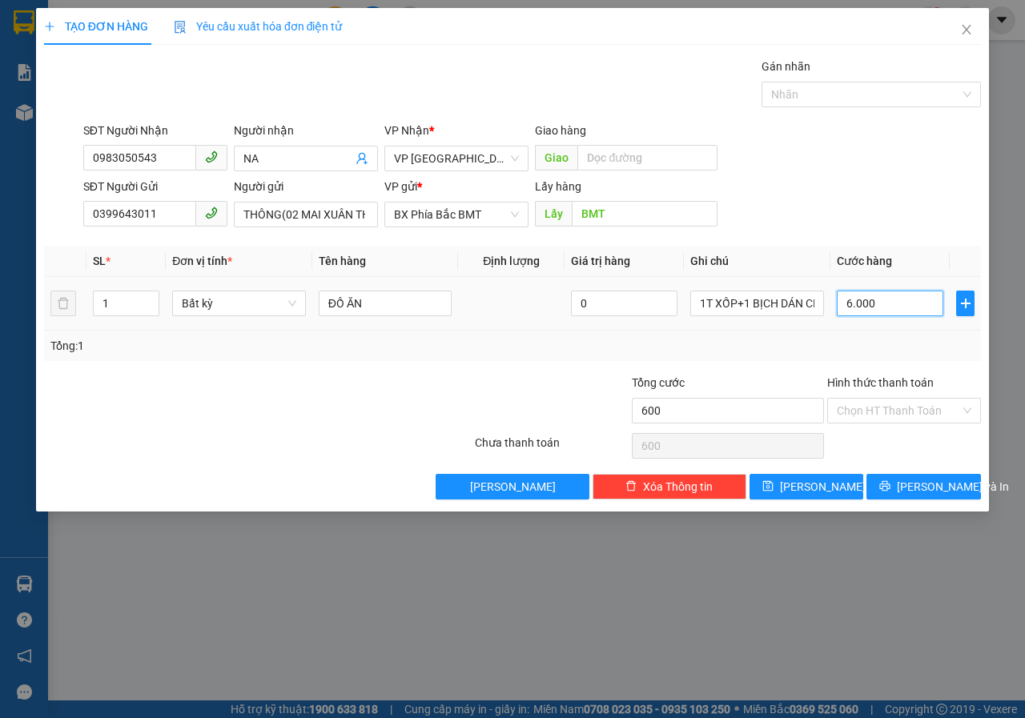
type input "6.000"
type input "60.000"
type input "600.000"
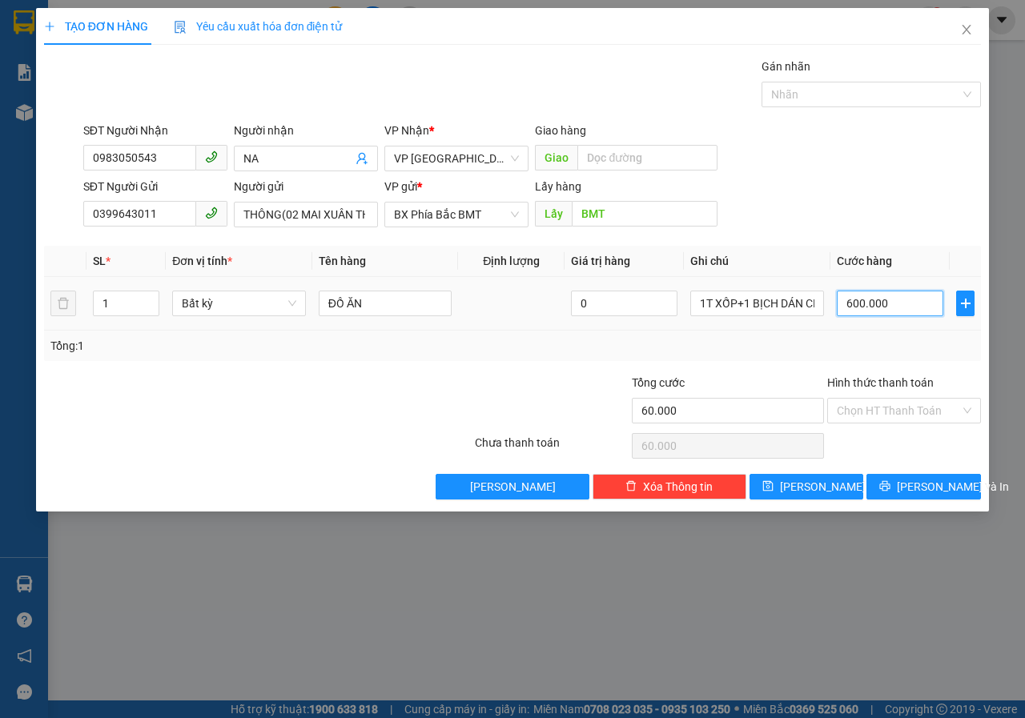
type input "600.000"
type input "60.000"
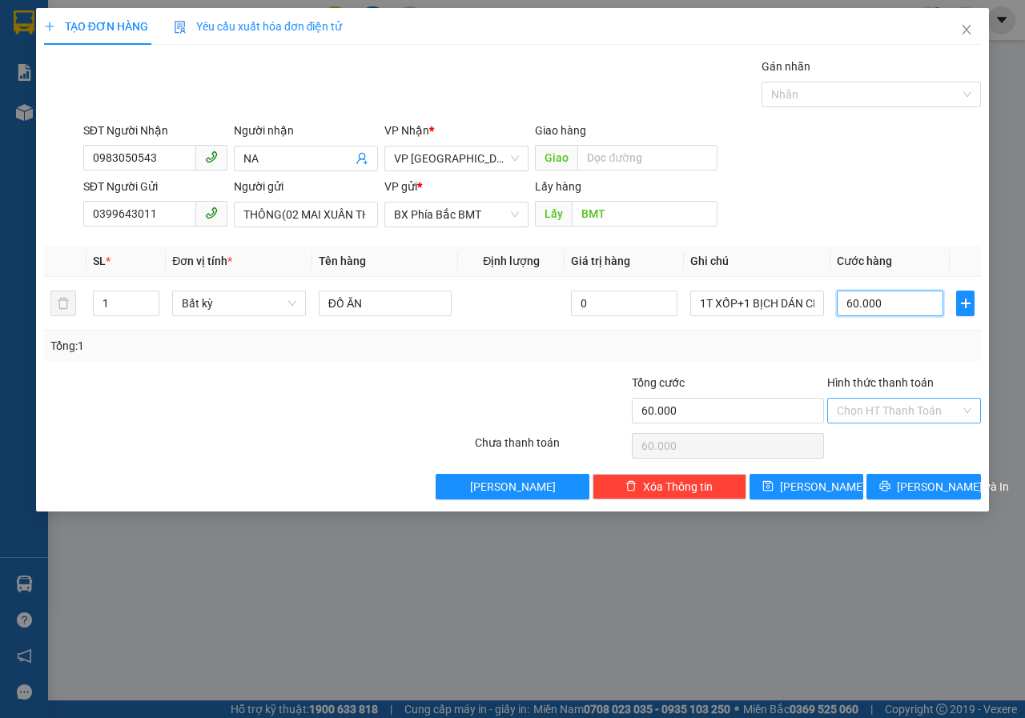
type input "60.000"
click at [886, 412] on input "Hình thức thanh toán" at bounding box center [898, 411] width 123 height 24
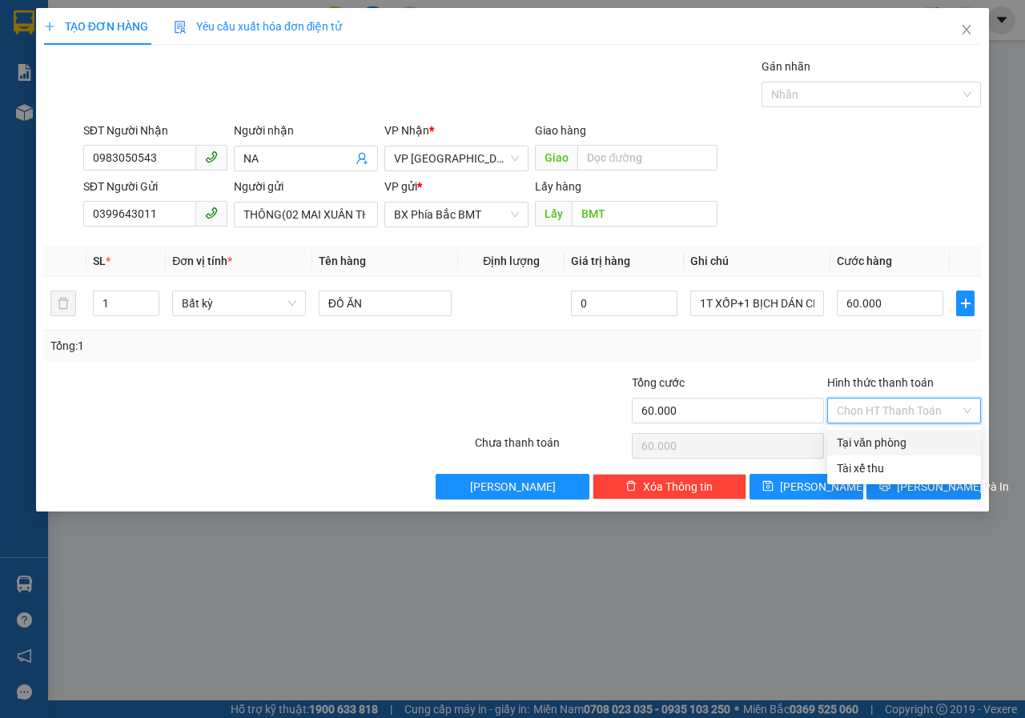
click at [882, 440] on div "Tại văn phòng" at bounding box center [904, 443] width 135 height 18
type input "0"
click at [890, 486] on icon "printer" at bounding box center [884, 485] width 11 height 11
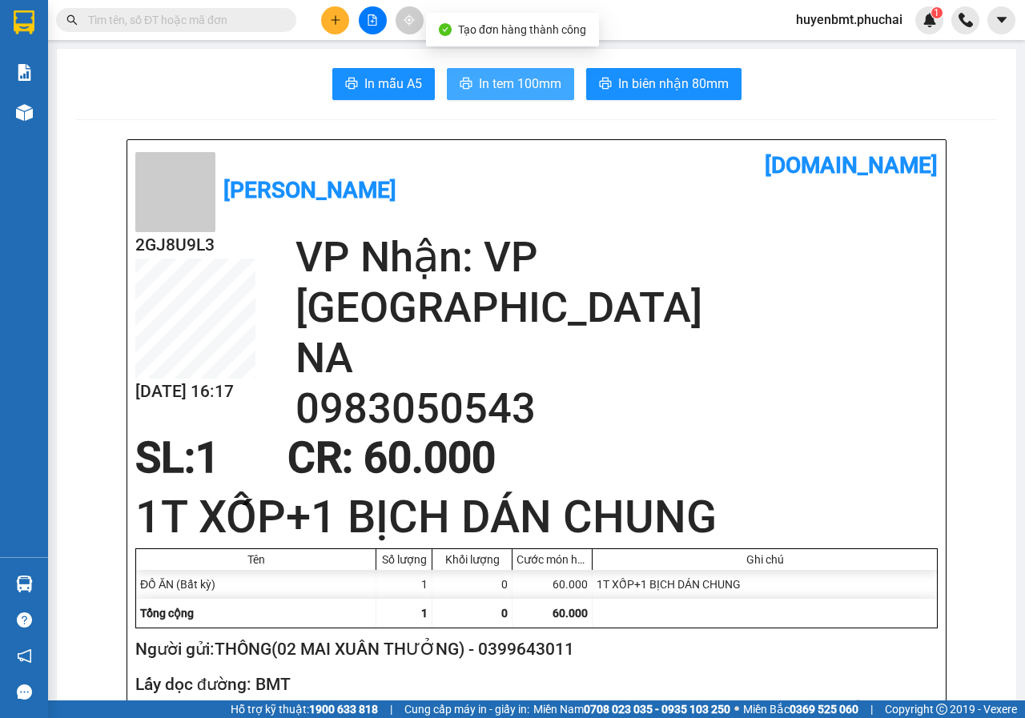
drag, startPoint x: 516, startPoint y: 94, endPoint x: 617, endPoint y: 110, distance: 102.0
click at [516, 94] on button "In tem 100mm" at bounding box center [510, 84] width 127 height 32
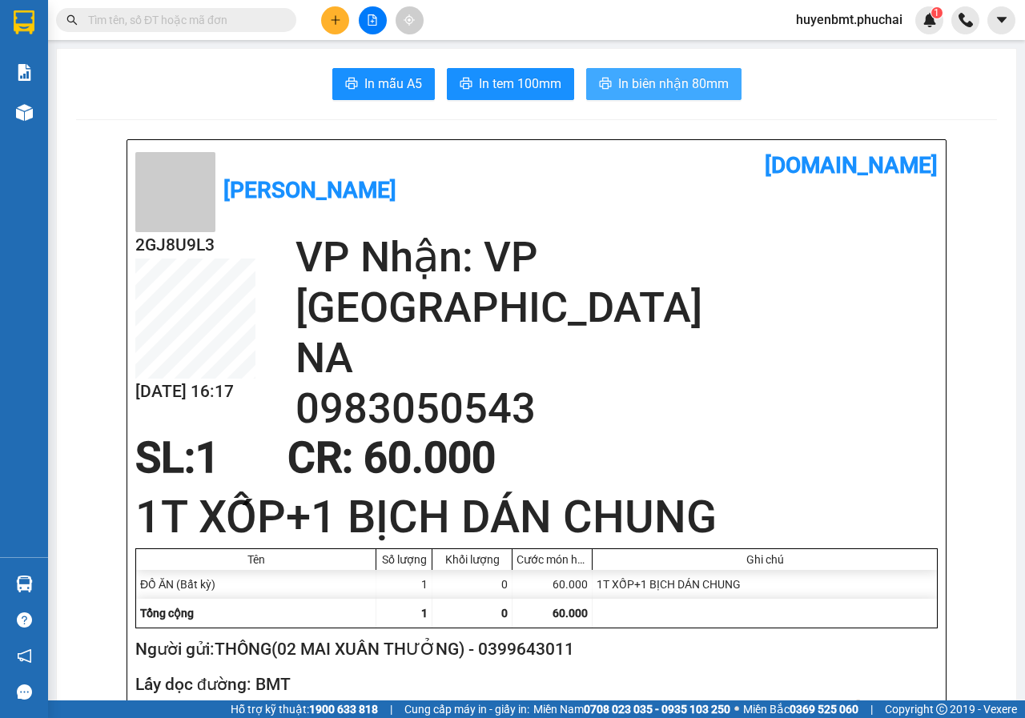
click at [628, 87] on span "In biên nhận 80mm" at bounding box center [673, 84] width 111 height 20
click at [334, 14] on button at bounding box center [335, 20] width 28 height 28
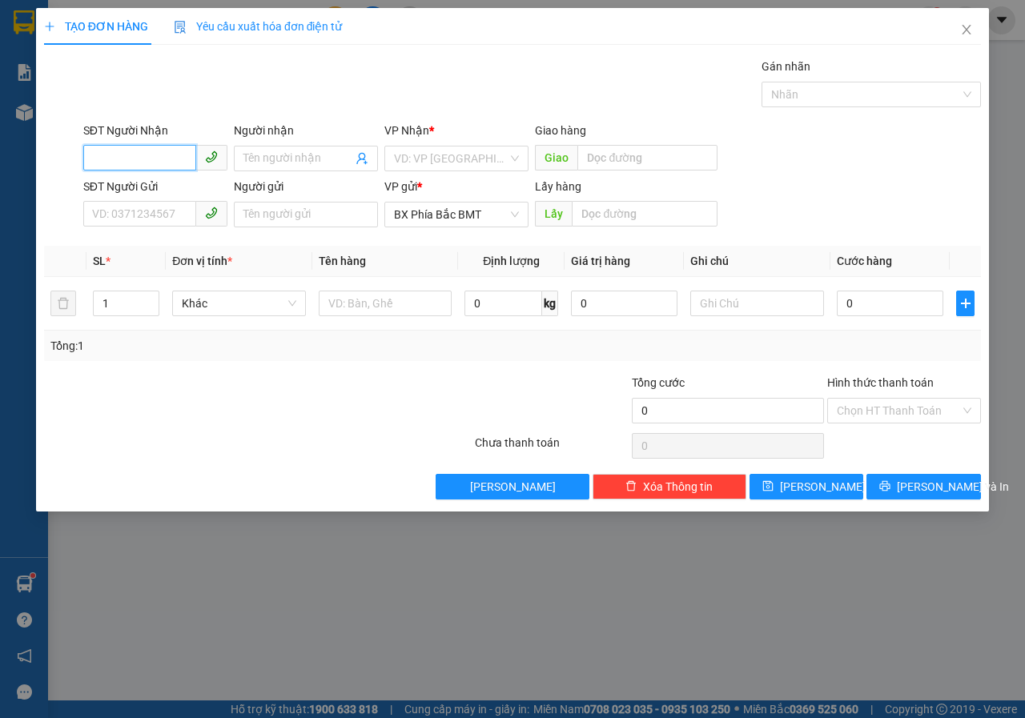
click at [142, 155] on input "SĐT Người Nhận" at bounding box center [139, 158] width 113 height 26
type input "0984367117"
click at [427, 167] on input "search" at bounding box center [451, 159] width 114 height 24
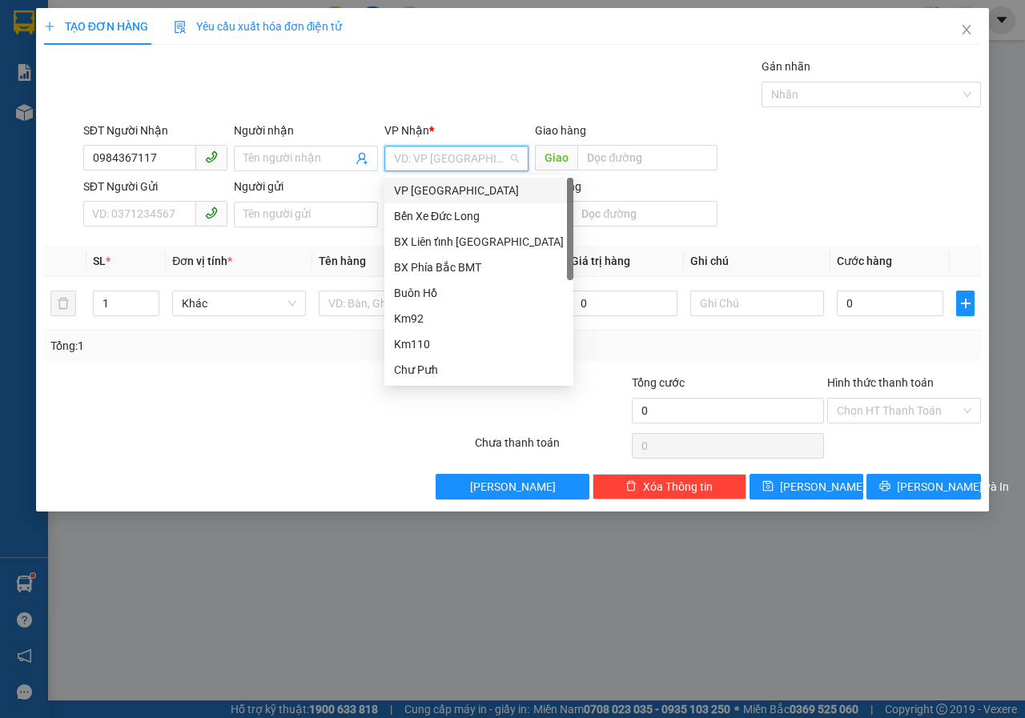
click at [408, 197] on div "VP [GEOGRAPHIC_DATA]" at bounding box center [479, 191] width 170 height 18
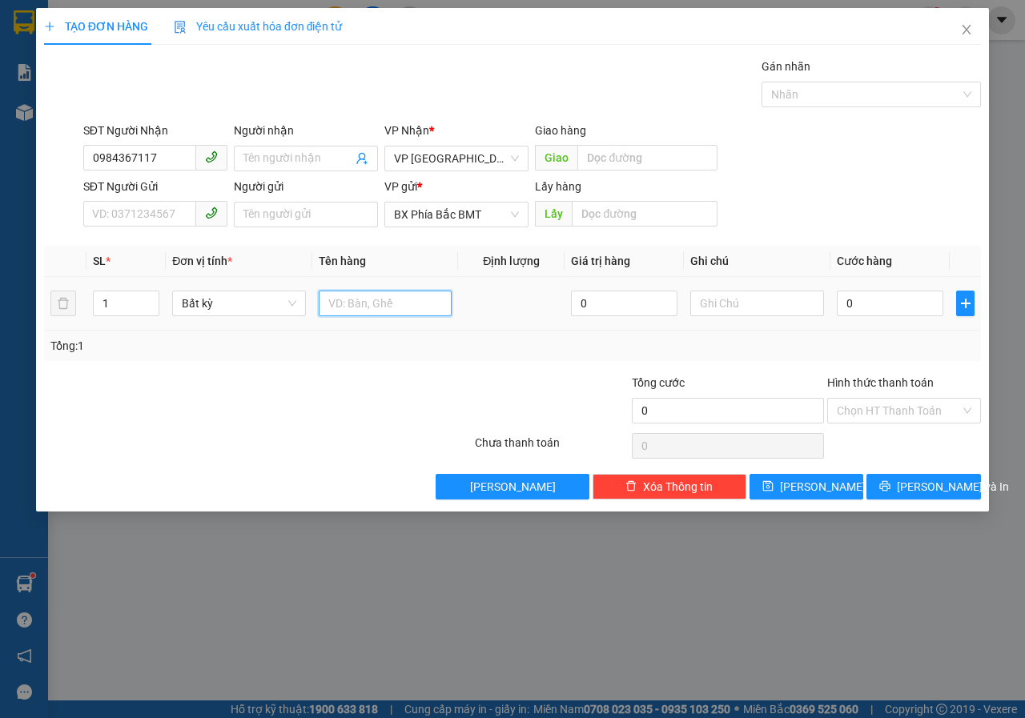
click at [365, 296] on input "text" at bounding box center [386, 304] width 134 height 26
type input "MƯỚP ĐẮNG"
click at [610, 217] on input "text" at bounding box center [644, 214] width 145 height 26
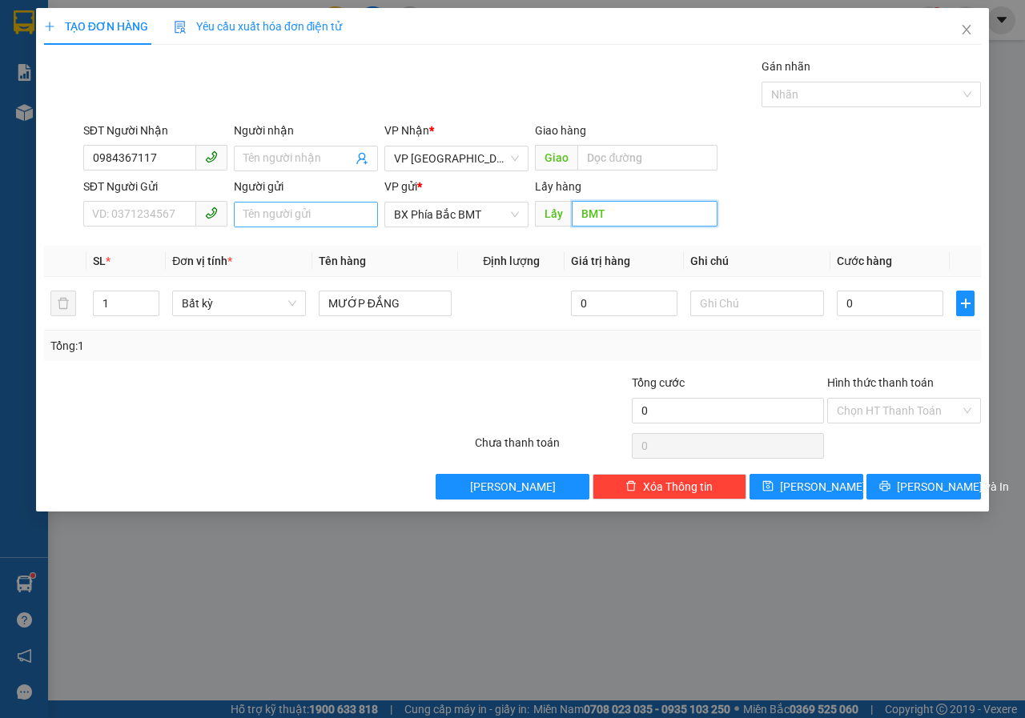
type input "BMT"
click at [281, 216] on input "Người gửi" at bounding box center [306, 215] width 144 height 26
click at [280, 213] on input "XE" at bounding box center [306, 215] width 144 height 26
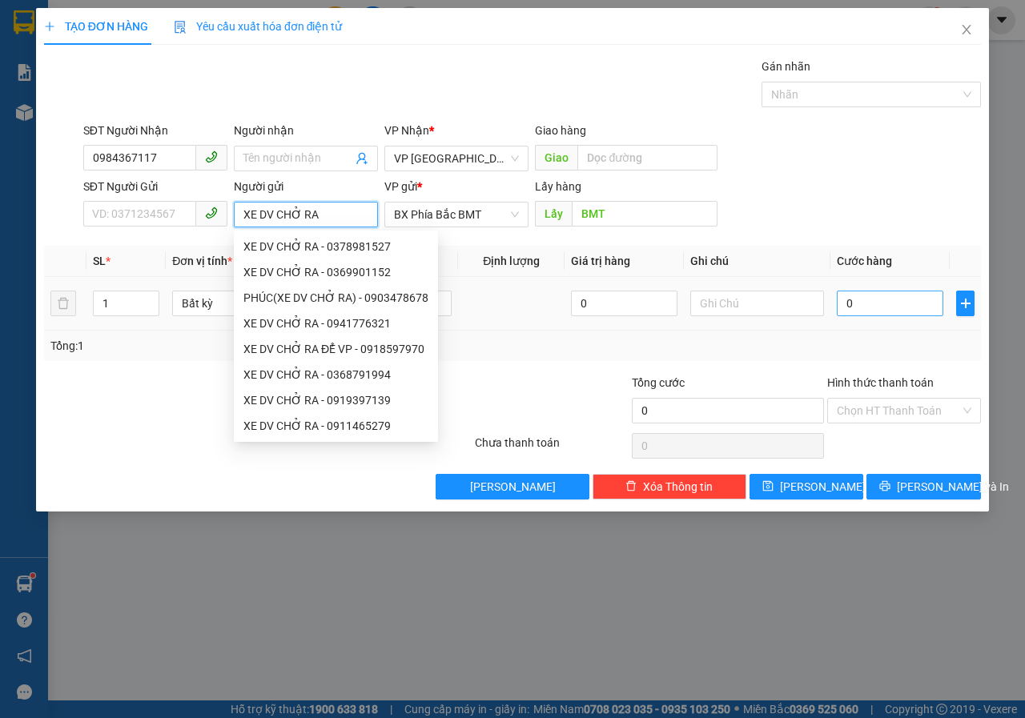
type input "XE DV CHỞ RA"
click at [874, 304] on input "0" at bounding box center [890, 304] width 107 height 26
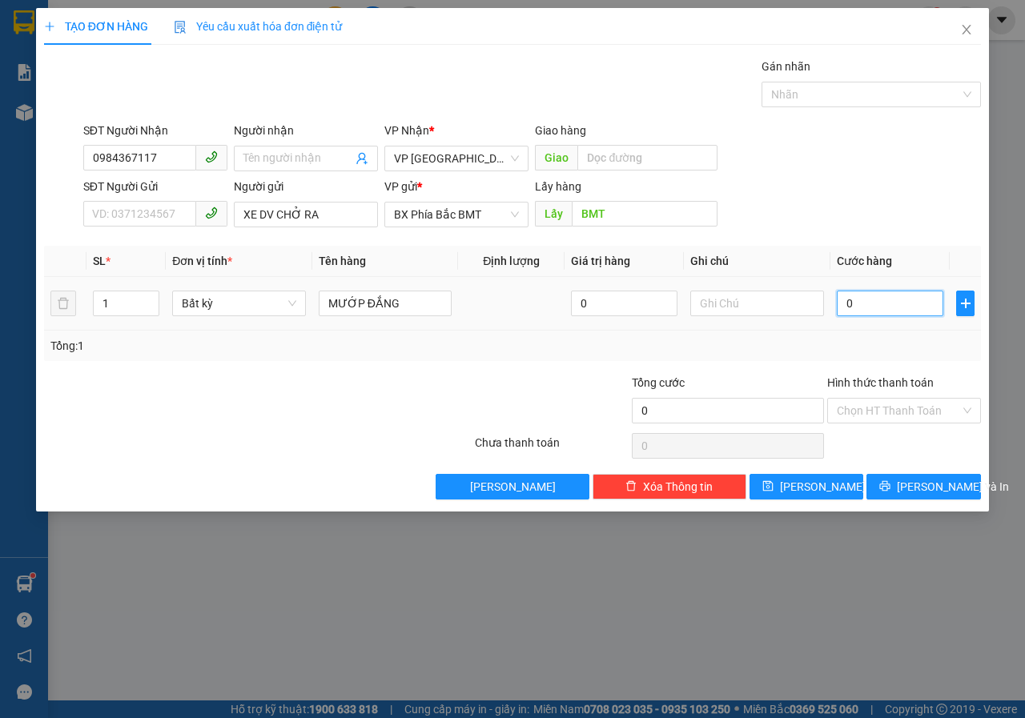
type input "6"
type input "60"
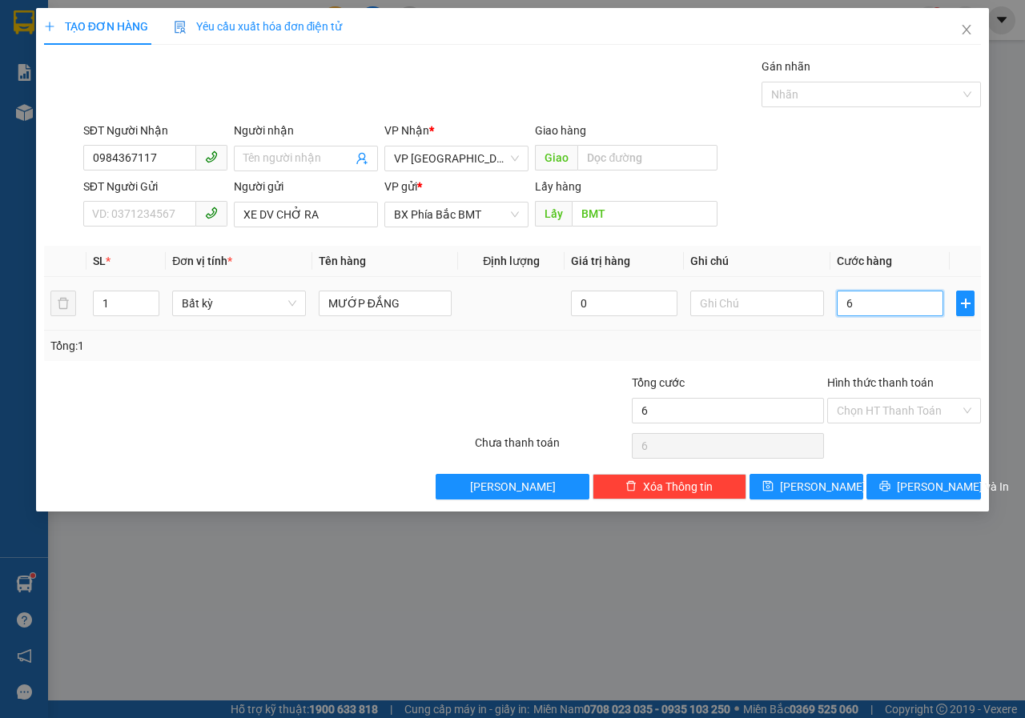
type input "60"
type input "600"
type input "6.000"
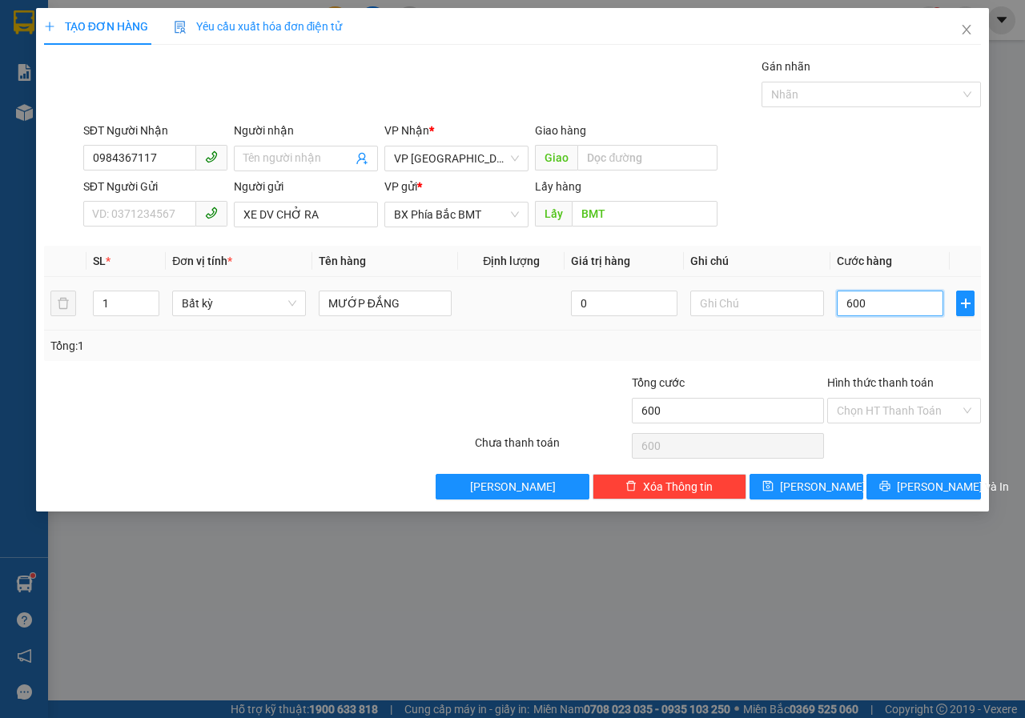
type input "6.000"
type input "60.000"
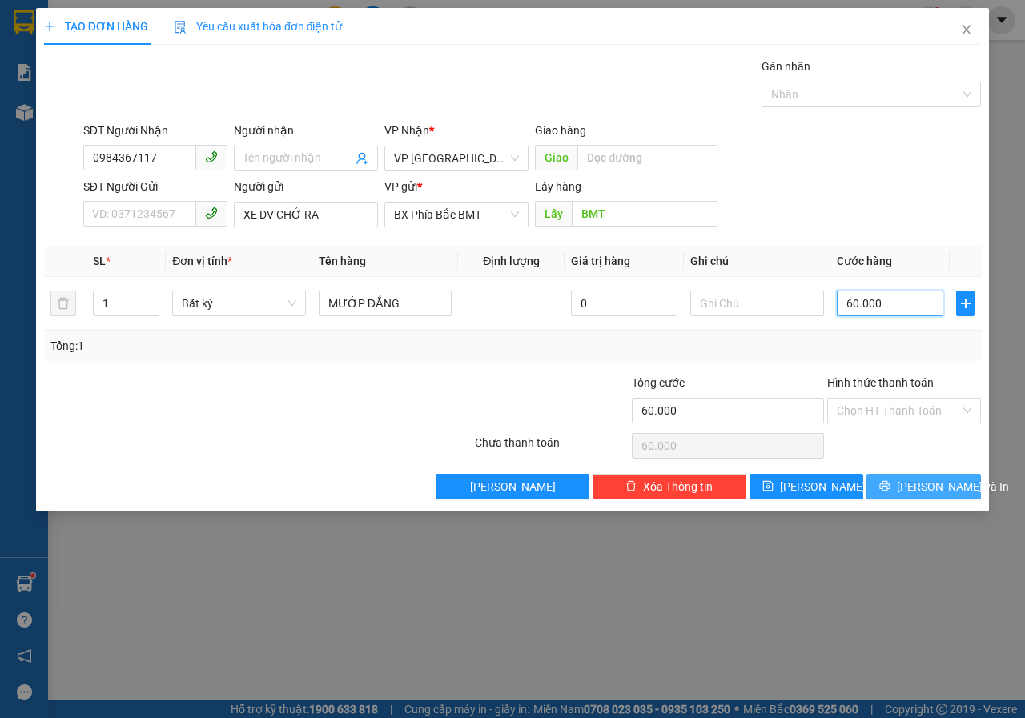
type input "60.000"
click at [918, 484] on span "[PERSON_NAME] và In" at bounding box center [953, 487] width 112 height 18
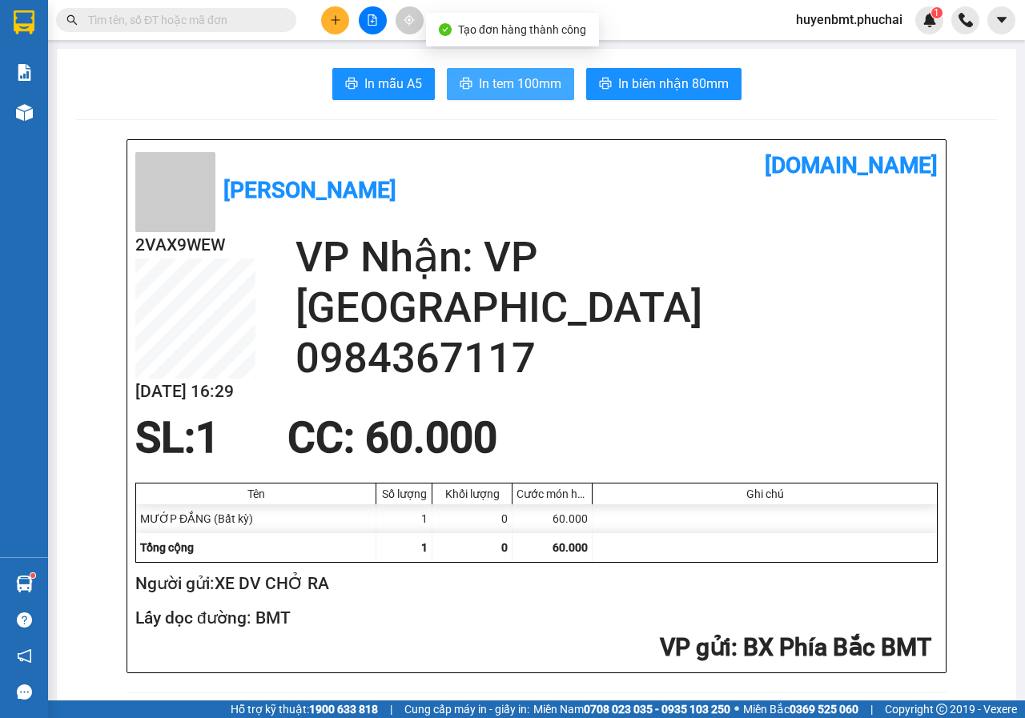
drag, startPoint x: 538, startPoint y: 74, endPoint x: 608, endPoint y: 166, distance: 115.5
click at [536, 74] on span "In tem 100mm" at bounding box center [520, 84] width 82 height 20
click at [521, 76] on span "In tem 100mm" at bounding box center [520, 84] width 82 height 20
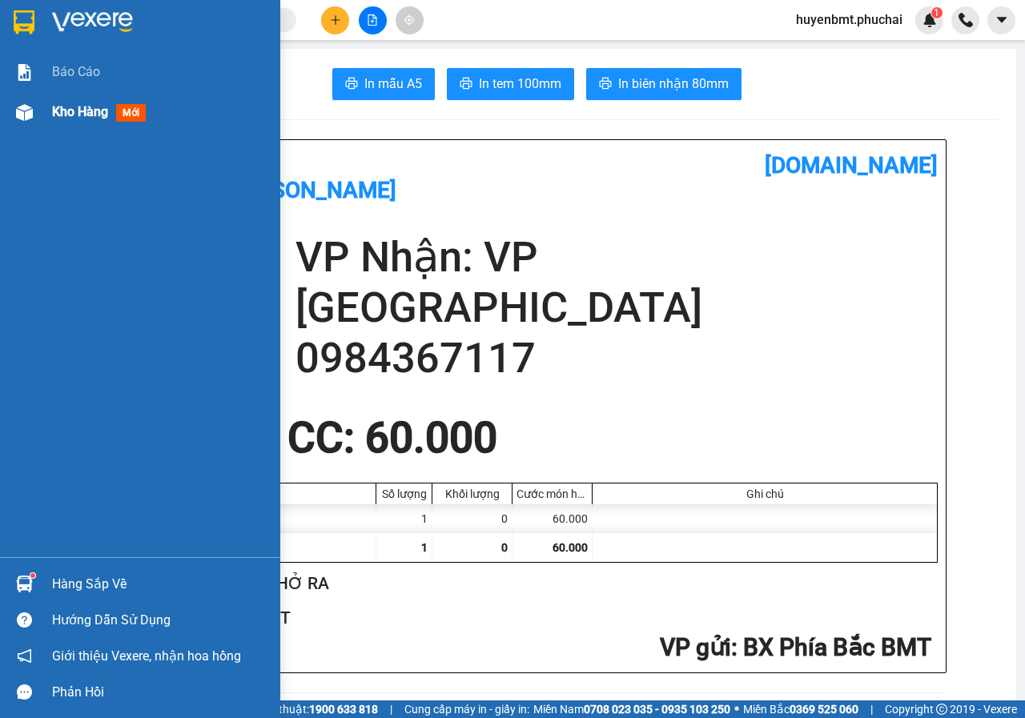
click at [64, 115] on span "Kho hàng" at bounding box center [80, 111] width 56 height 15
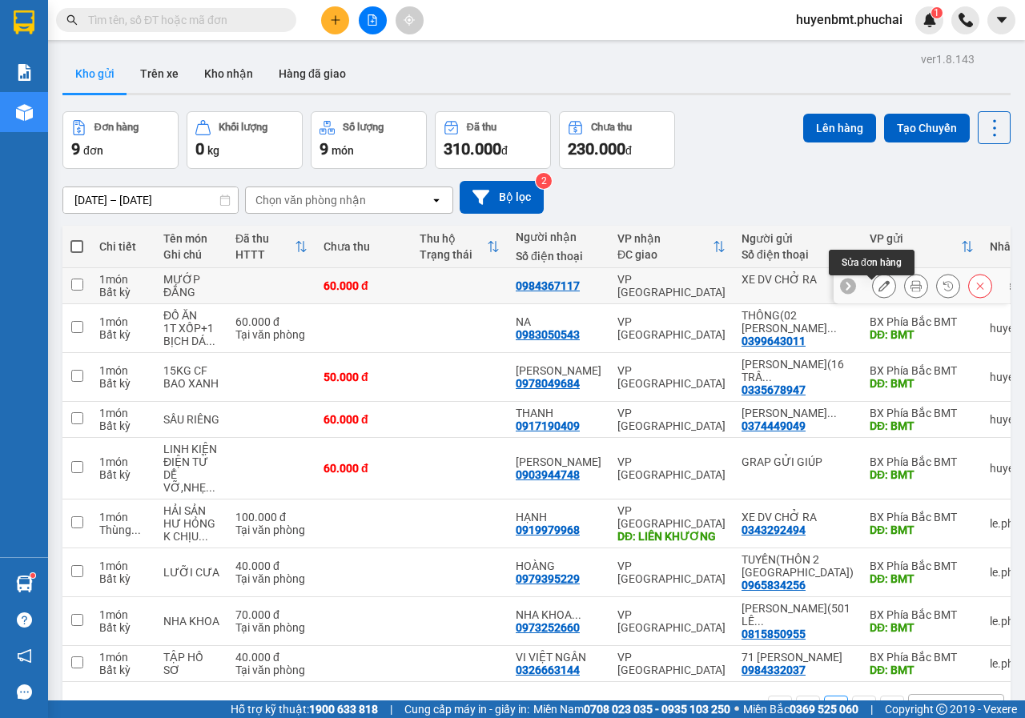
click at [878, 288] on icon at bounding box center [883, 285] width 11 height 11
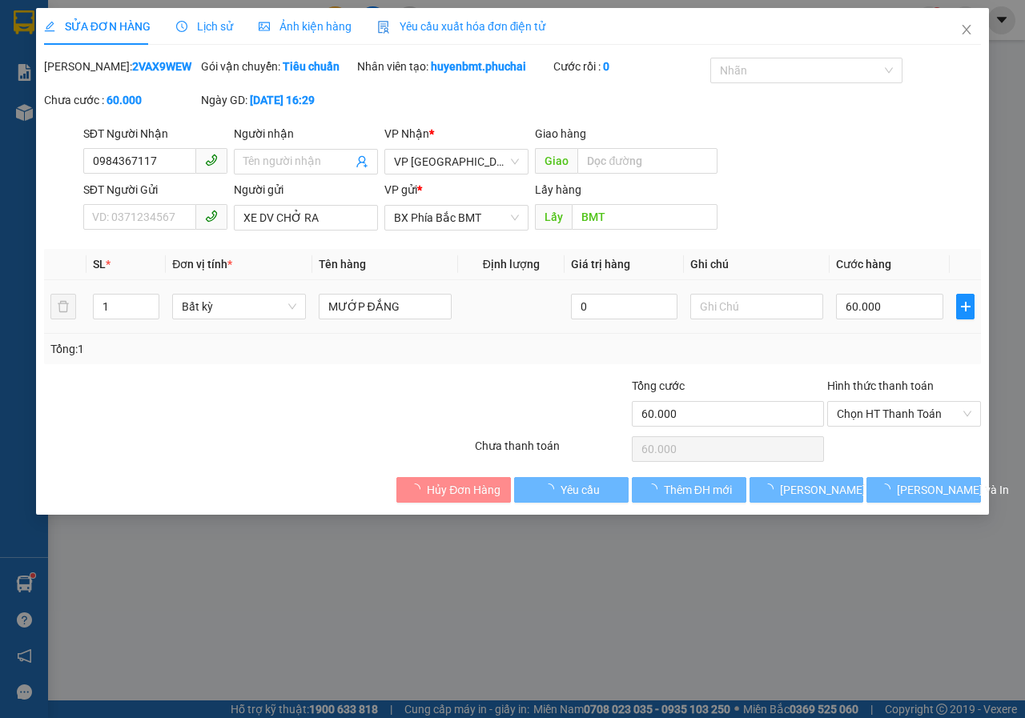
type input "0984367117"
type input "BMT"
type input "60.000"
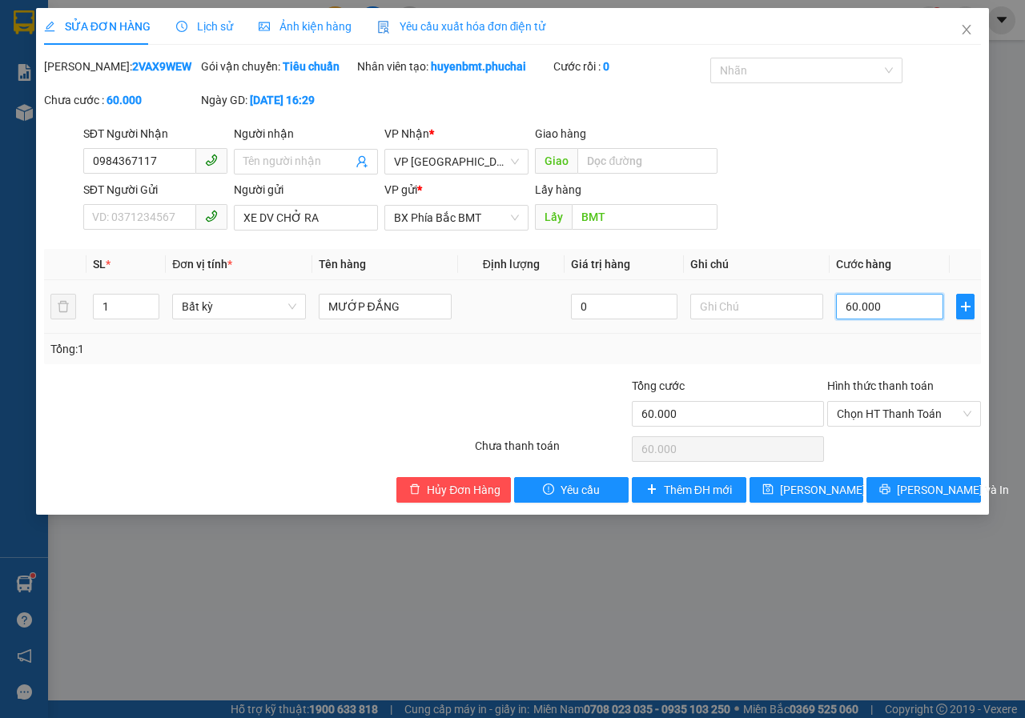
click at [896, 320] on input "60.000" at bounding box center [889, 307] width 107 height 26
type input "7"
type input "70"
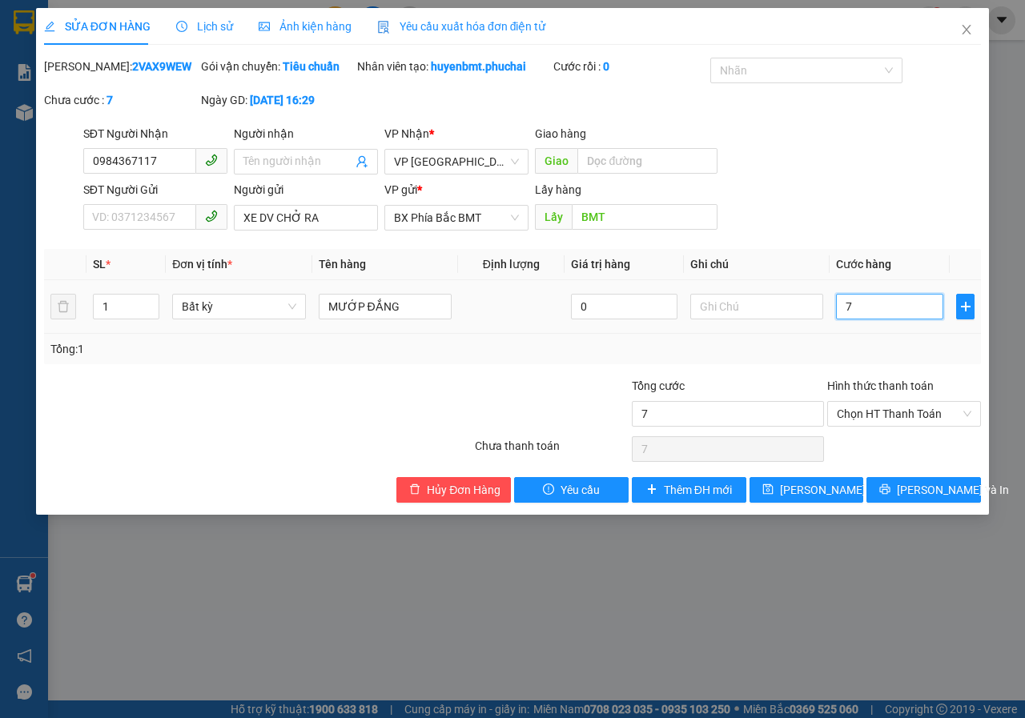
type input "70"
type input "700"
type input "7.000"
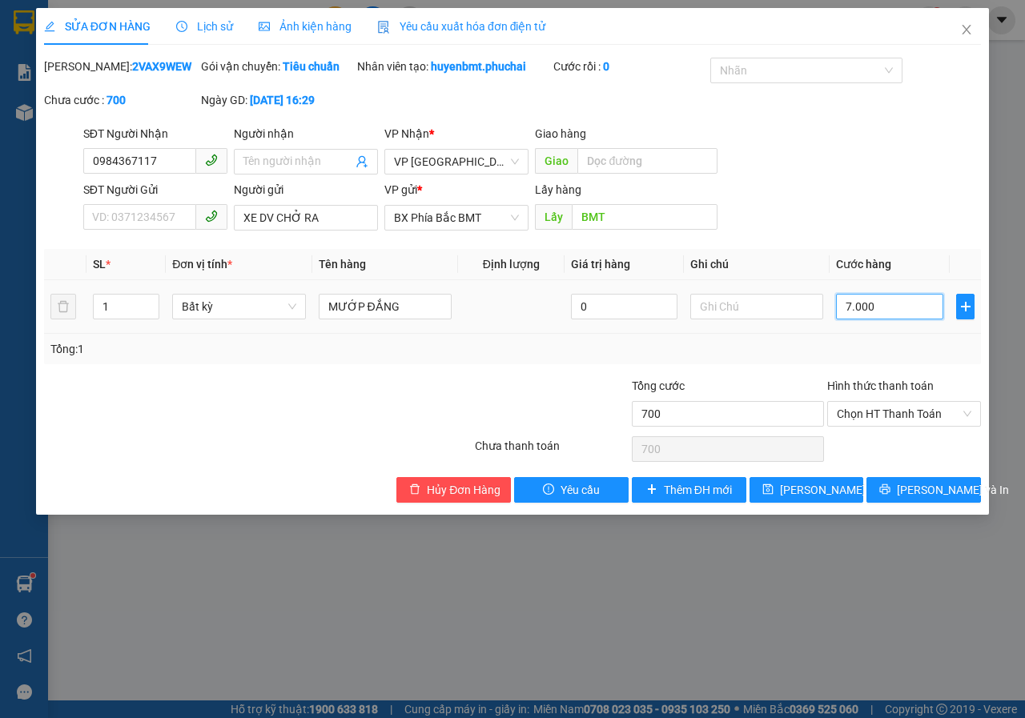
type input "7.000"
type input "70.000"
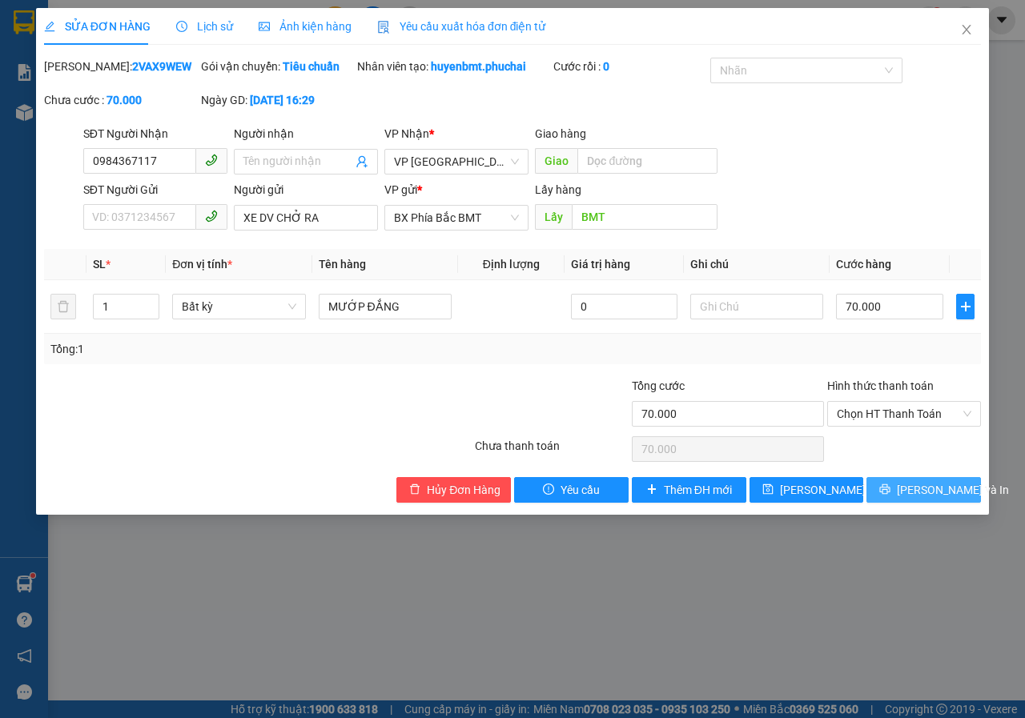
click at [923, 503] on button "[PERSON_NAME] và In" at bounding box center [923, 490] width 115 height 26
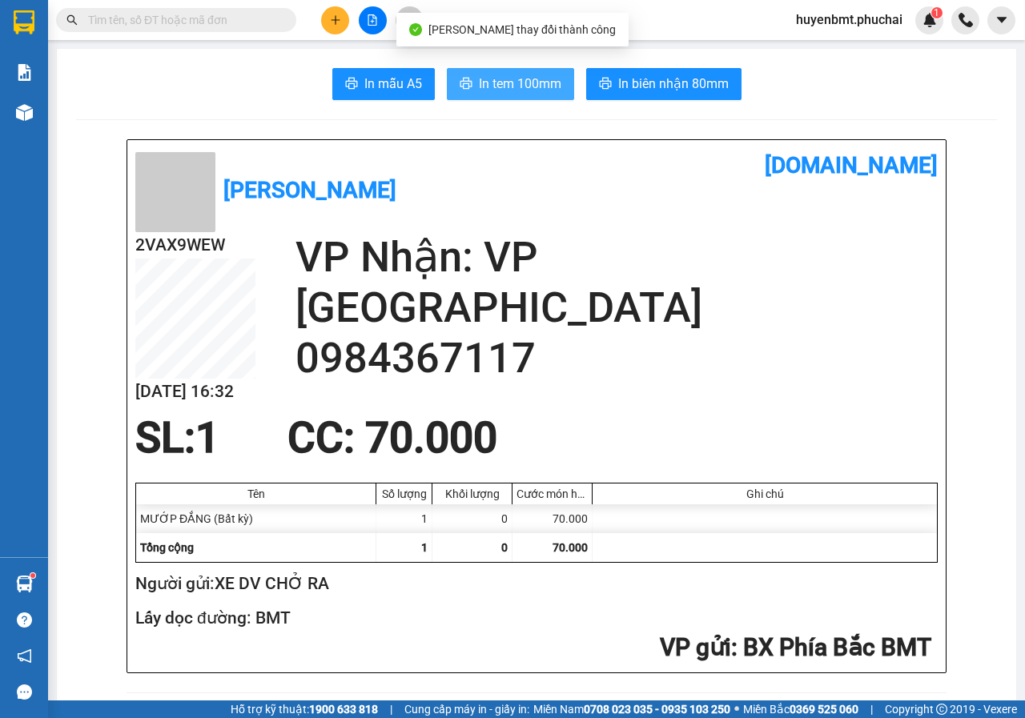
click at [523, 90] on span "In tem 100mm" at bounding box center [520, 84] width 82 height 20
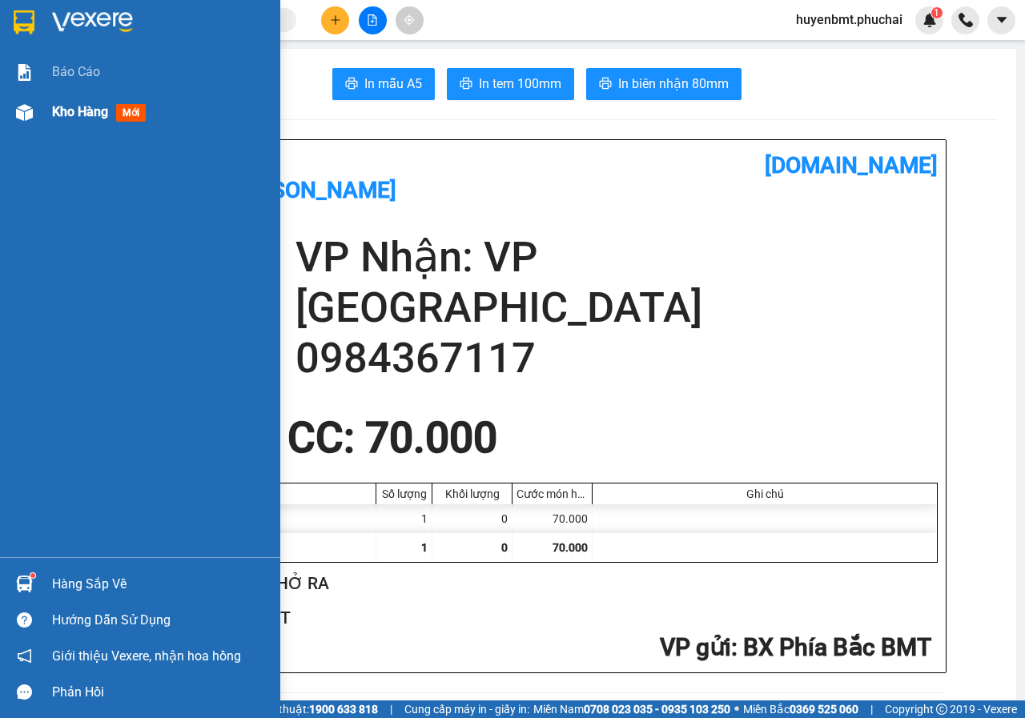
click at [40, 108] on div "Kho hàng mới" at bounding box center [140, 112] width 280 height 40
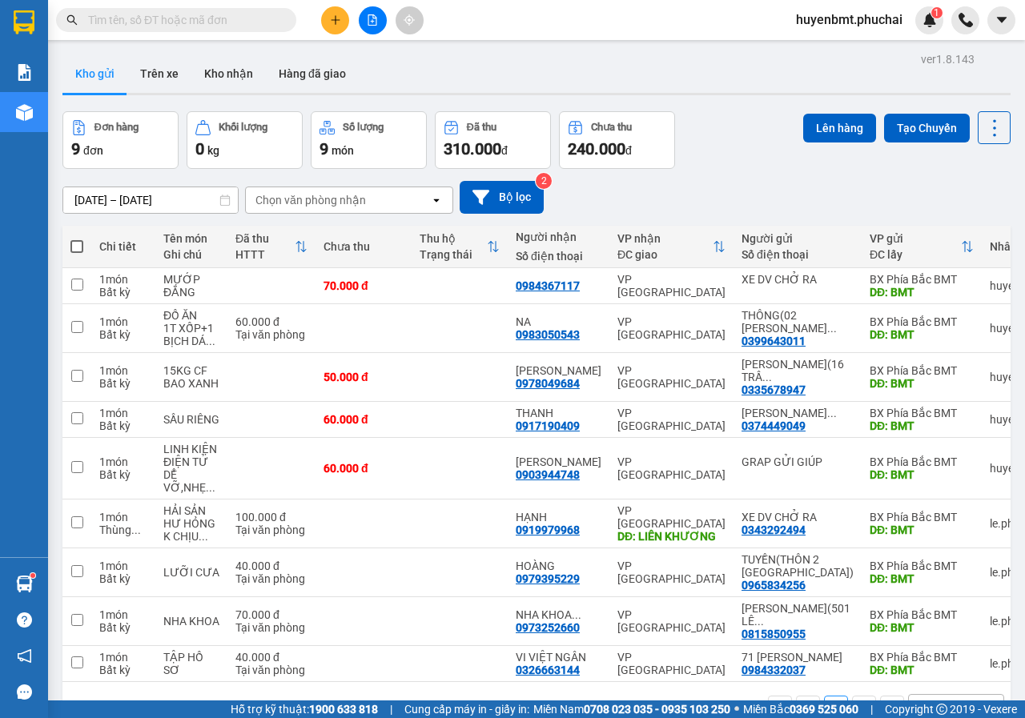
click at [74, 251] on span at bounding box center [76, 246] width 13 height 13
click at [77, 239] on input "checkbox" at bounding box center [77, 239] width 0 height 0
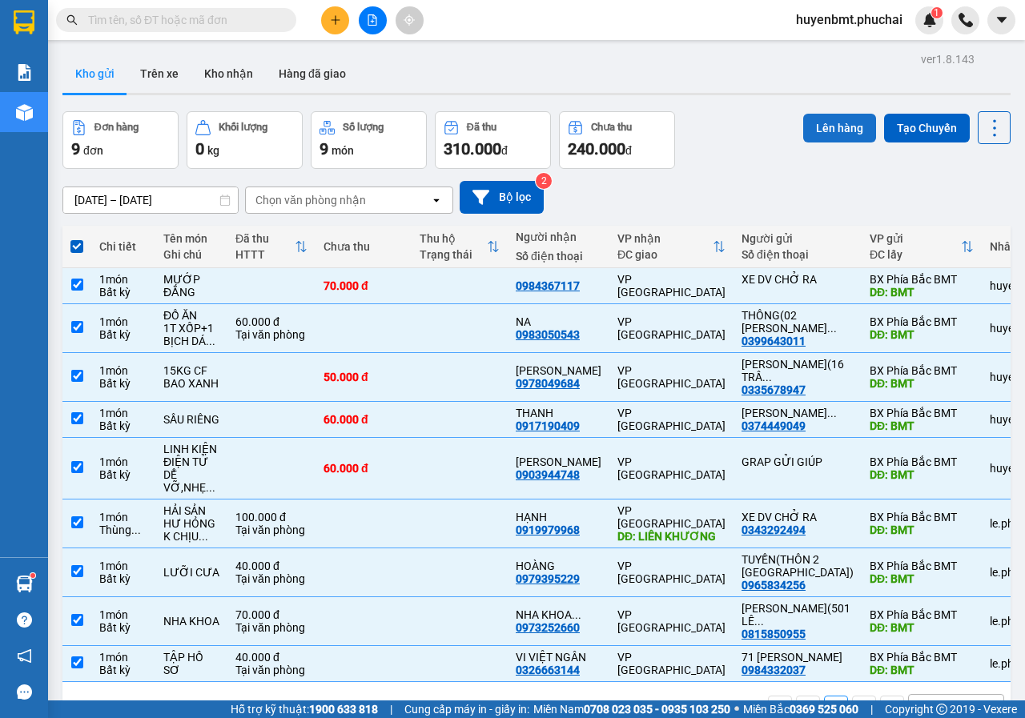
click at [809, 131] on button "Lên hàng" at bounding box center [839, 128] width 73 height 29
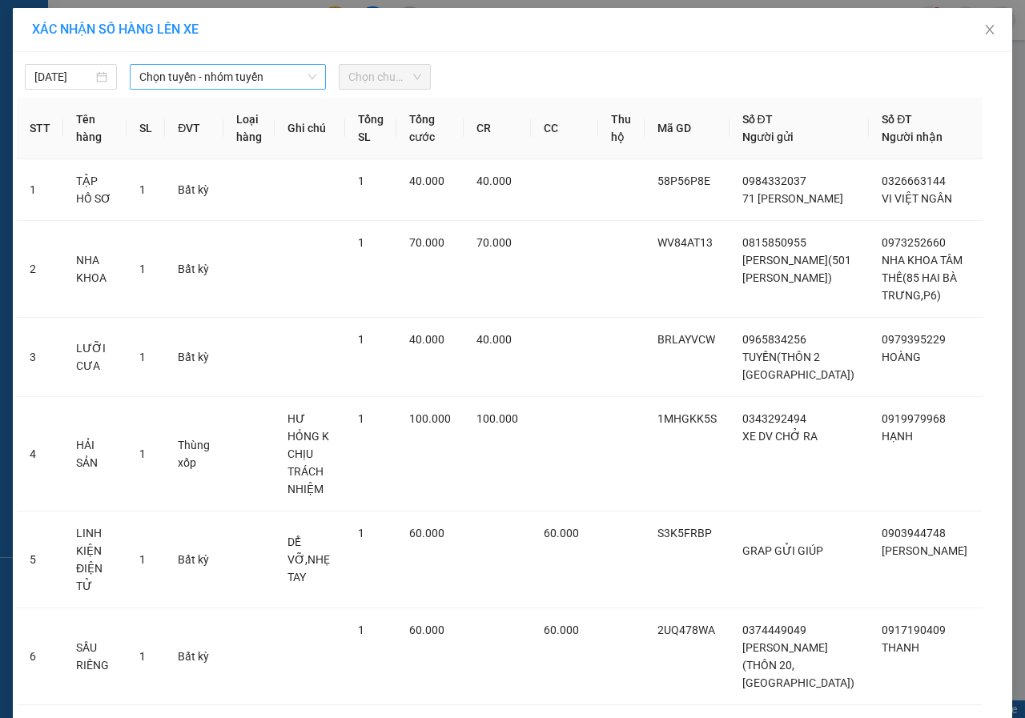
click at [183, 74] on span "Chọn tuyến - nhóm tuyến" at bounding box center [227, 77] width 177 height 24
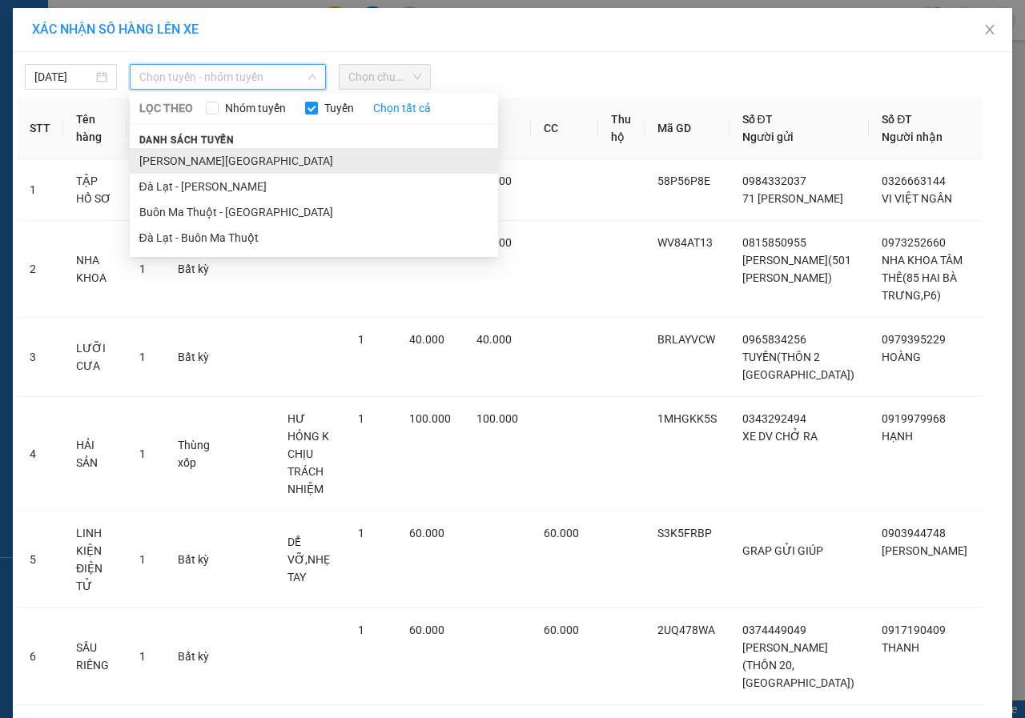
click at [179, 164] on li "[PERSON_NAME][GEOGRAPHIC_DATA]" at bounding box center [314, 161] width 368 height 26
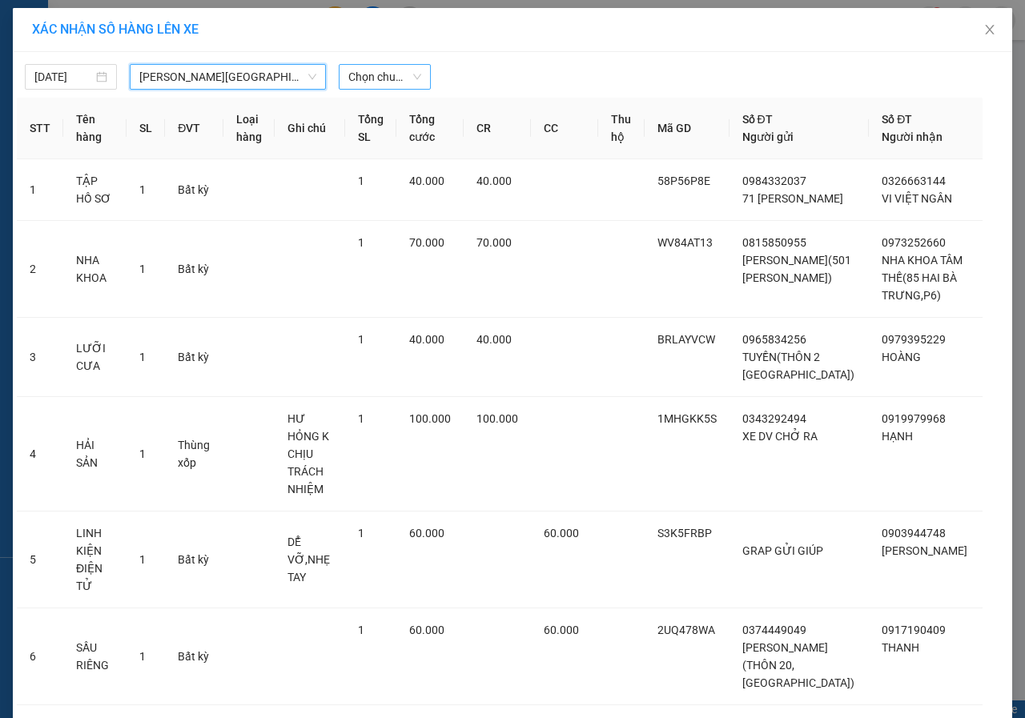
click at [391, 78] on span "Chọn chuyến" at bounding box center [384, 77] width 73 height 24
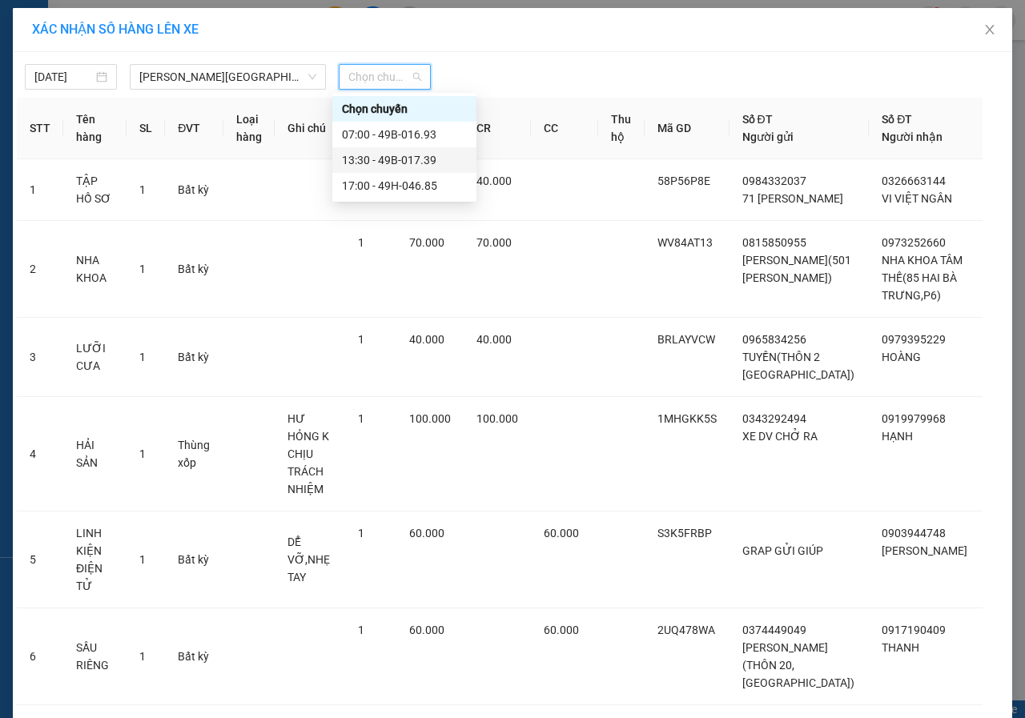
click at [400, 163] on div "13:30 - 49B-017.39" at bounding box center [404, 160] width 125 height 18
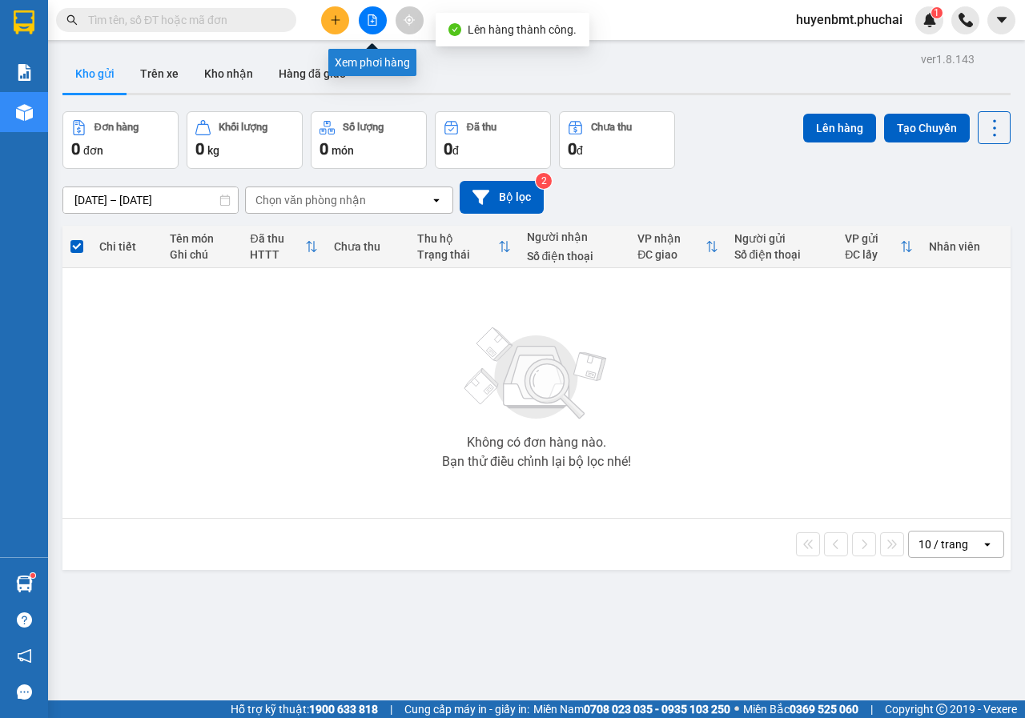
click at [364, 20] on button at bounding box center [373, 20] width 28 height 28
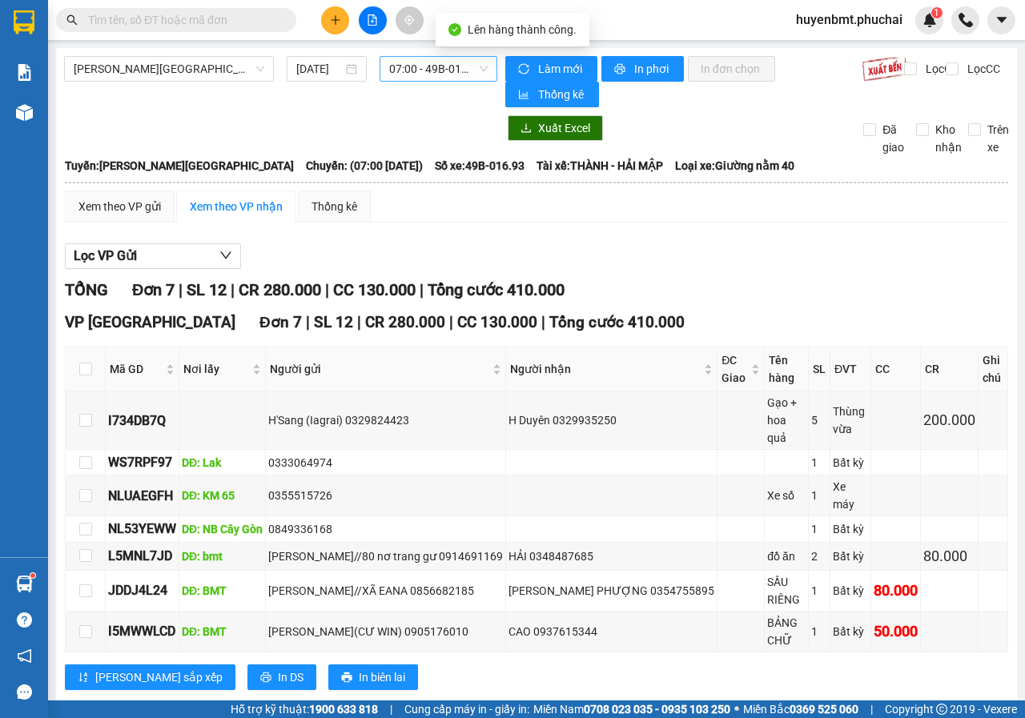
click at [400, 75] on span "07:00 - 49B-016.93" at bounding box center [438, 69] width 98 height 24
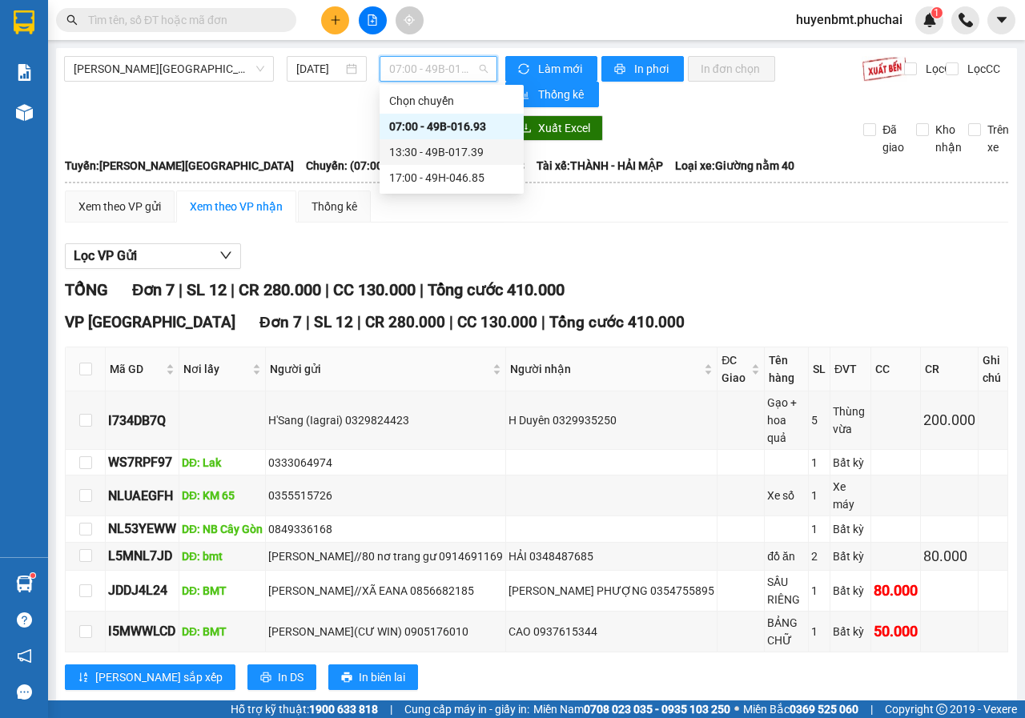
click at [403, 155] on div "13:30 - 49B-017.39" at bounding box center [451, 152] width 125 height 18
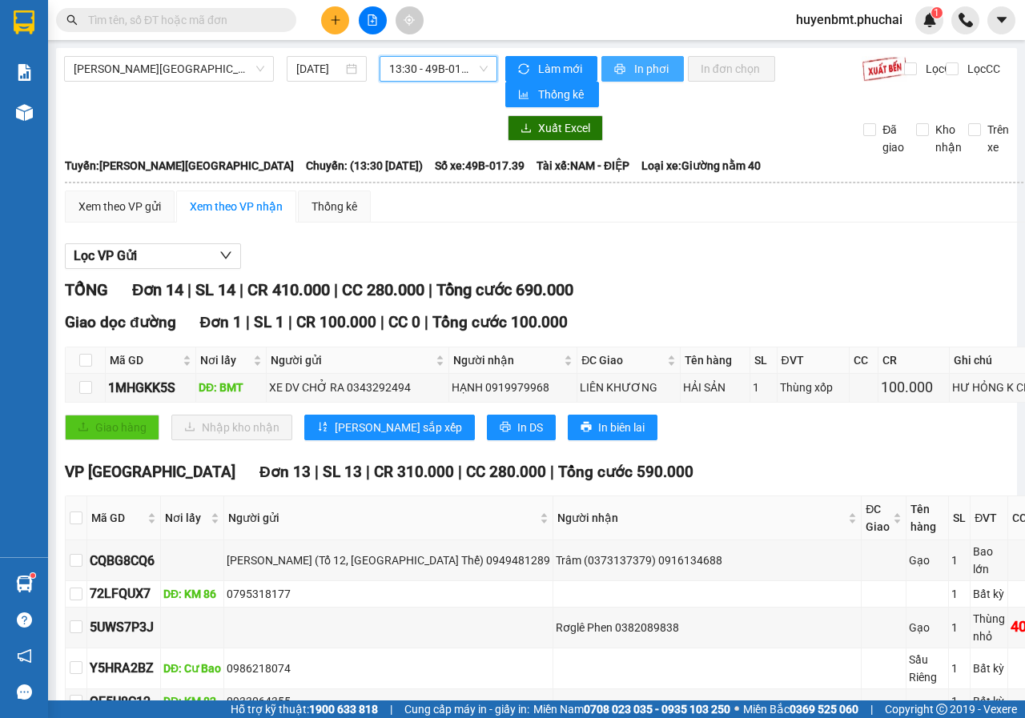
click at [638, 73] on span "In phơi" at bounding box center [652, 69] width 37 height 18
click at [333, 22] on icon "plus" at bounding box center [335, 19] width 11 height 11
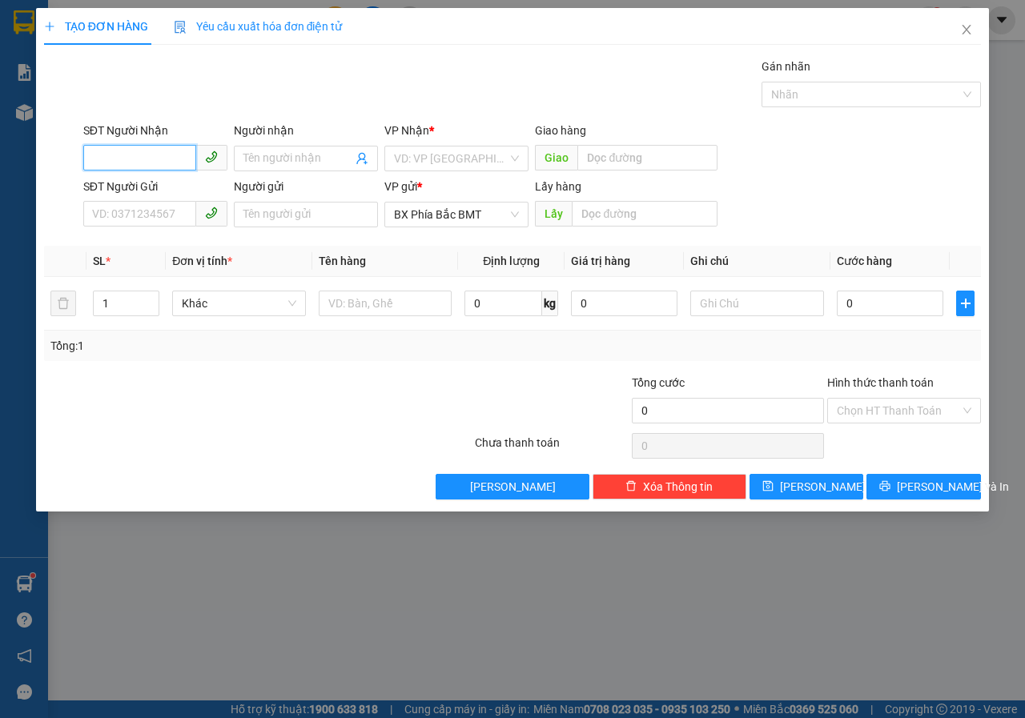
click at [111, 158] on input "SĐT Người Nhận" at bounding box center [139, 158] width 113 height 26
click at [130, 150] on input "03847" at bounding box center [139, 158] width 113 height 26
type input "0384735579"
click at [251, 160] on input "Người nhận" at bounding box center [297, 159] width 109 height 18
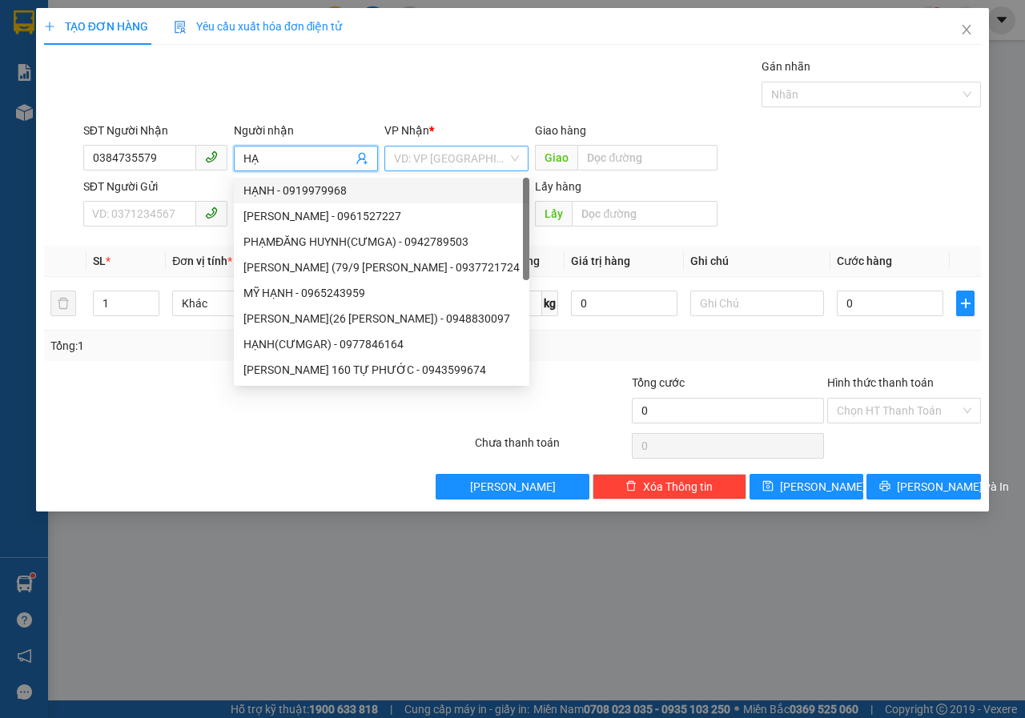
type input "HẠ"
click at [428, 159] on input "search" at bounding box center [451, 159] width 114 height 24
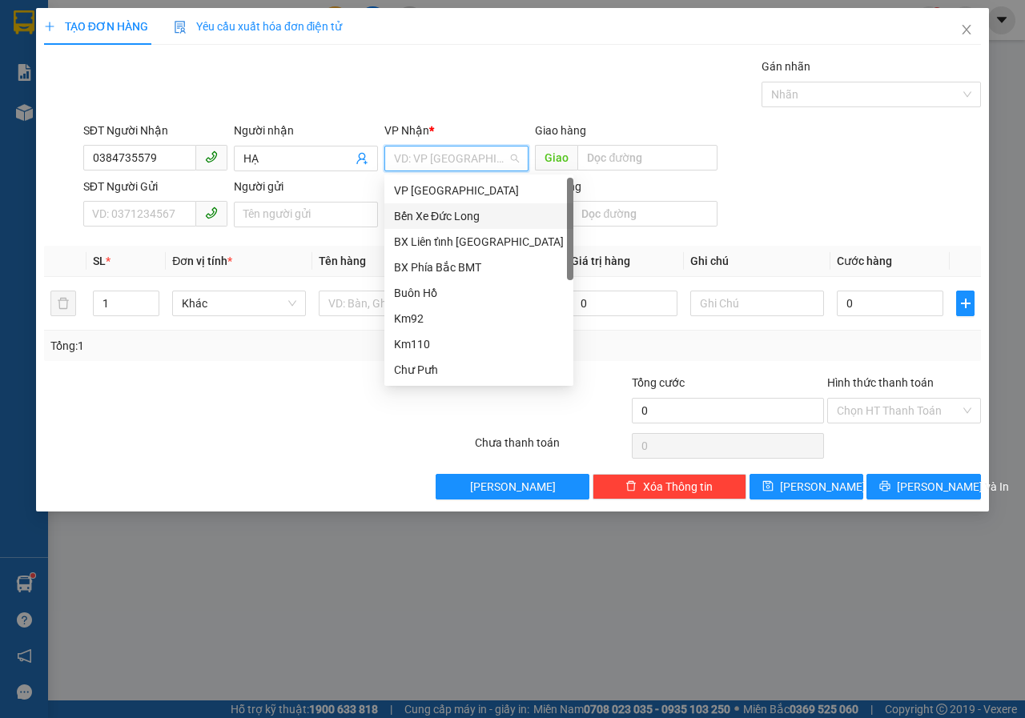
click at [421, 219] on div "Bến Xe Đức Long" at bounding box center [479, 216] width 170 height 18
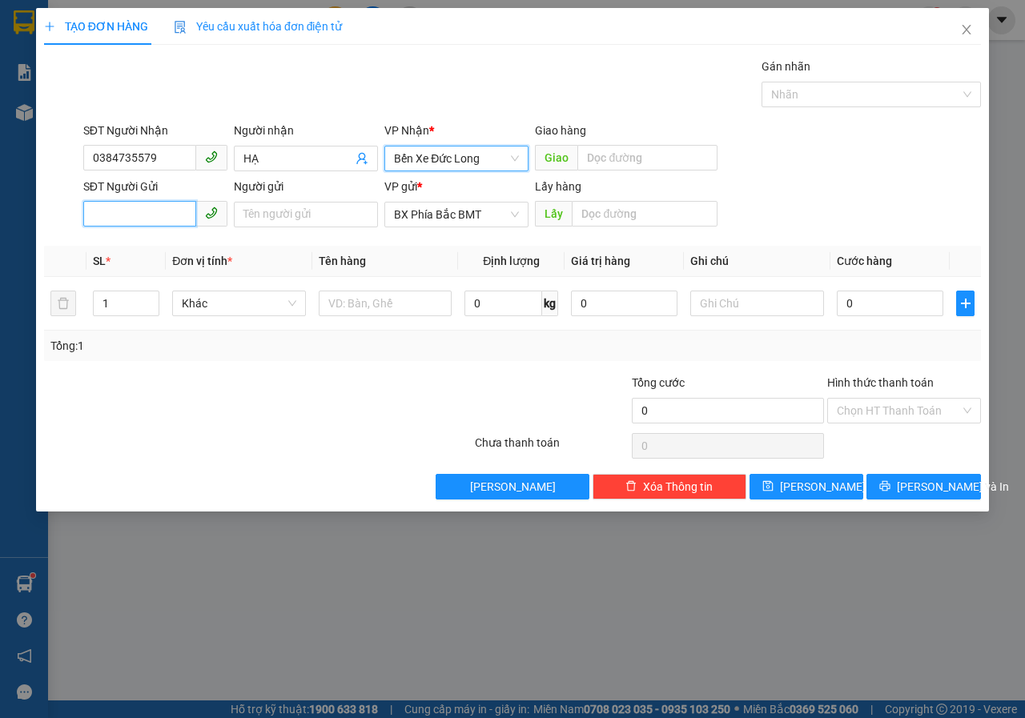
click at [172, 223] on input "SĐT Người Gửi" at bounding box center [139, 214] width 113 height 26
type input "0985398103"
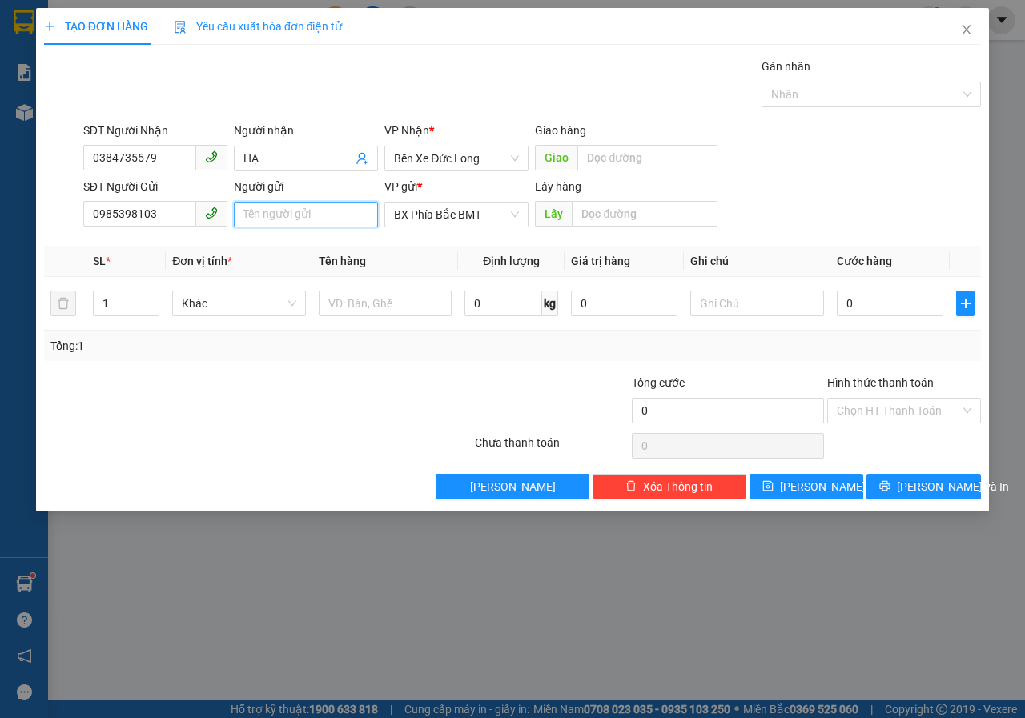
click at [291, 212] on input "Người gửi" at bounding box center [306, 215] width 144 height 26
click at [348, 209] on input "[PERSON_NAME]" at bounding box center [306, 215] width 144 height 26
click at [360, 213] on input "[PERSON_NAME](" at bounding box center [306, 215] width 144 height 26
type input "[PERSON_NAME](69 [PERSON_NAME])"
click at [587, 213] on input "text" at bounding box center [644, 214] width 145 height 26
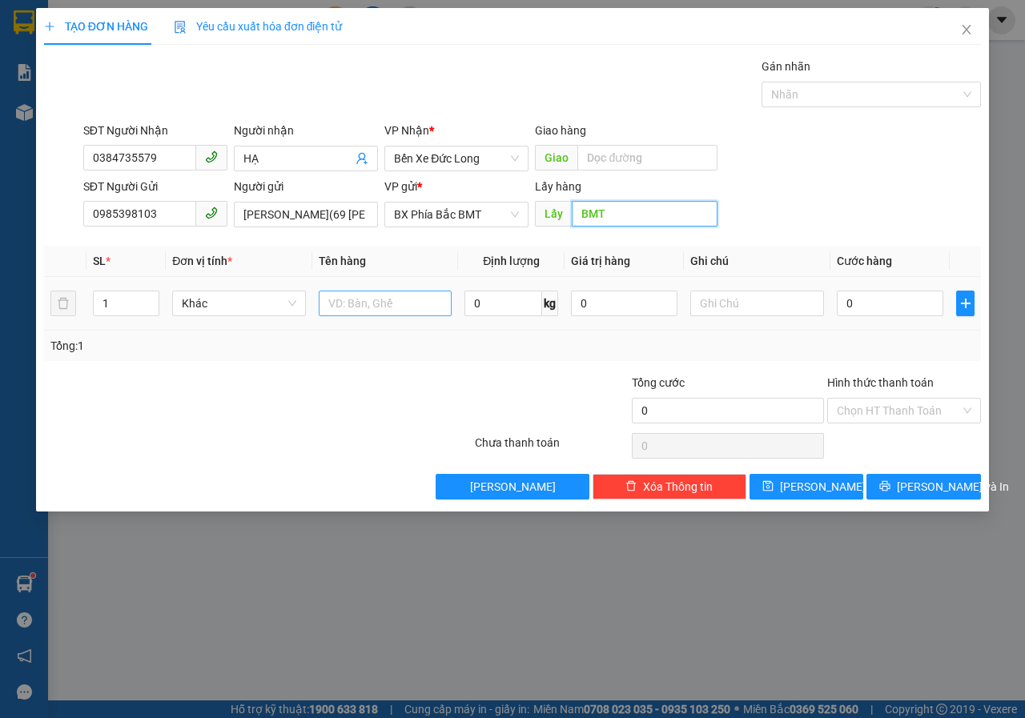
type input "BMT"
click at [377, 305] on input "text" at bounding box center [386, 304] width 134 height 26
type input "TRÀ"
click at [874, 311] on input "0" at bounding box center [890, 304] width 107 height 26
type input "5"
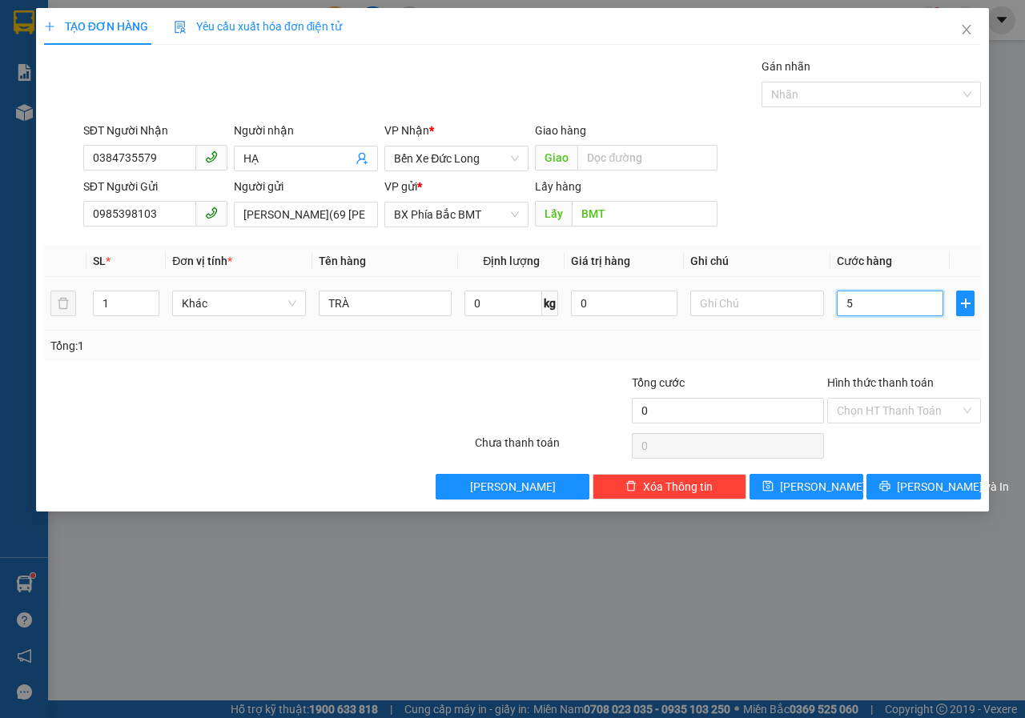
type input "5"
type input "50"
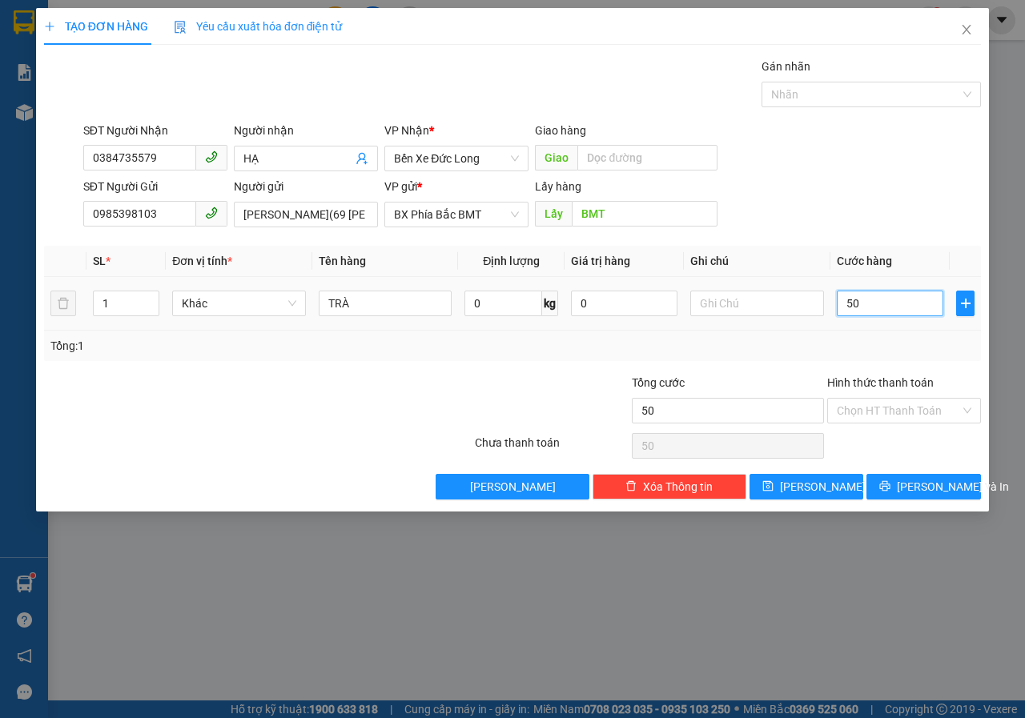
type input "500"
type input "5.000"
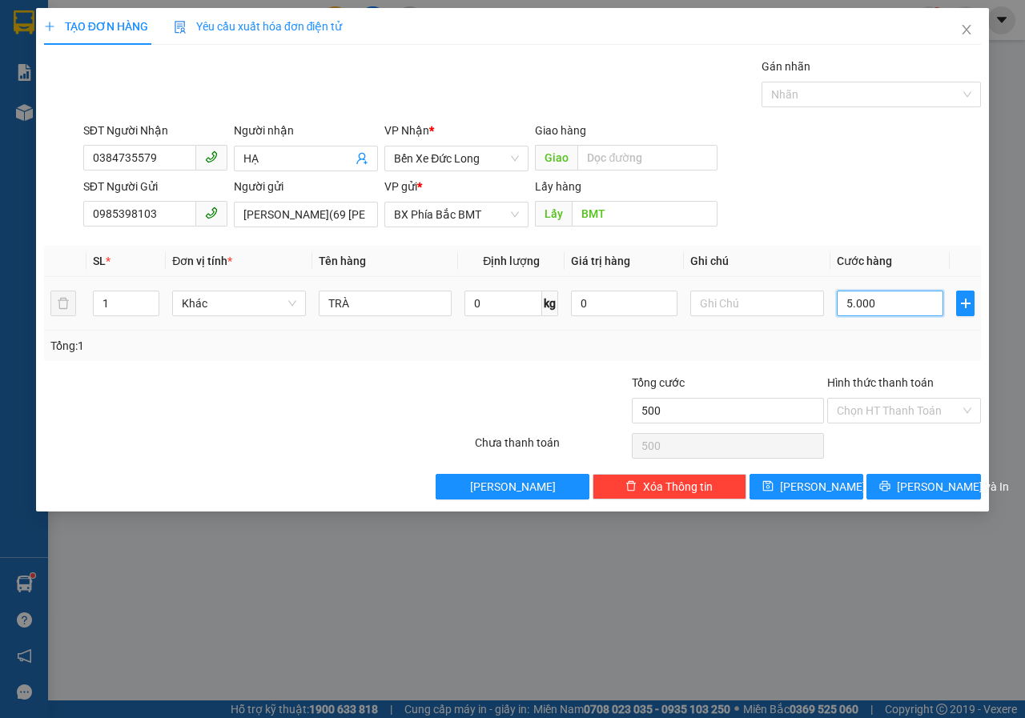
type input "5.000"
type input "50.000"
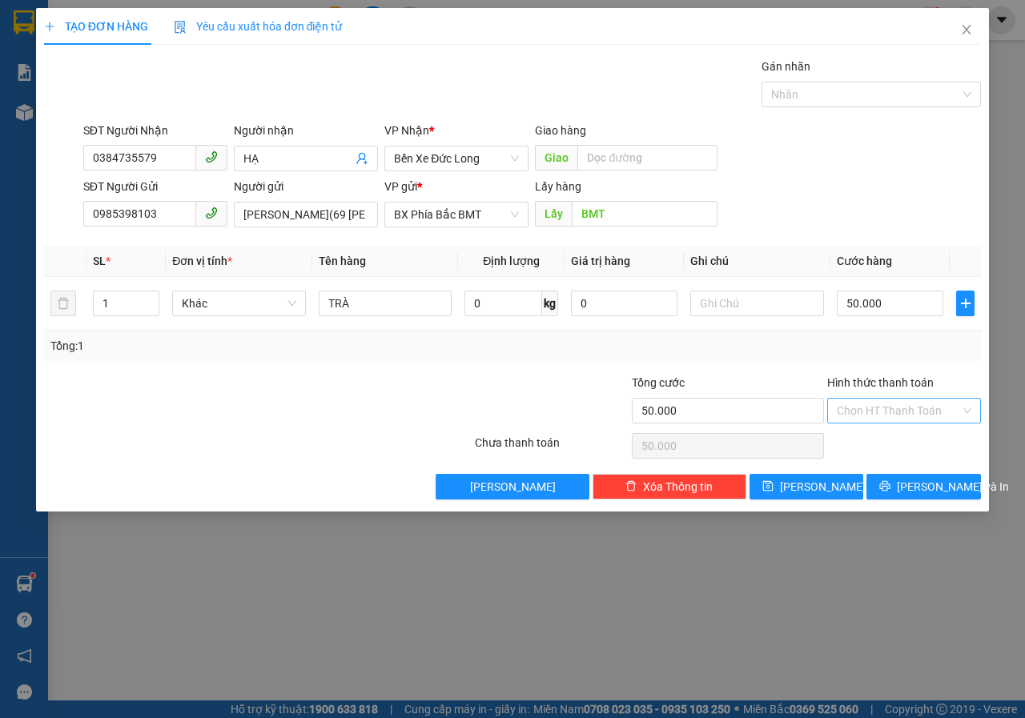
click at [891, 408] on input "Hình thức thanh toán" at bounding box center [898, 411] width 123 height 24
click at [876, 443] on div "Tại văn phòng" at bounding box center [904, 443] width 135 height 18
type input "0"
click at [920, 478] on span "[PERSON_NAME] và In" at bounding box center [953, 487] width 112 height 18
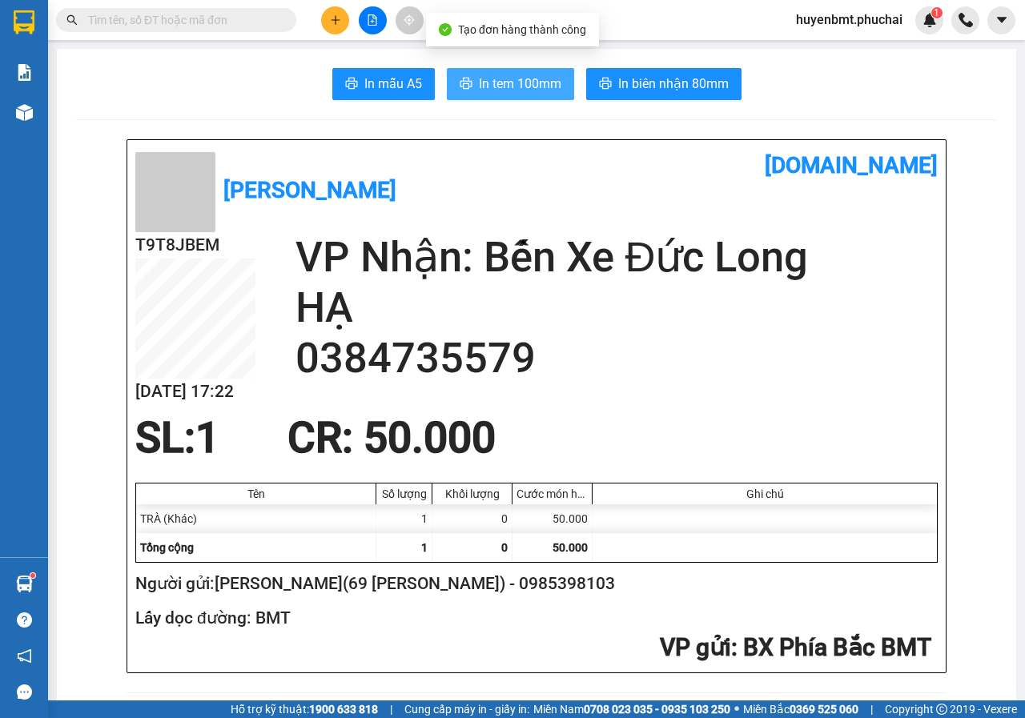
click at [516, 86] on span "In tem 100mm" at bounding box center [520, 84] width 82 height 20
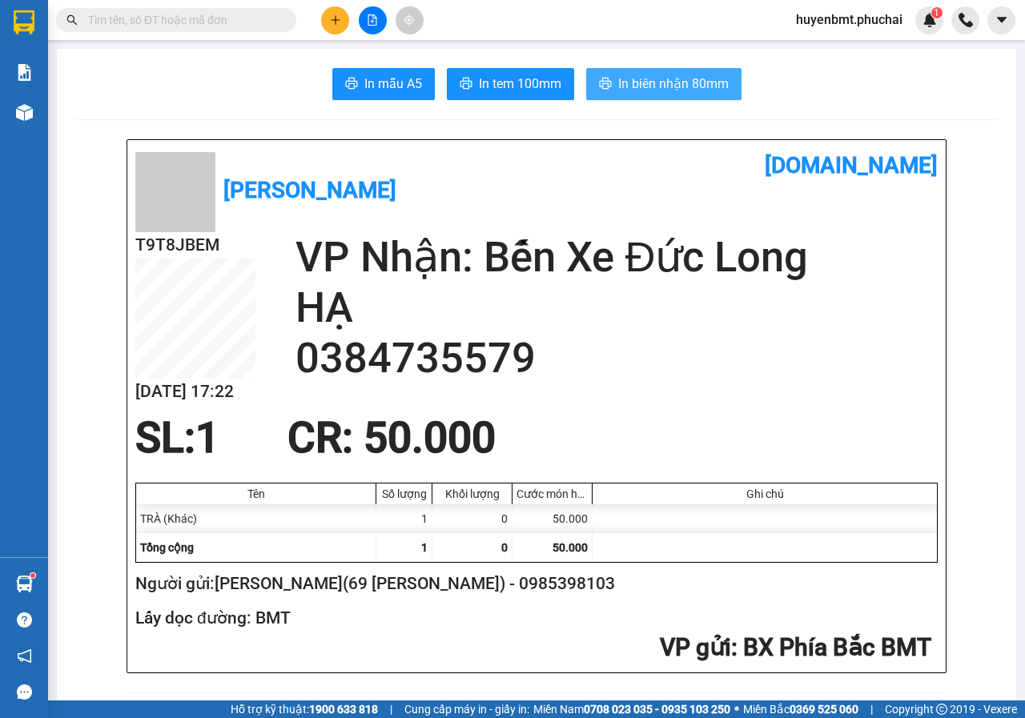
click at [673, 87] on span "In biên nhận 80mm" at bounding box center [673, 84] width 111 height 20
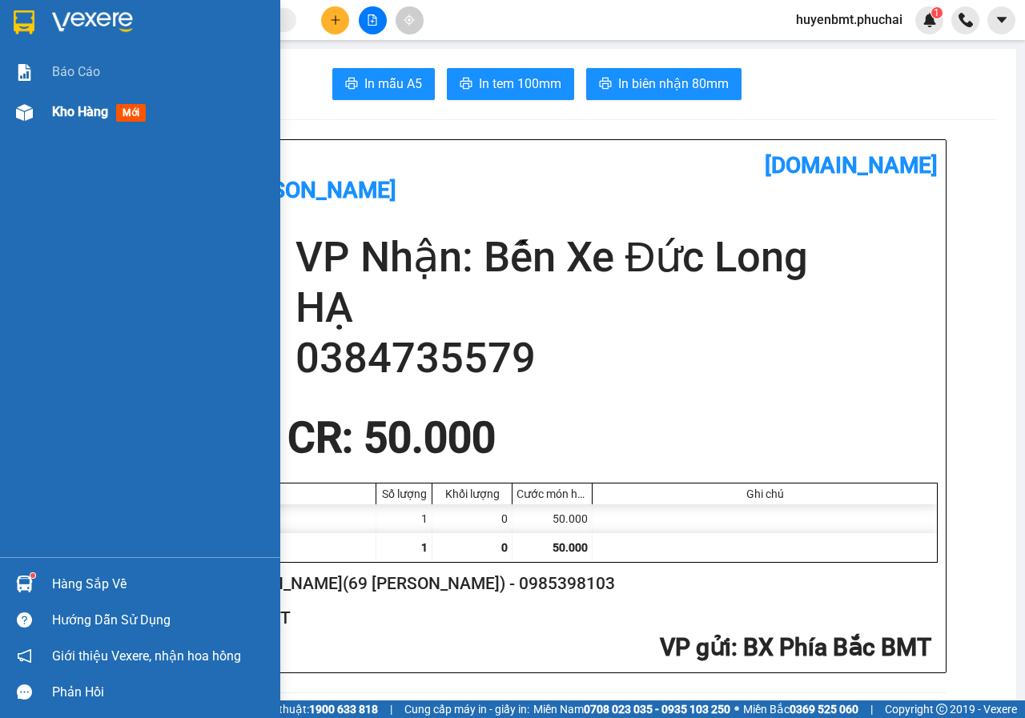
click at [57, 116] on span "Kho hàng" at bounding box center [80, 111] width 56 height 15
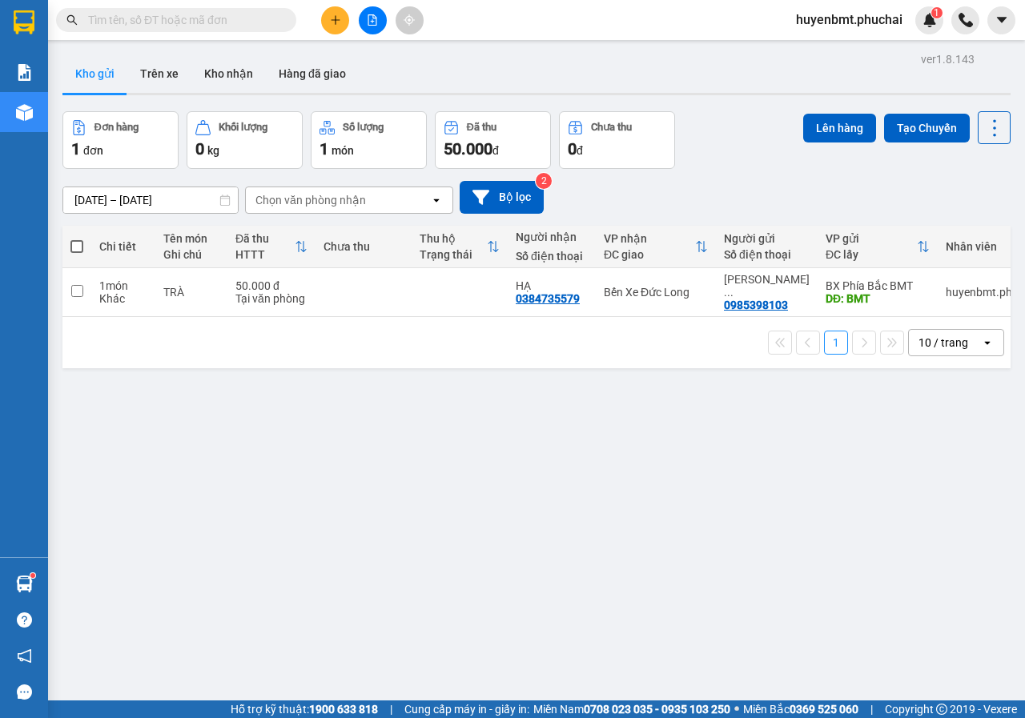
click at [78, 249] on span at bounding box center [76, 246] width 13 height 13
click at [77, 239] on input "checkbox" at bounding box center [77, 239] width 0 height 0
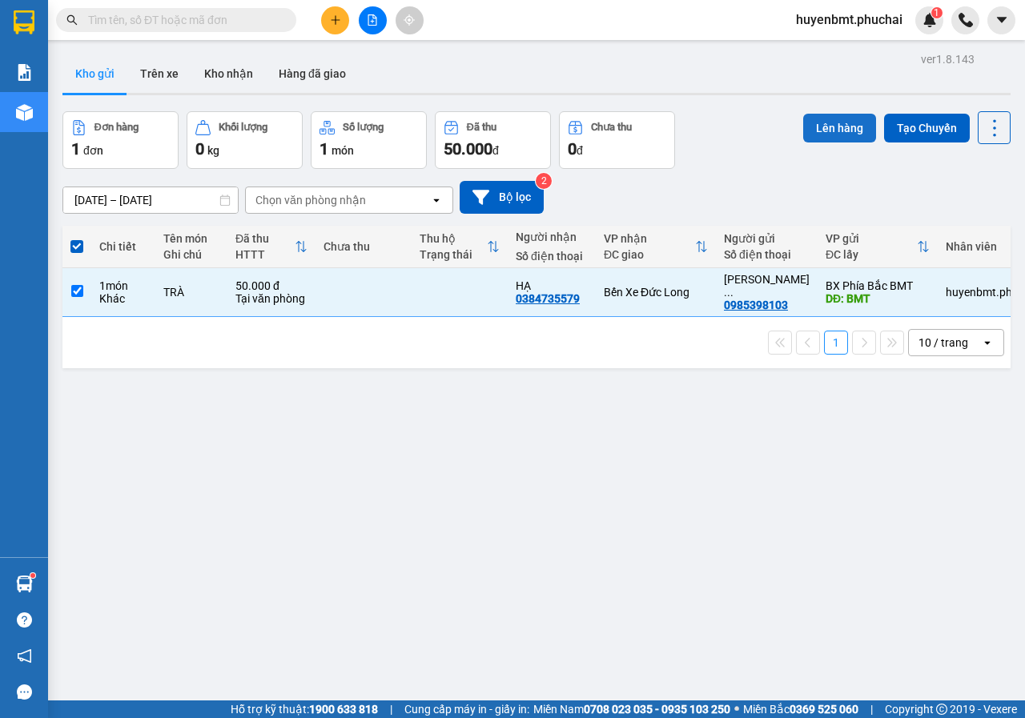
click at [821, 119] on button "Lên hàng" at bounding box center [839, 128] width 73 height 29
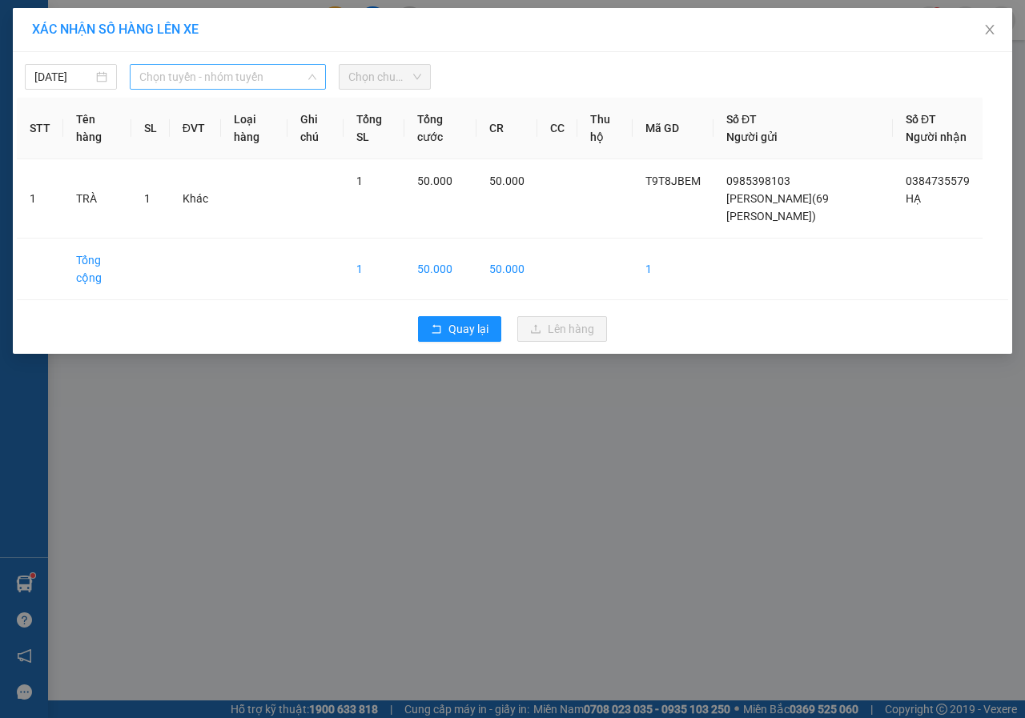
click at [195, 84] on span "Chọn tuyến - nhóm tuyến" at bounding box center [227, 77] width 177 height 24
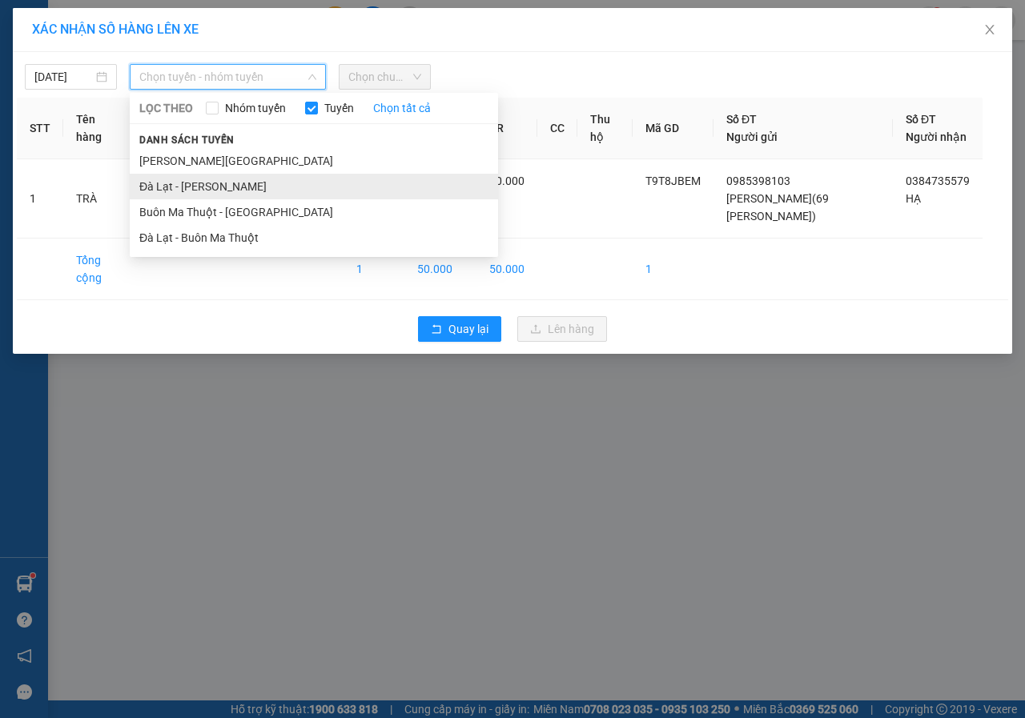
click at [190, 187] on li "Đà Lạt - [PERSON_NAME]" at bounding box center [314, 187] width 368 height 26
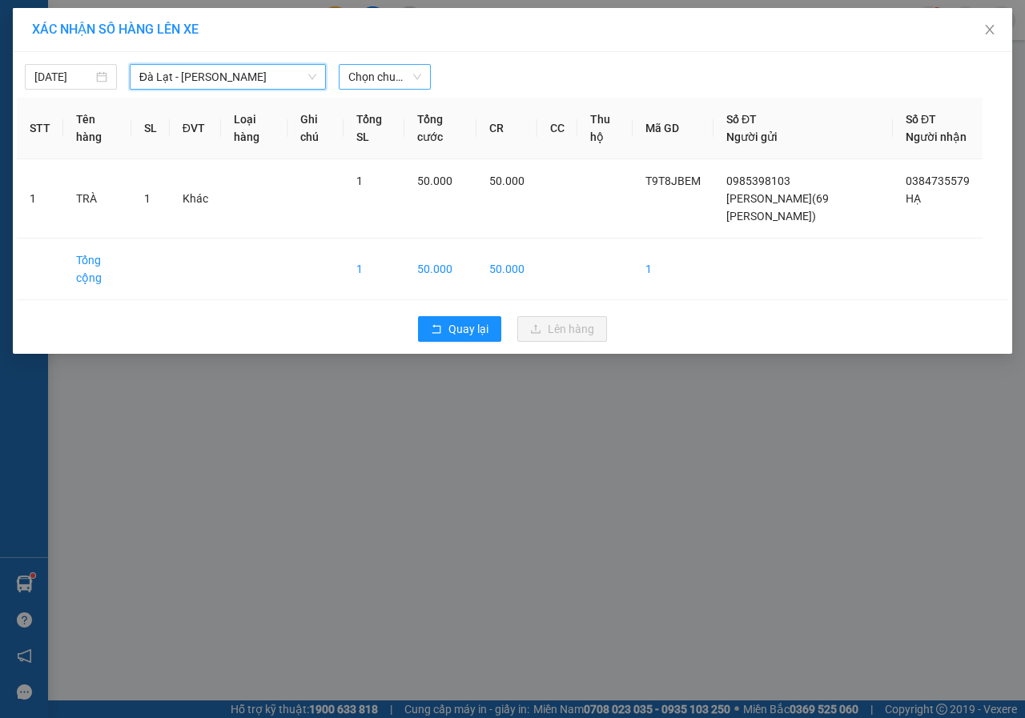
click at [370, 79] on span "Chọn chuyến" at bounding box center [384, 77] width 73 height 24
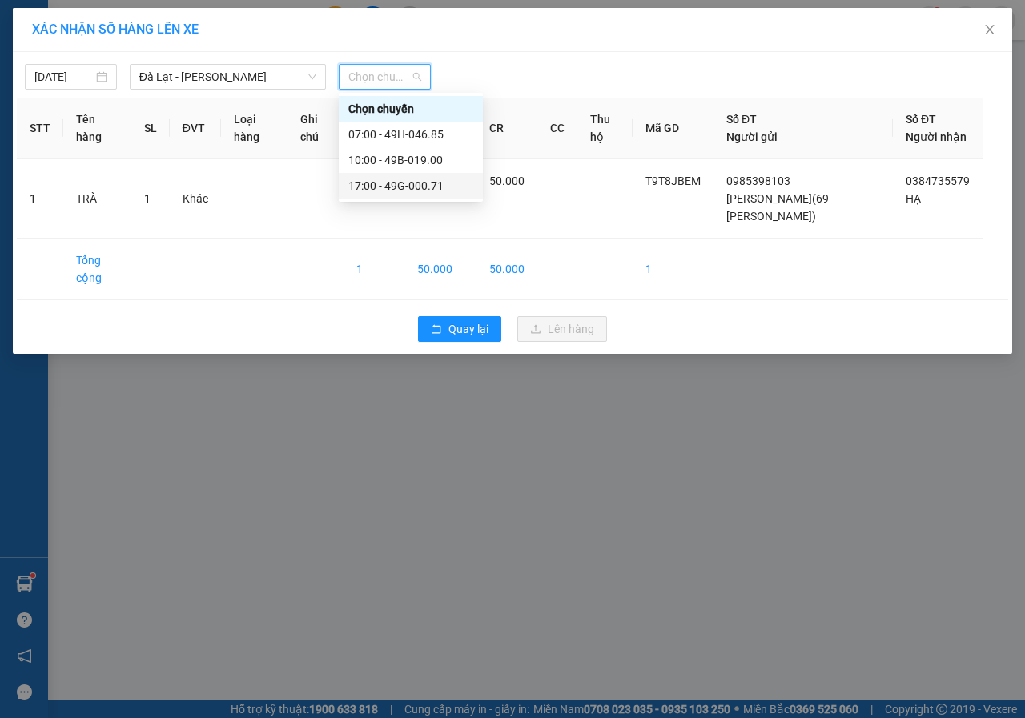
click at [392, 186] on div "17:00 - 49G-000.71" at bounding box center [410, 186] width 125 height 18
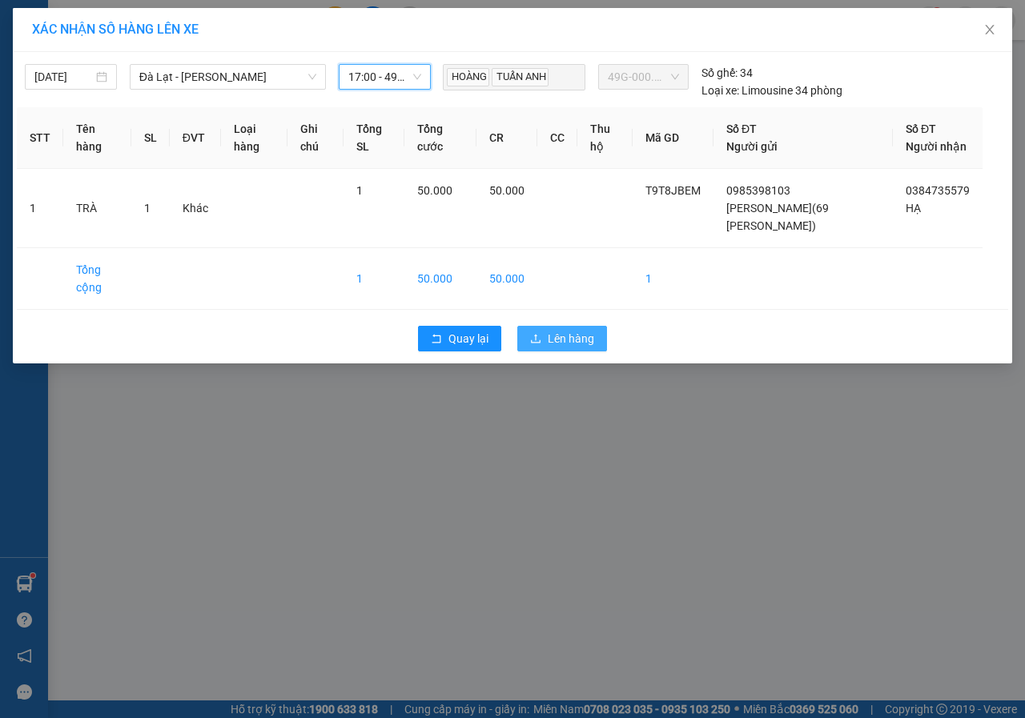
click at [565, 348] on span "Lên hàng" at bounding box center [571, 339] width 46 height 18
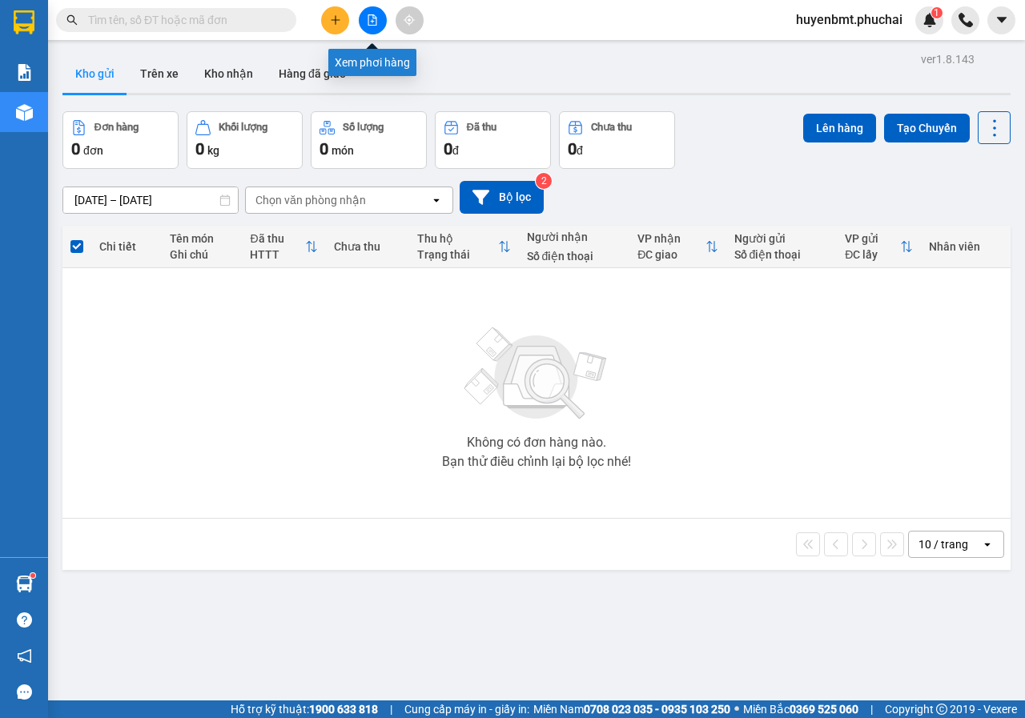
click at [372, 23] on icon "file-add" at bounding box center [372, 19] width 11 height 11
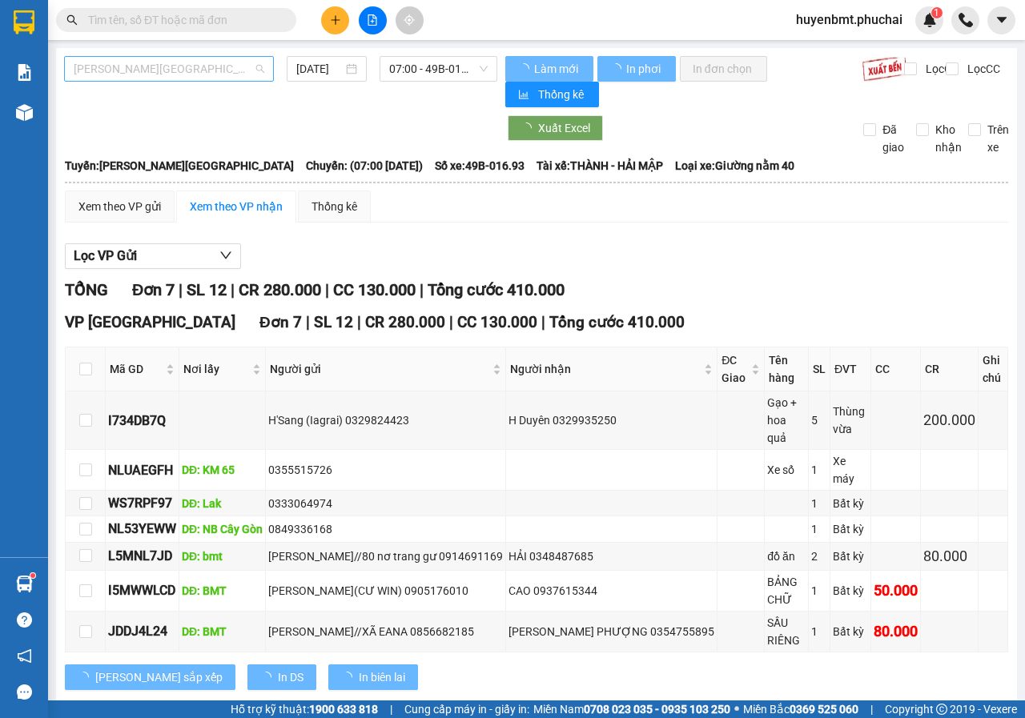
click at [171, 81] on div "[PERSON_NAME][GEOGRAPHIC_DATA]" at bounding box center [169, 69] width 210 height 26
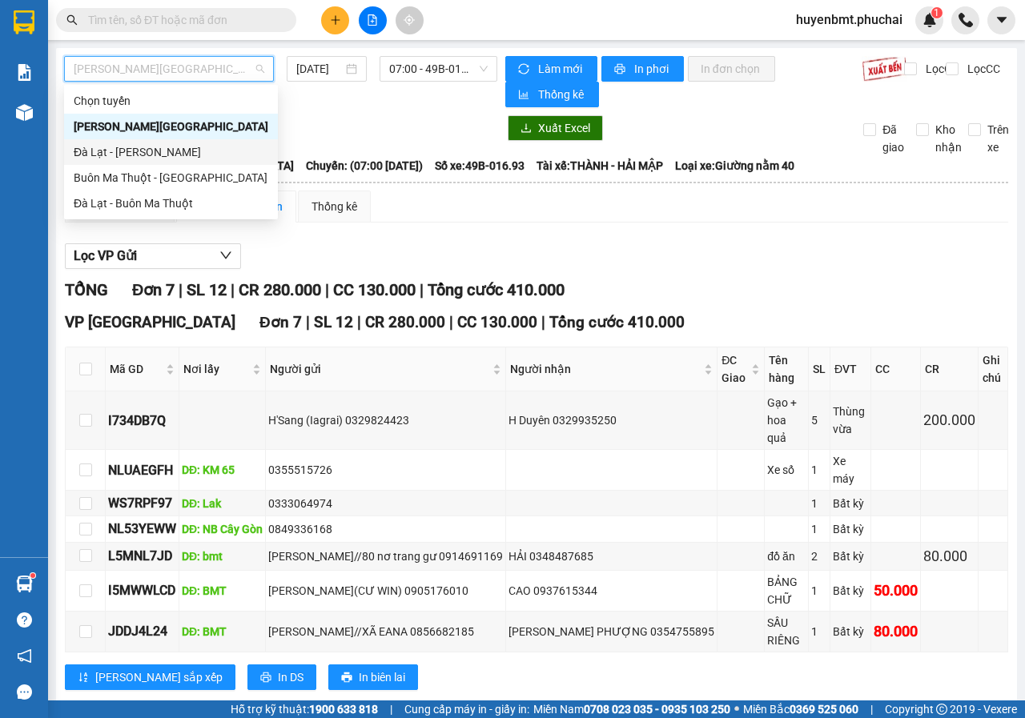
click at [115, 143] on div "Đà Lạt - [PERSON_NAME]" at bounding box center [171, 152] width 214 height 26
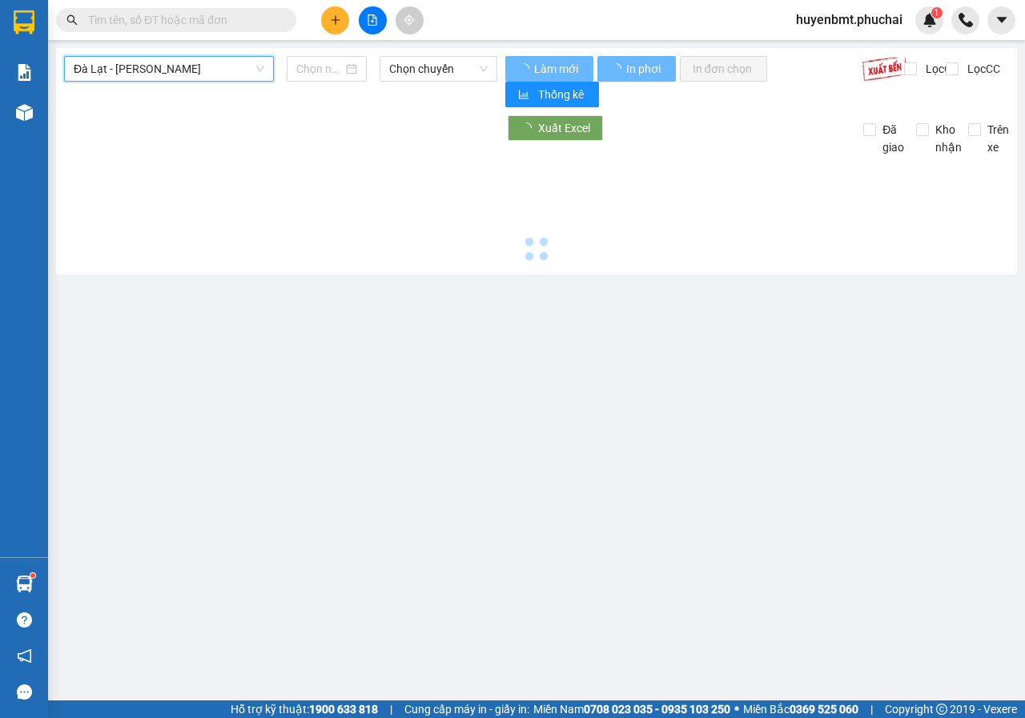
type input "[DATE]"
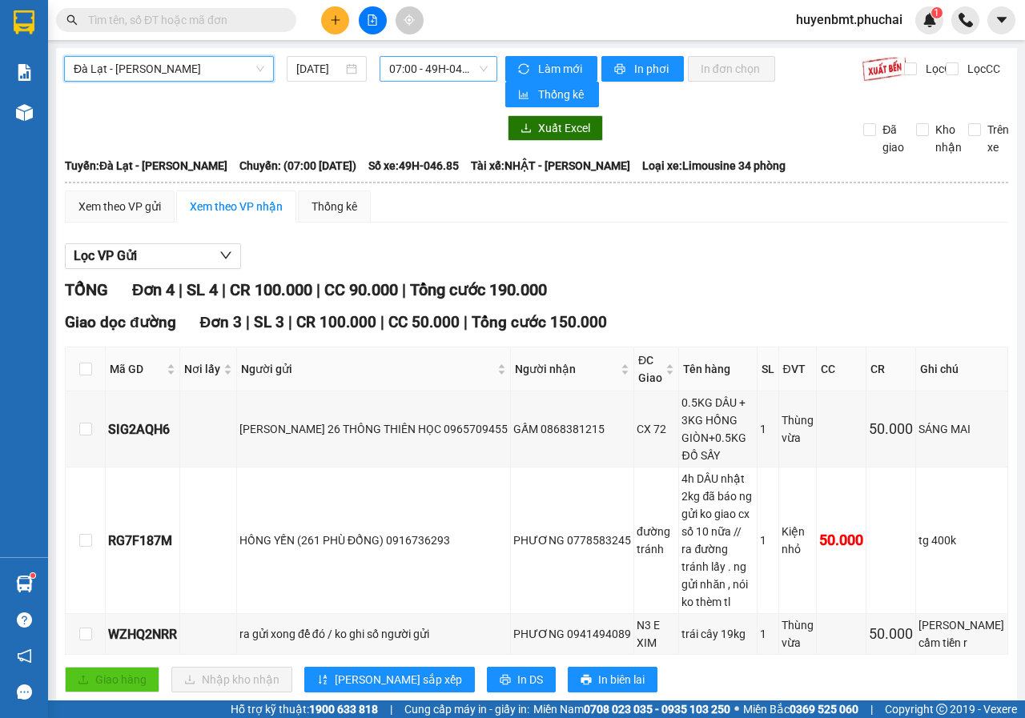
click at [393, 72] on span "07:00 - 49H-046.85" at bounding box center [438, 69] width 98 height 24
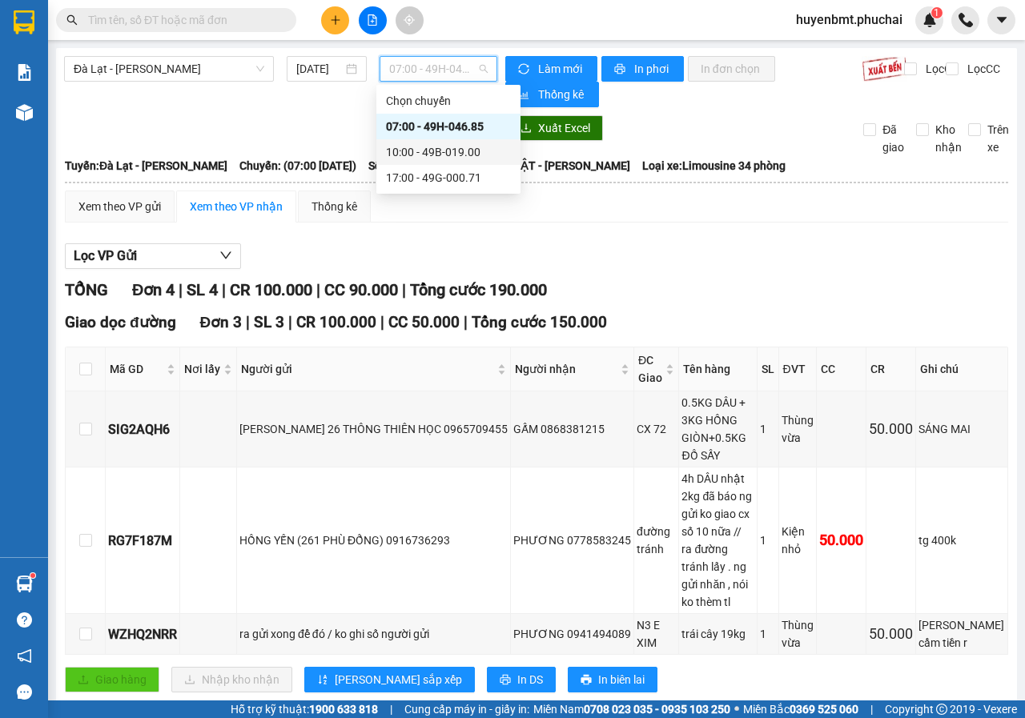
click at [424, 151] on div "10:00 - 49B-019.00" at bounding box center [448, 152] width 125 height 18
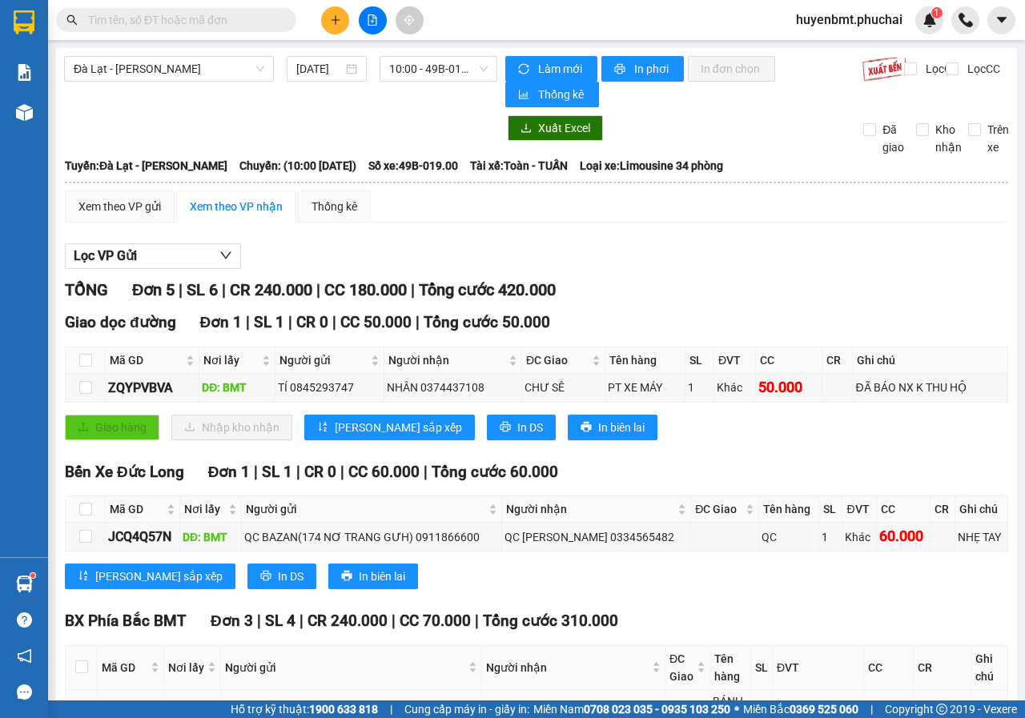
drag, startPoint x: 559, startPoint y: 460, endPoint x: 620, endPoint y: 461, distance: 60.9
click at [620, 701] on div "[PERSON_NAME] ANH 0965710858" at bounding box center [573, 710] width 178 height 18
click at [865, 278] on div "TỔNG Đơn 5 | SL 6 | CR 240.000 | CC 180.000 | Tổng cước 420.000 Giao dọc đường …" at bounding box center [536, 689] width 943 height 822
click at [372, 26] on button at bounding box center [373, 20] width 28 height 28
